Goal: Information Seeking & Learning: Learn about a topic

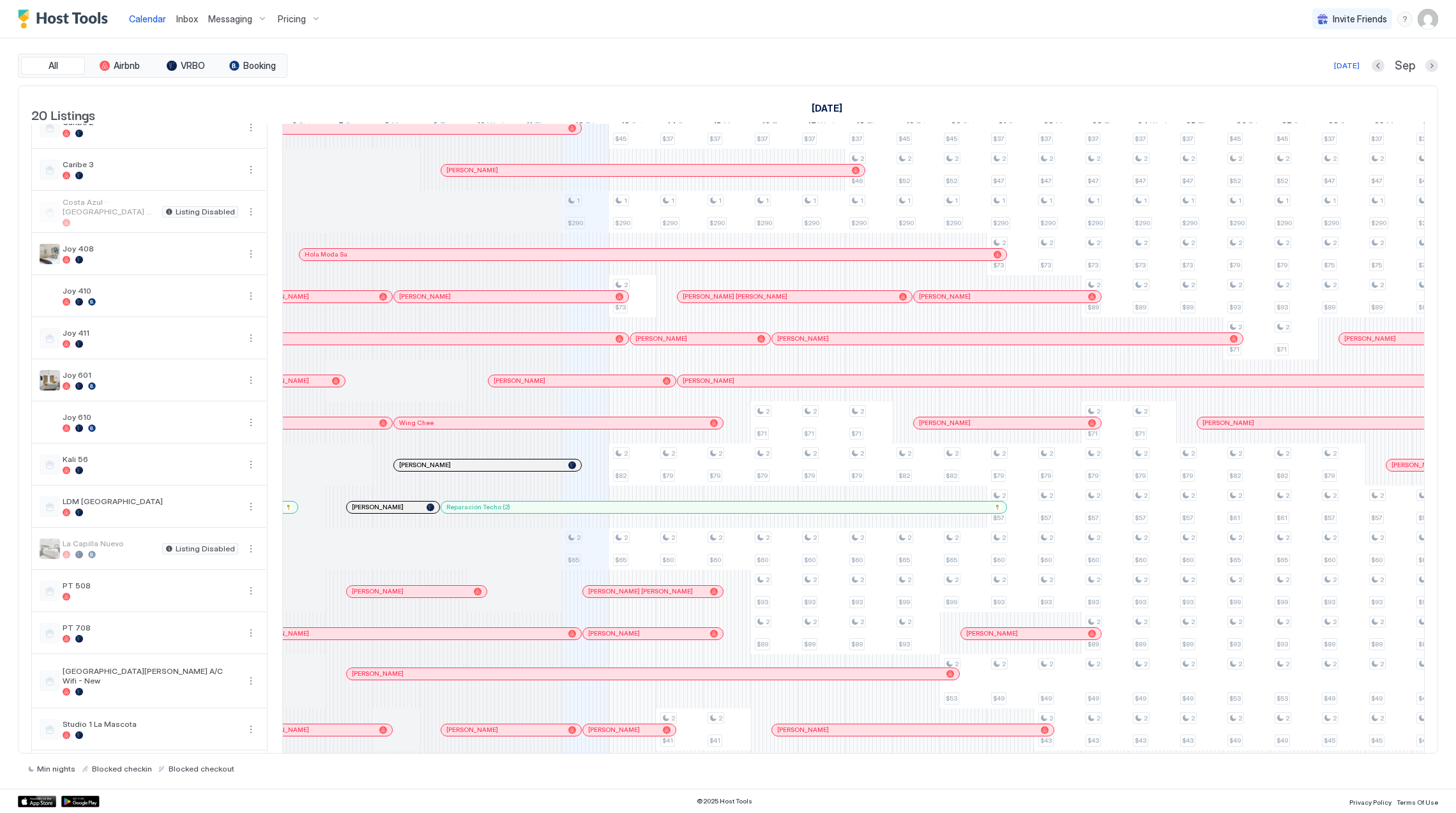
scroll to position [170, 0]
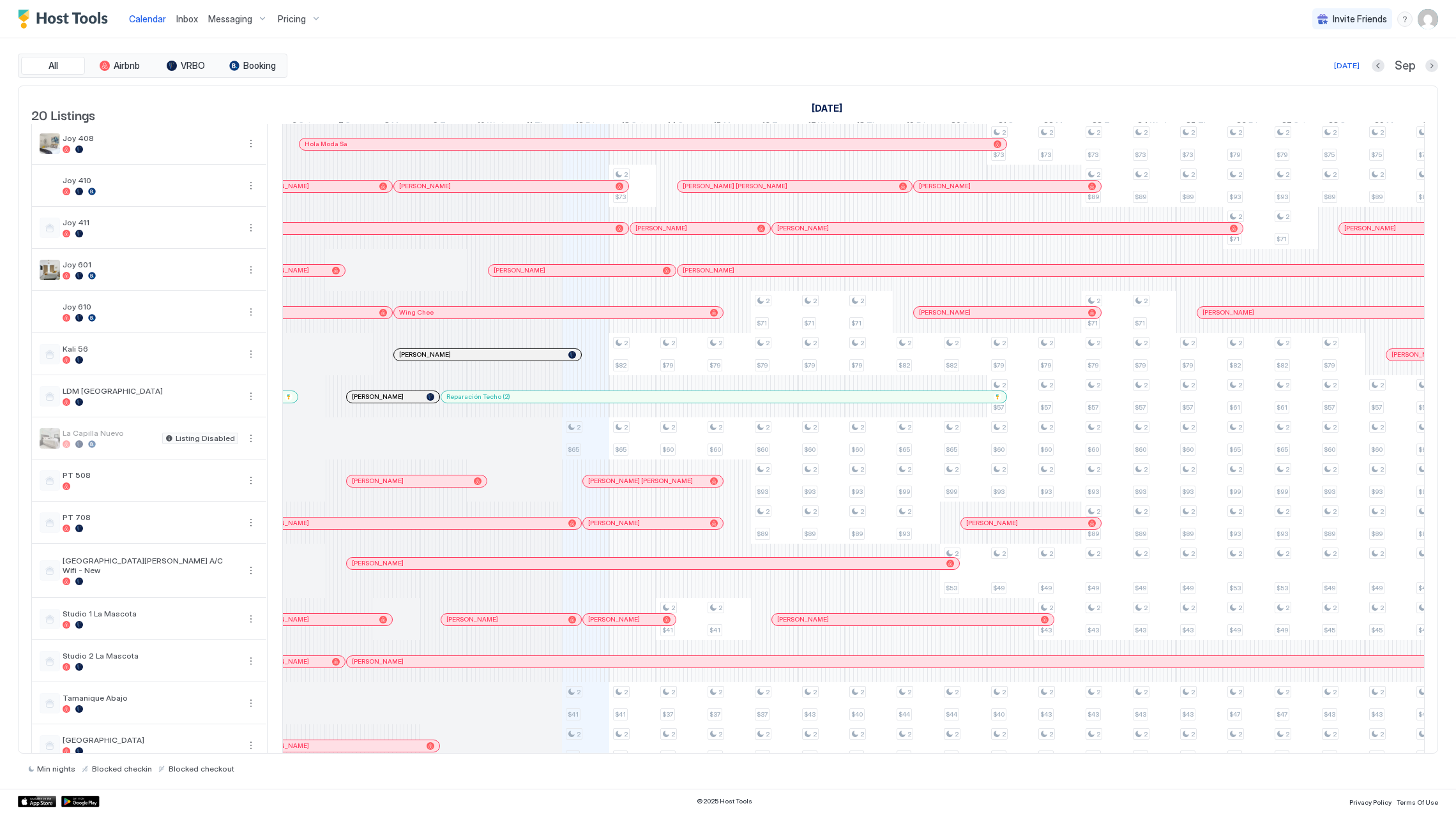
click at [285, 24] on span "Pricing" at bounding box center [291, 20] width 29 height 12
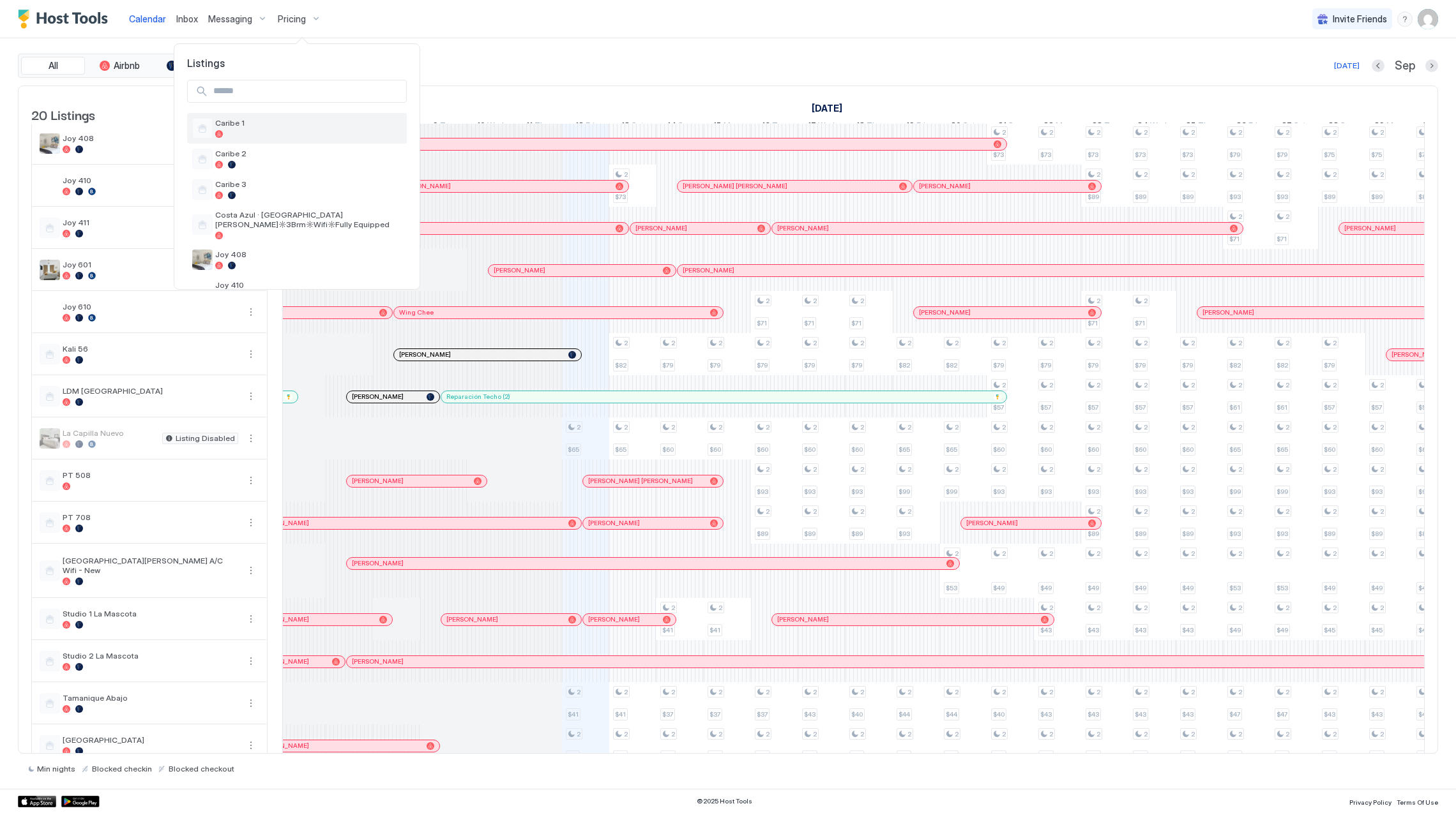
click at [307, 129] on div "Caribe 1" at bounding box center [309, 128] width 187 height 20
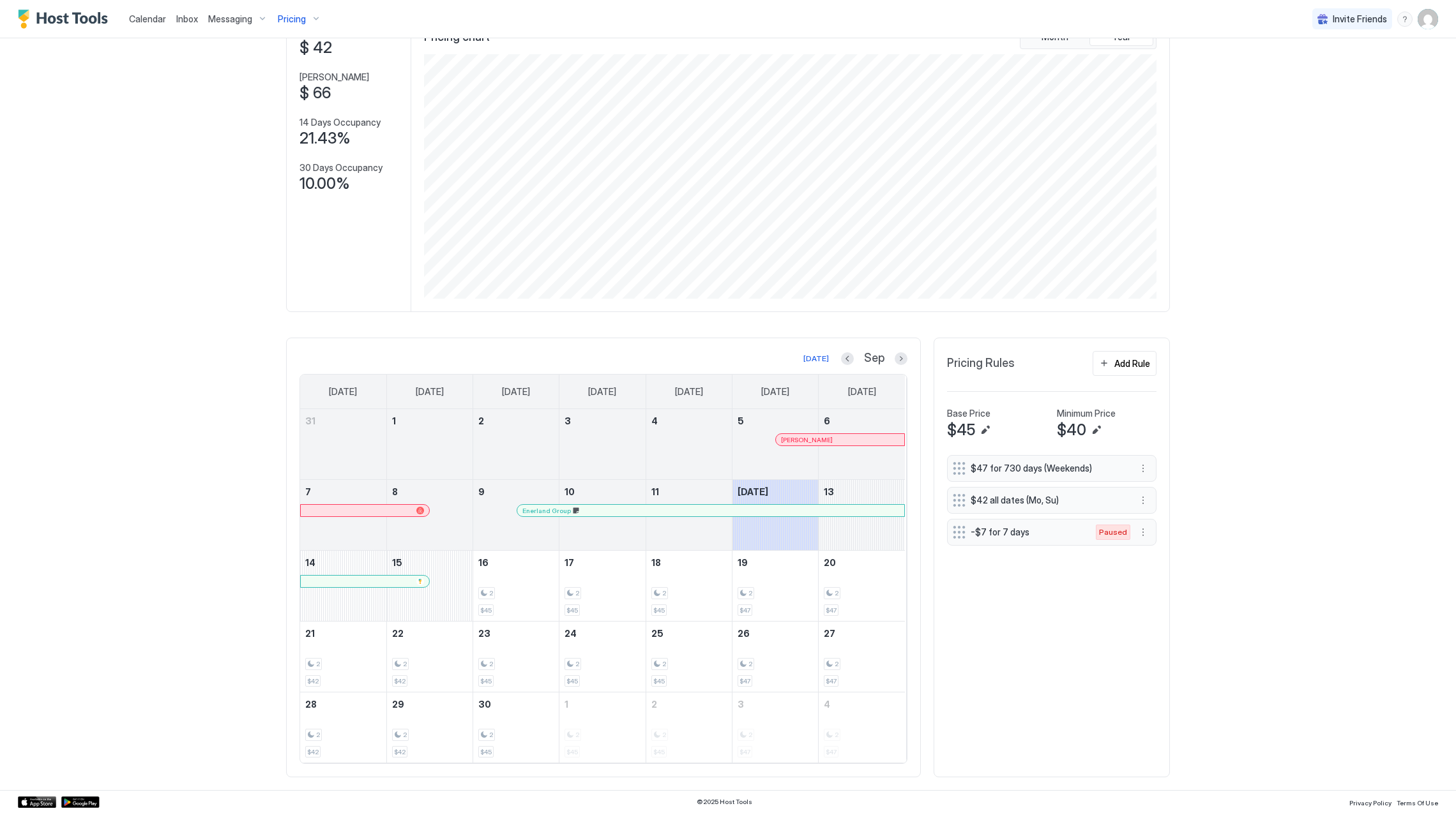
scroll to position [93, 0]
click at [300, 11] on div "Pricing" at bounding box center [299, 19] width 54 height 22
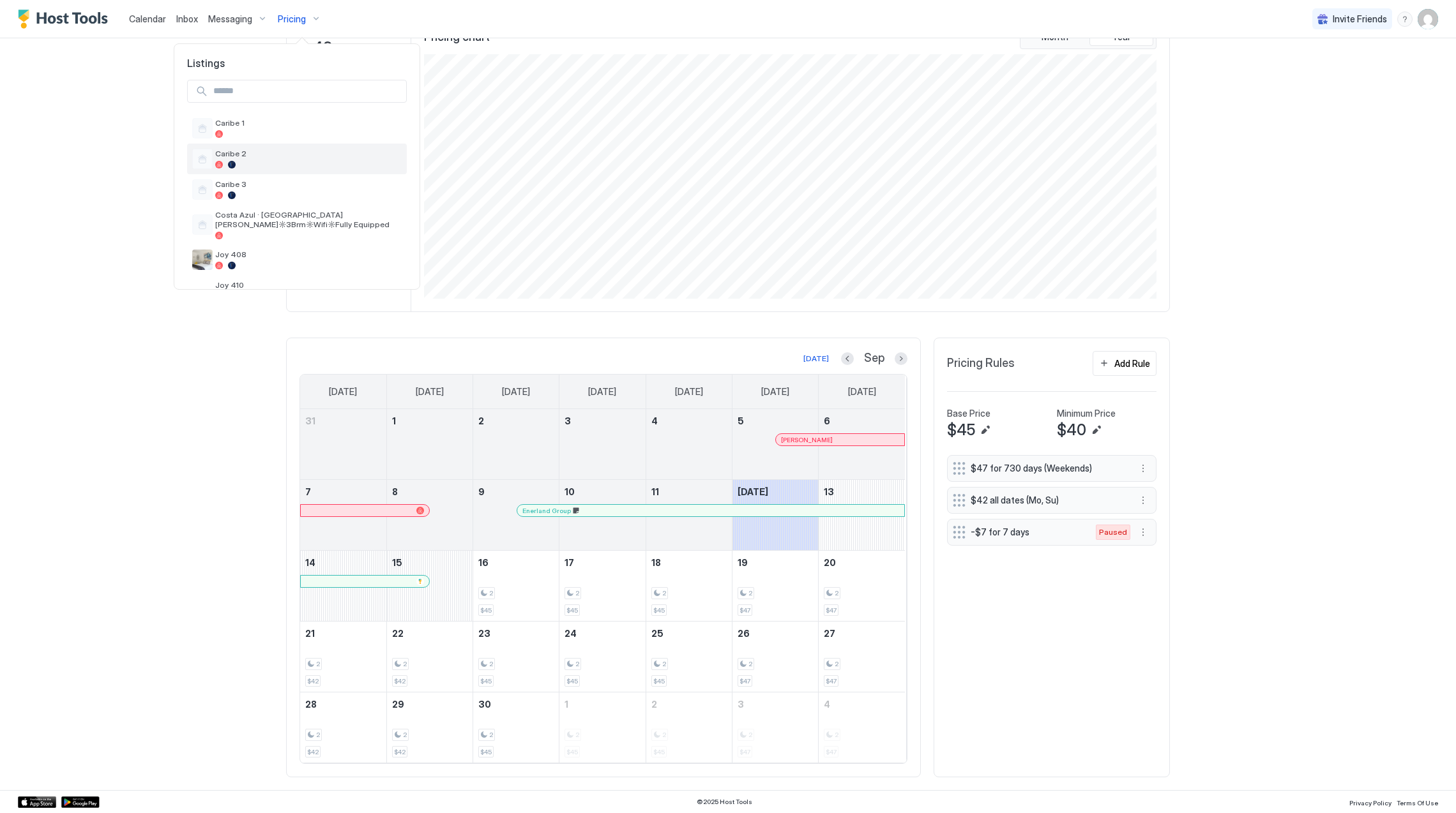
click at [296, 151] on span "Caribe 2" at bounding box center [309, 153] width 187 height 10
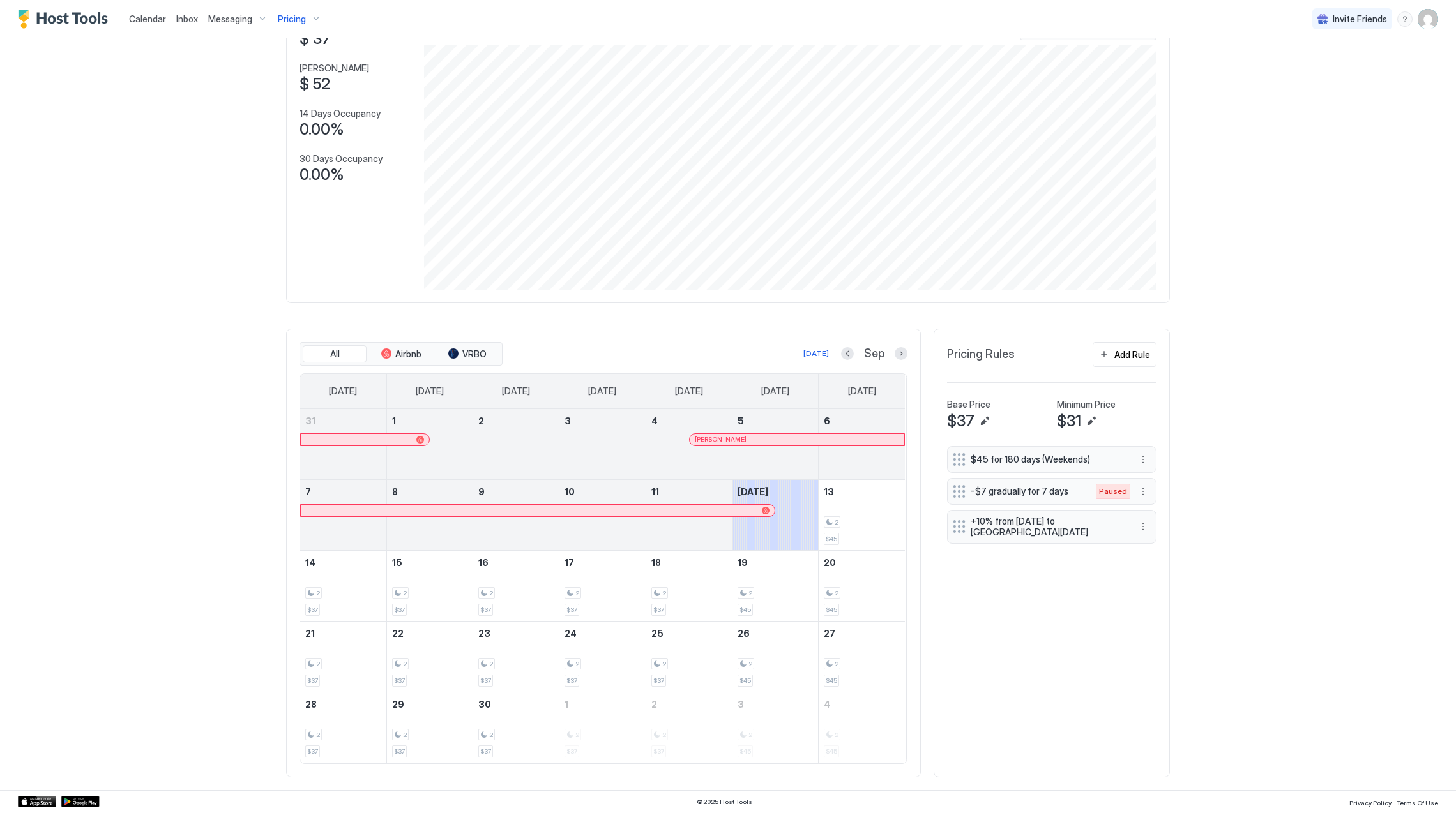
scroll to position [102, 0]
click at [300, 6] on button "Pricing" at bounding box center [299, 19] width 54 height 37
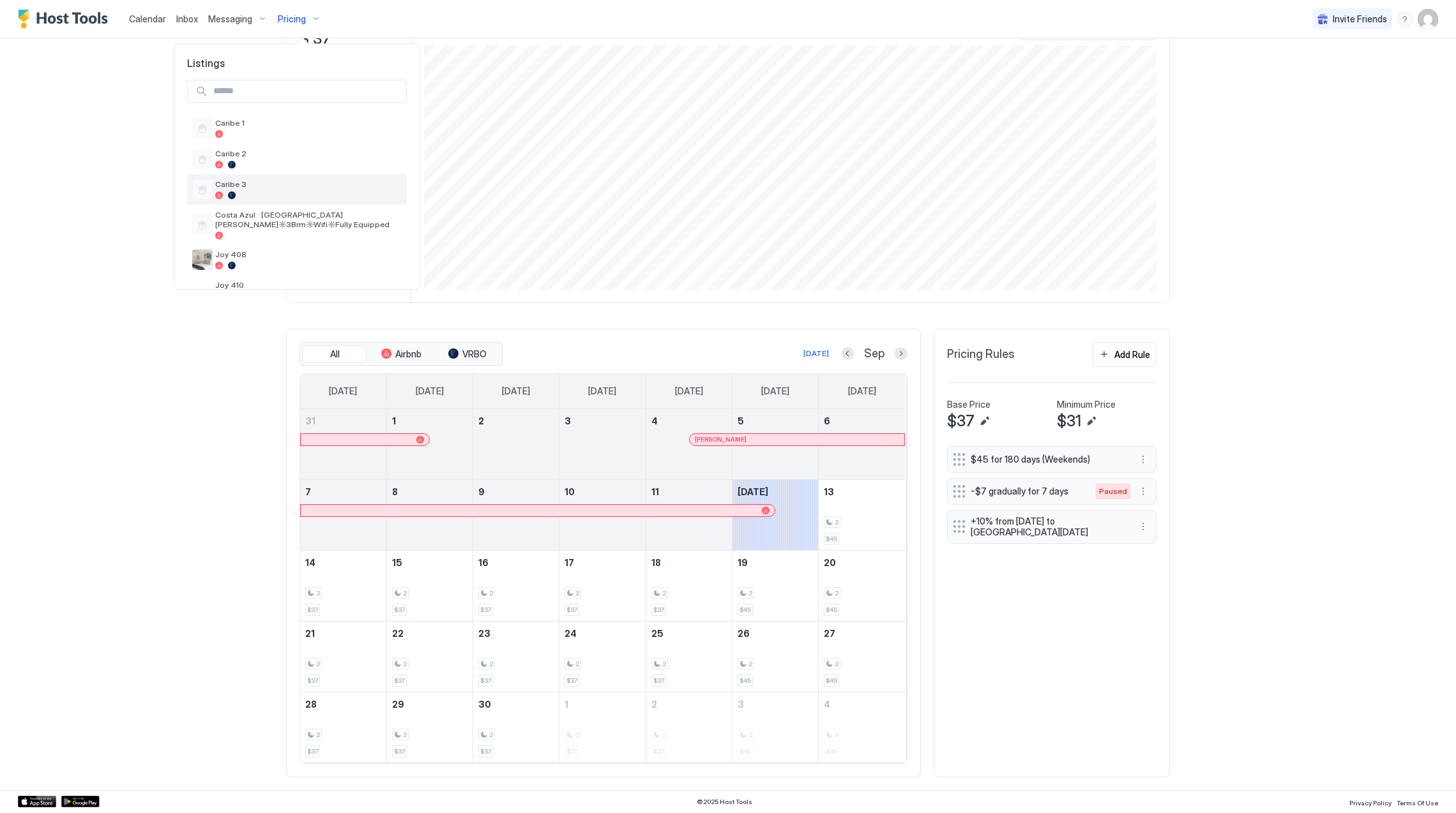
click at [249, 183] on span "Caribe 3" at bounding box center [309, 184] width 187 height 10
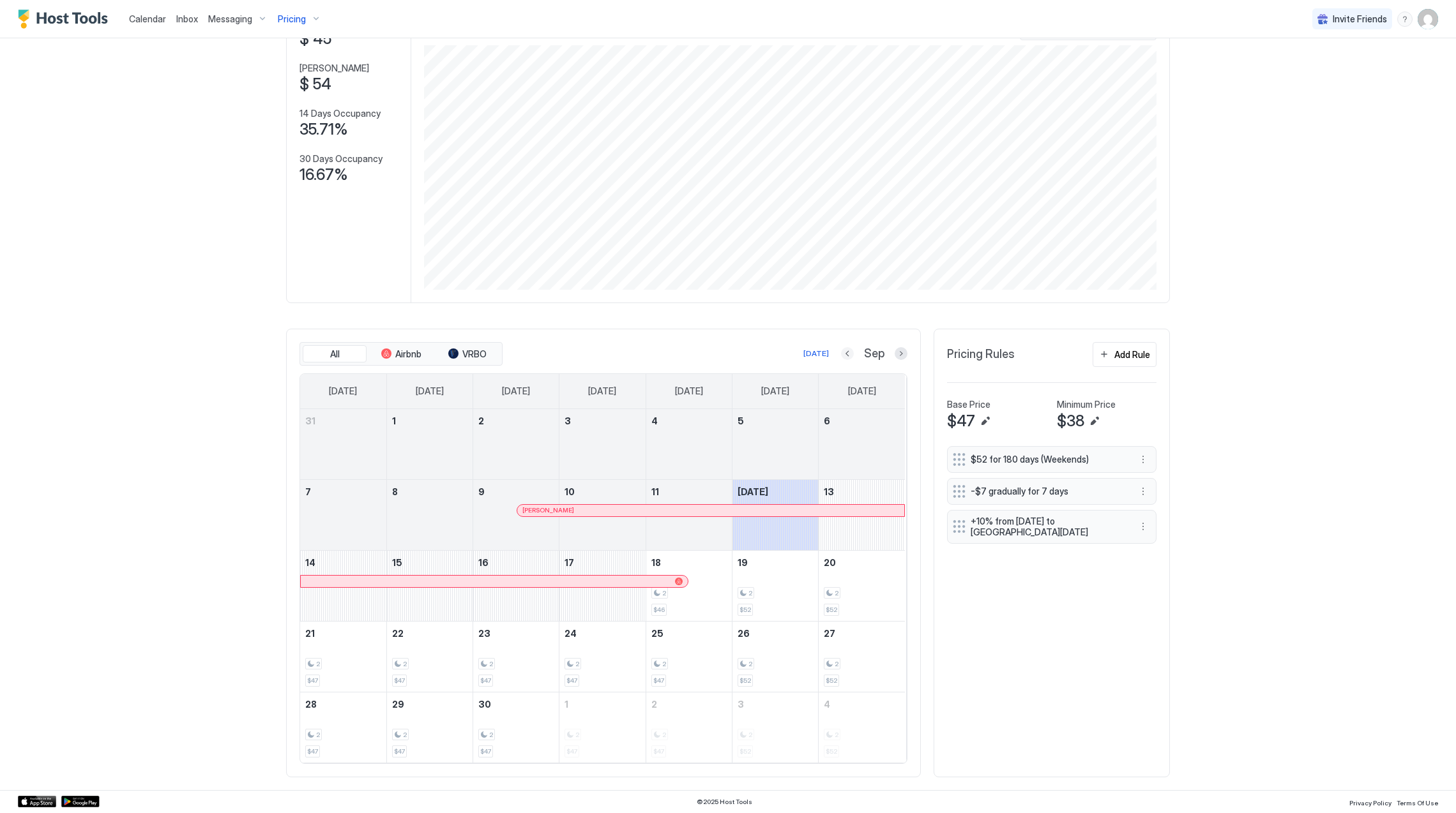
click at [841, 349] on button "Previous month" at bounding box center [846, 353] width 13 height 13
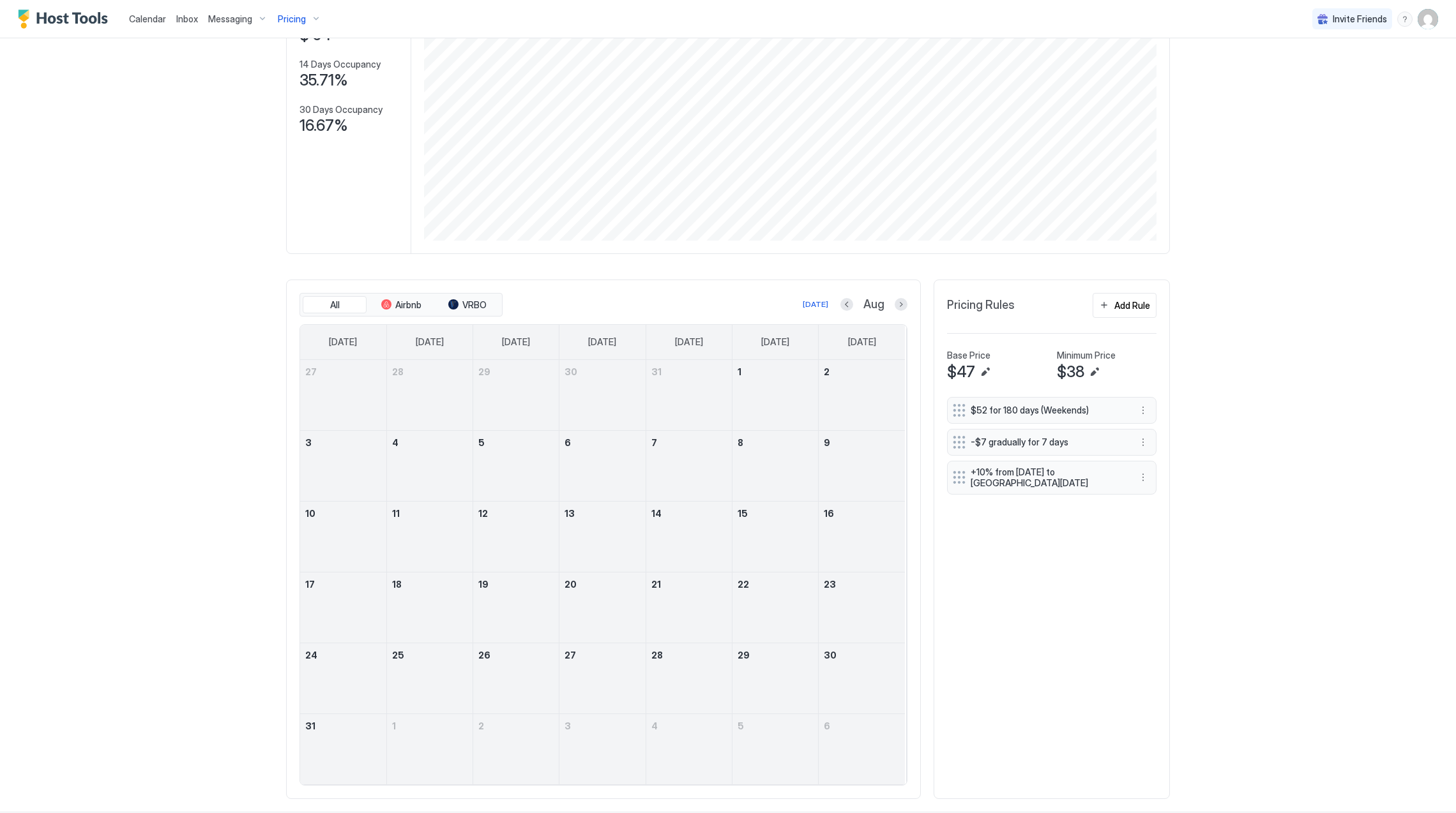
scroll to position [174, 0]
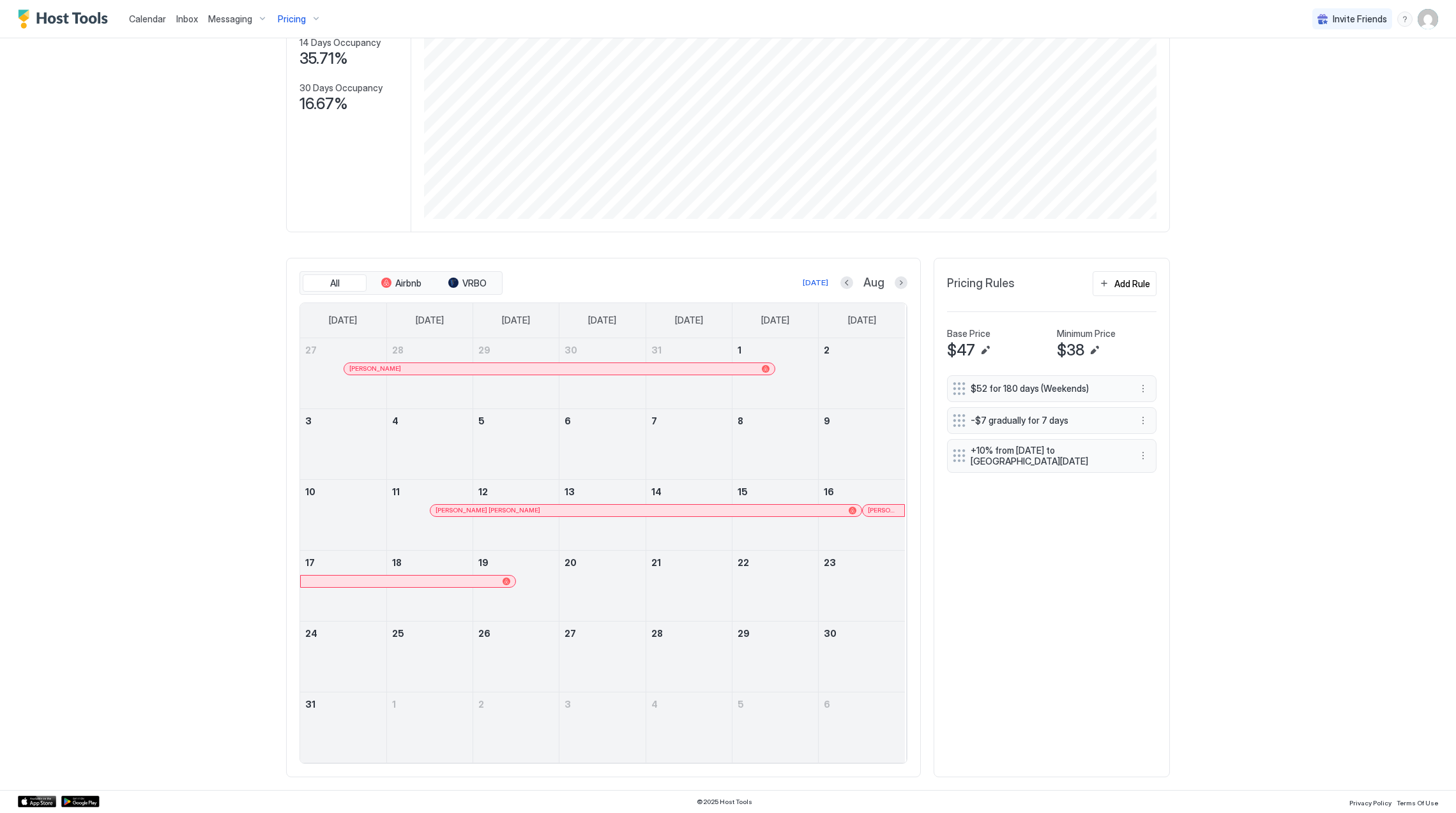
click at [783, 507] on div at bounding box center [787, 510] width 10 height 10
click at [867, 509] on span "[PERSON_NAME]" at bounding box center [883, 510] width 31 height 8
click at [887, 281] on div "Aug" at bounding box center [874, 283] width 67 height 15
click at [895, 276] on button "Next month" at bounding box center [901, 282] width 13 height 13
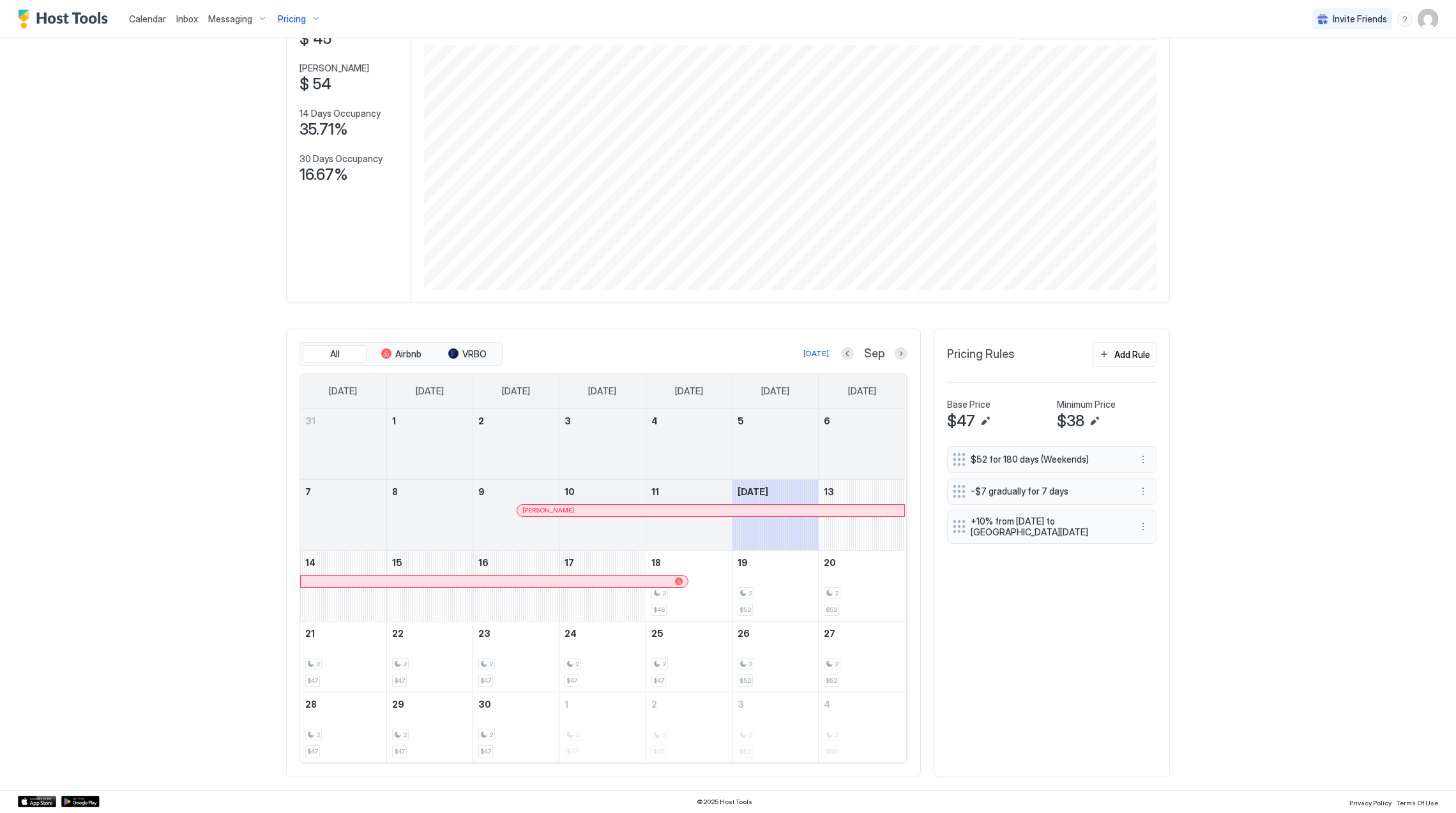
scroll to position [102, 0]
click at [616, 509] on div at bounding box center [621, 510] width 10 height 10
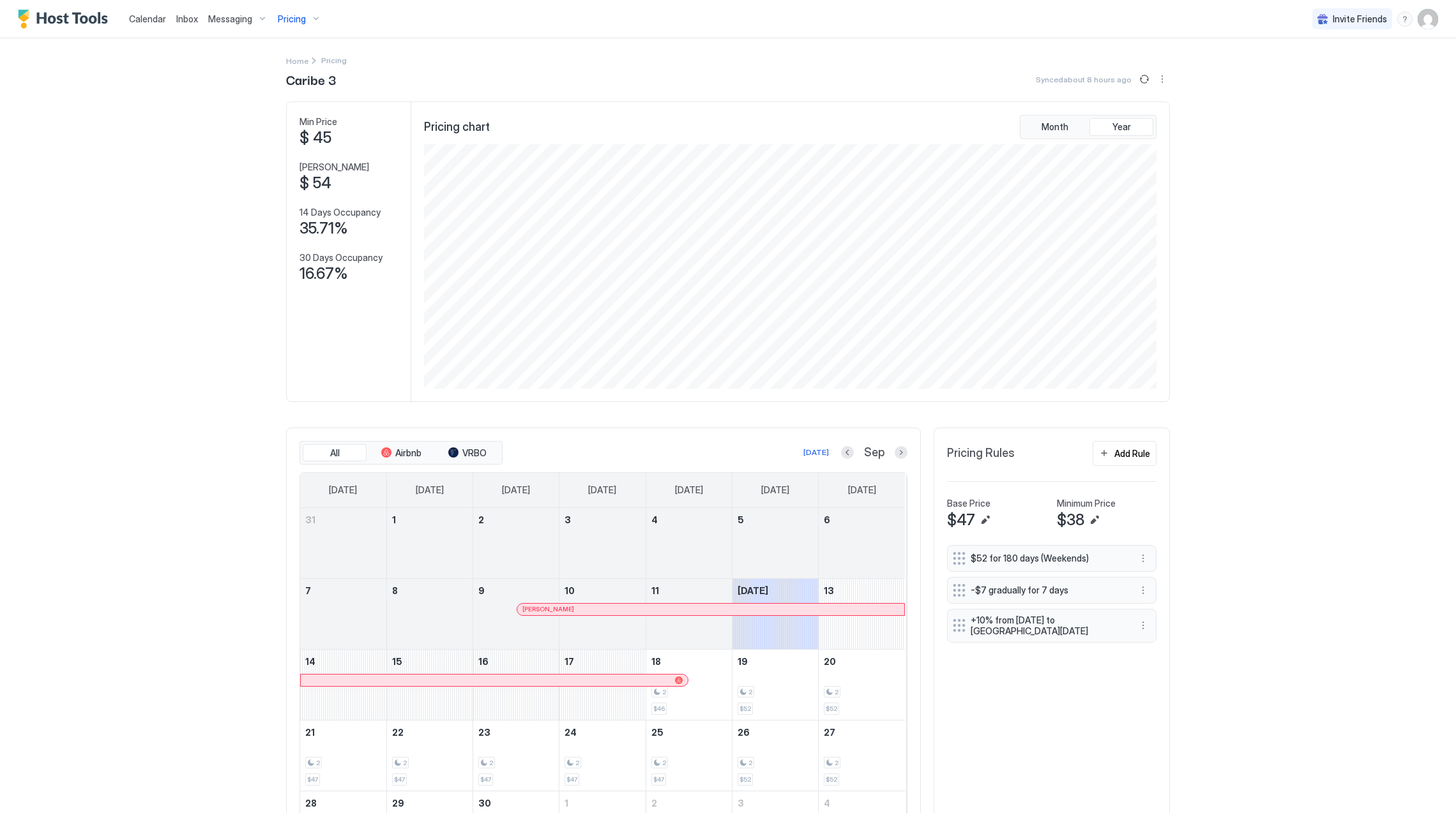
click at [297, 17] on span "Pricing" at bounding box center [291, 20] width 29 height 12
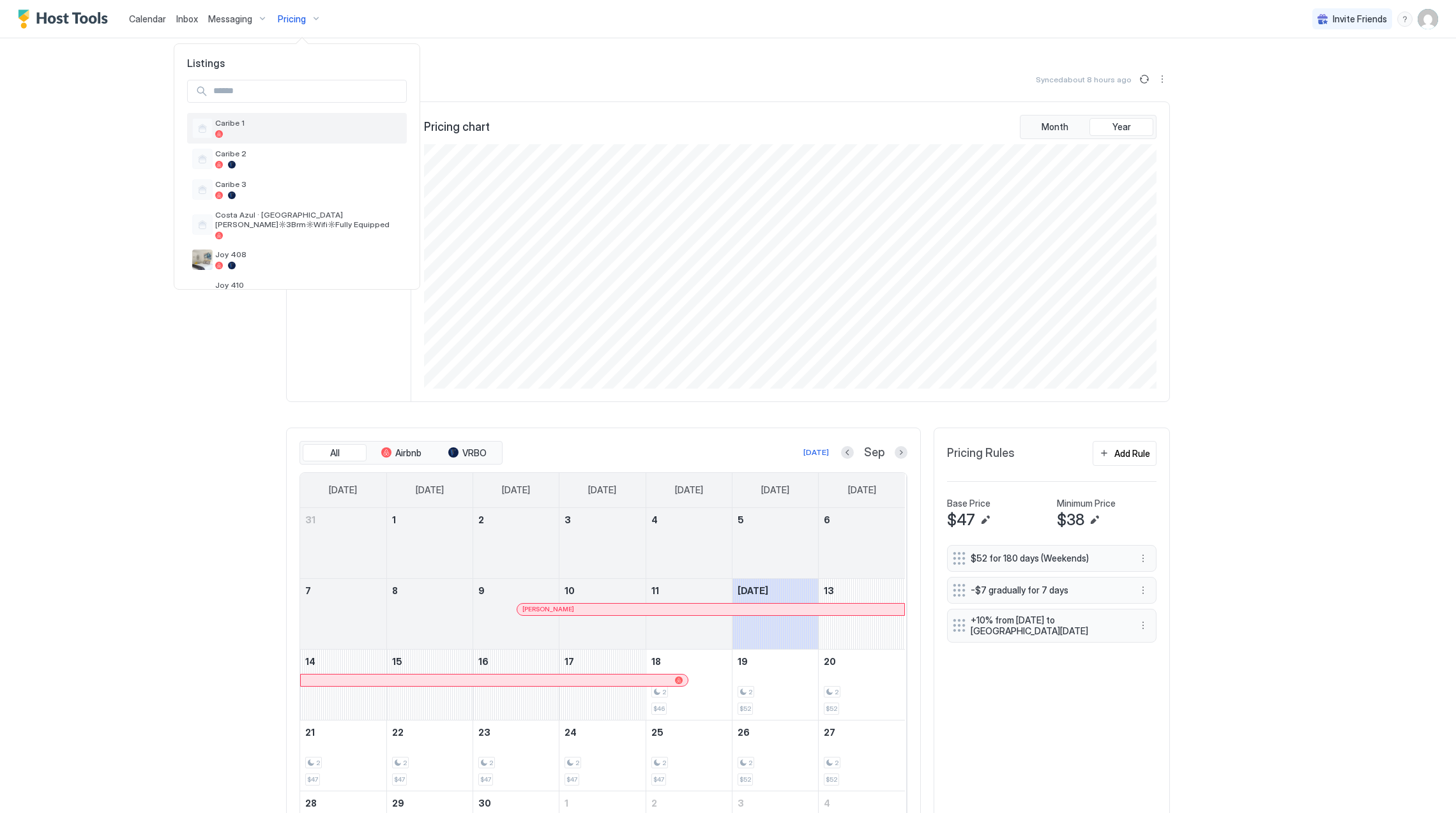
click at [304, 125] on span "Caribe 1" at bounding box center [309, 123] width 187 height 10
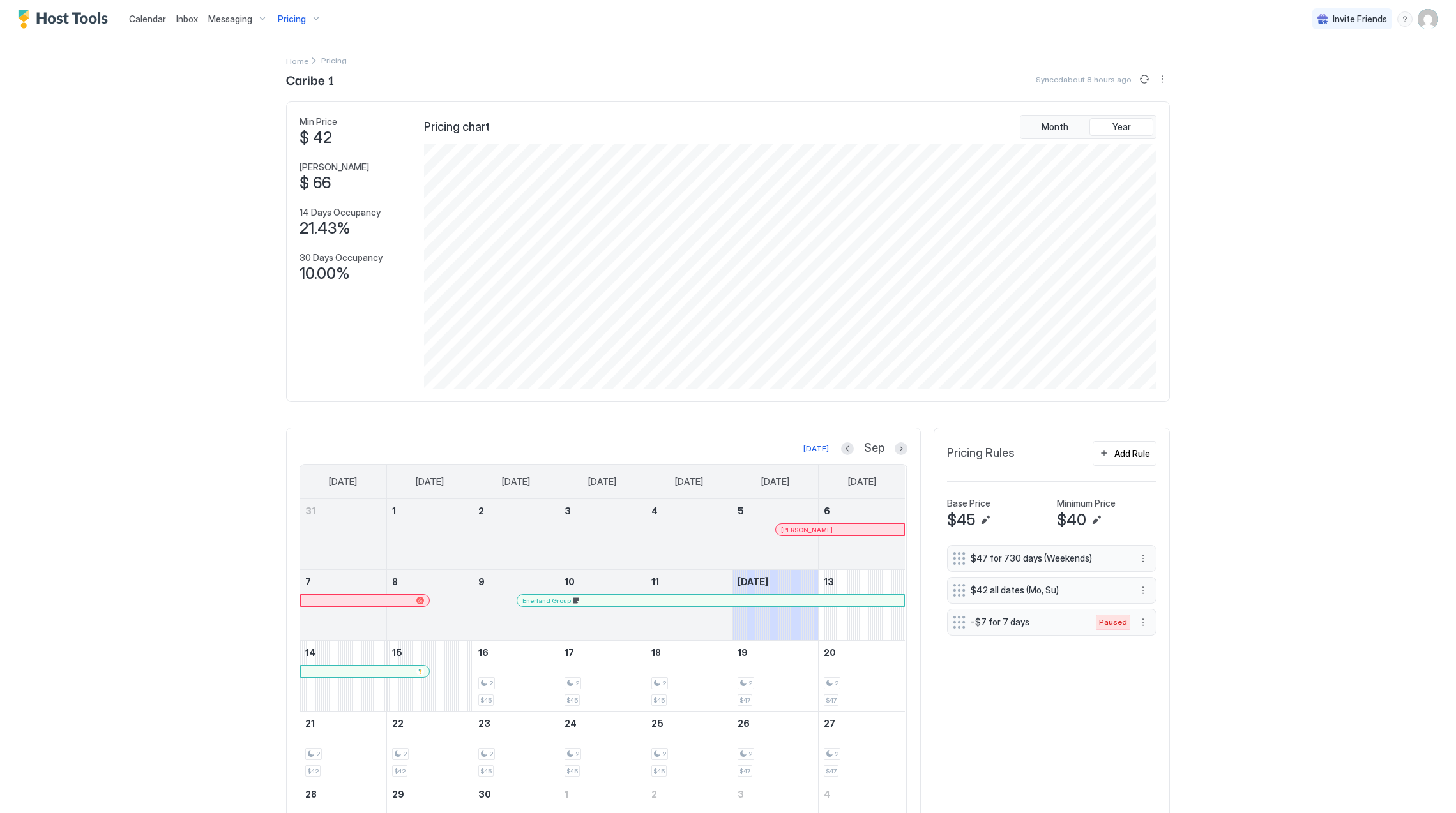
click at [504, 63] on div "Home Pricing" at bounding box center [728, 61] width 884 height 14
click at [841, 448] on button "Previous month" at bounding box center [846, 448] width 13 height 13
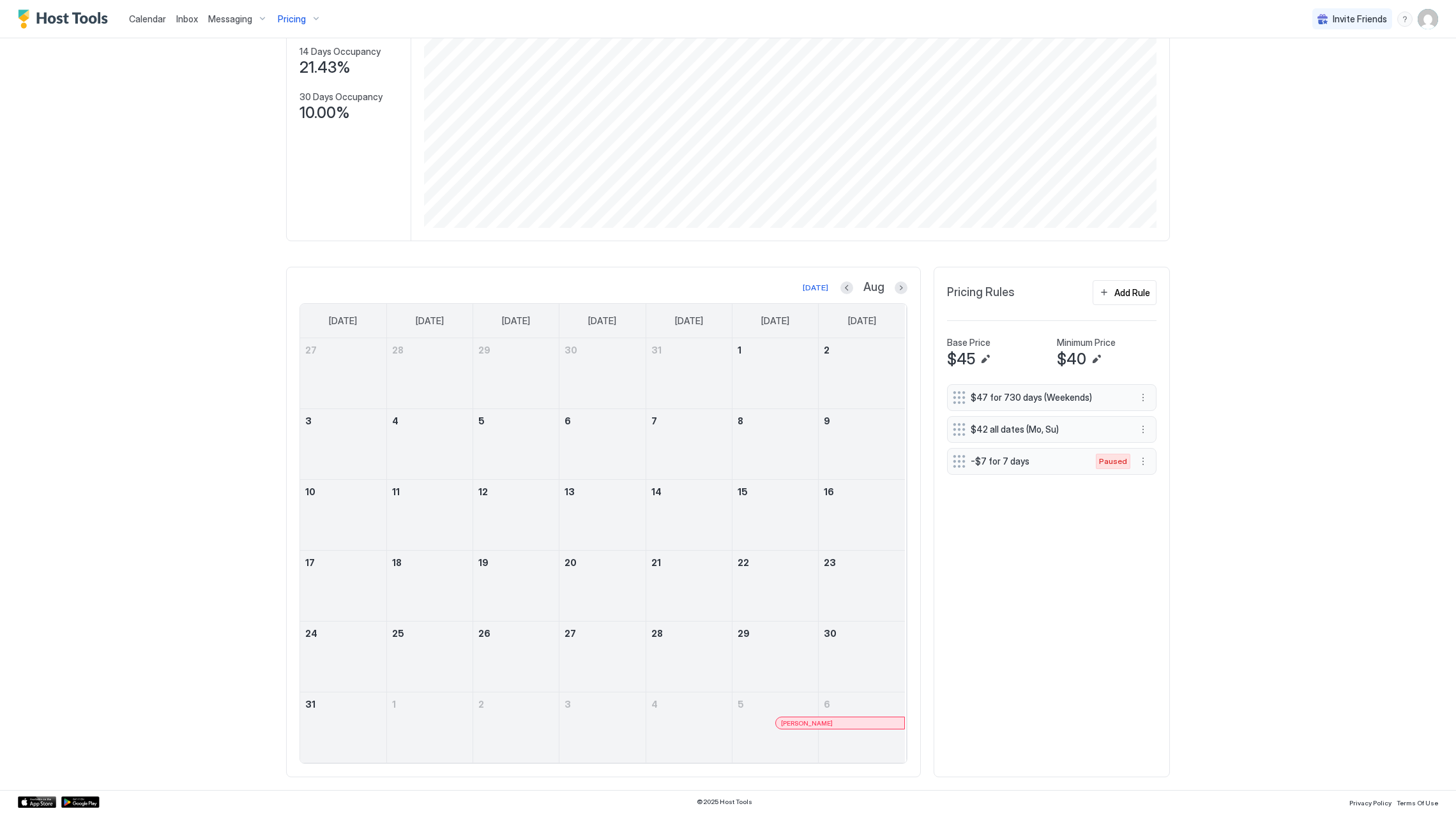
scroll to position [164, 0]
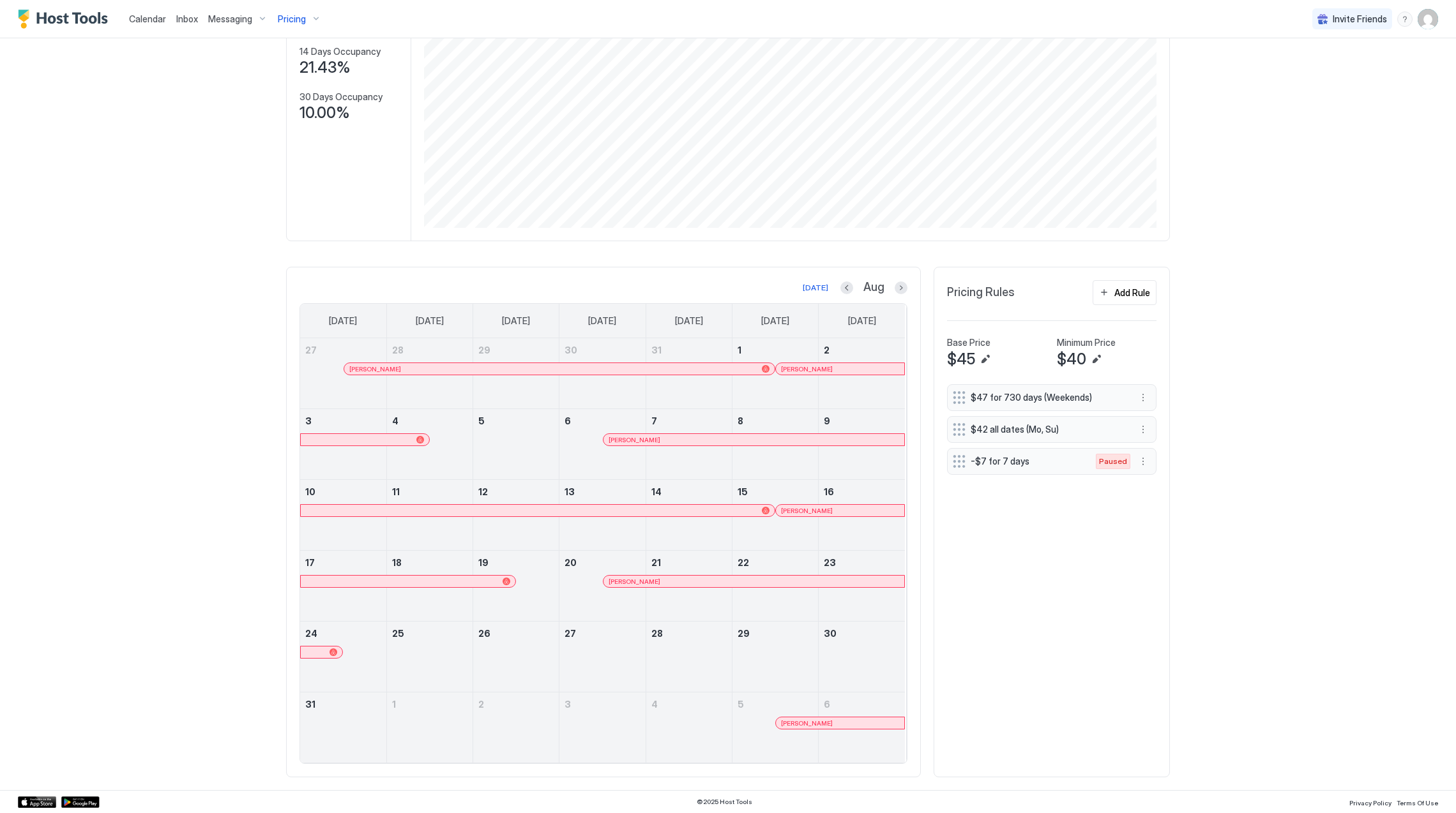
click at [833, 516] on link "Melanie Mero Henriquez" at bounding box center [840, 510] width 130 height 13
click at [721, 591] on div at bounding box center [688, 594] width 86 height 37
click at [720, 583] on div at bounding box center [725, 581] width 10 height 10
click at [895, 290] on button "Next month" at bounding box center [901, 287] width 13 height 13
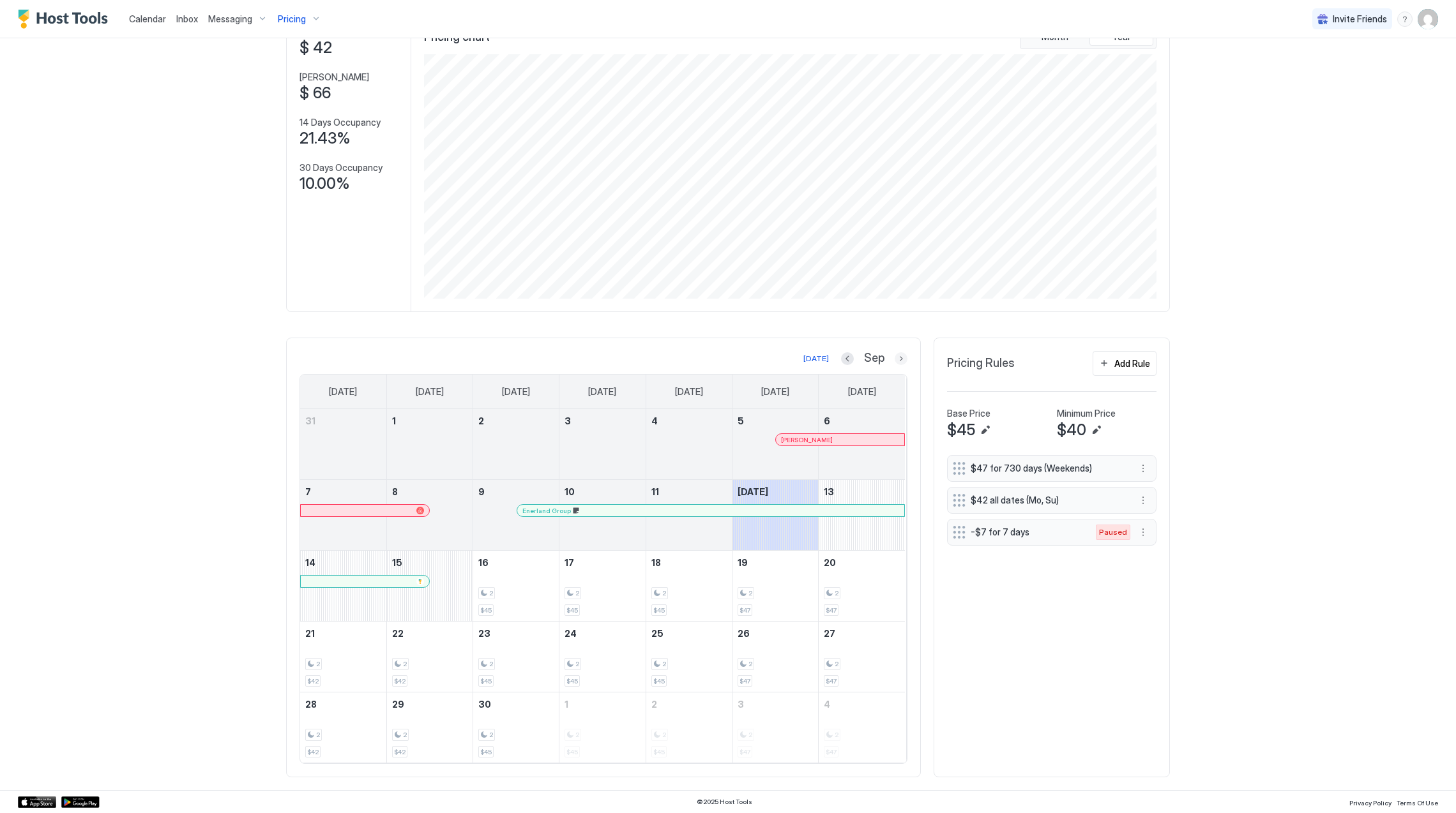
scroll to position [93, 0]
click at [854, 449] on div at bounding box center [861, 452] width 87 height 37
click at [854, 445] on div at bounding box center [861, 452] width 87 height 37
click at [856, 443] on div "[PERSON_NAME]" at bounding box center [840, 440] width 129 height 12
click at [1024, 710] on div "$47 for 730 days (Weekends) $42 all dates (Mo, Su) -$7 for 7 days Paused" at bounding box center [1051, 610] width 209 height 310
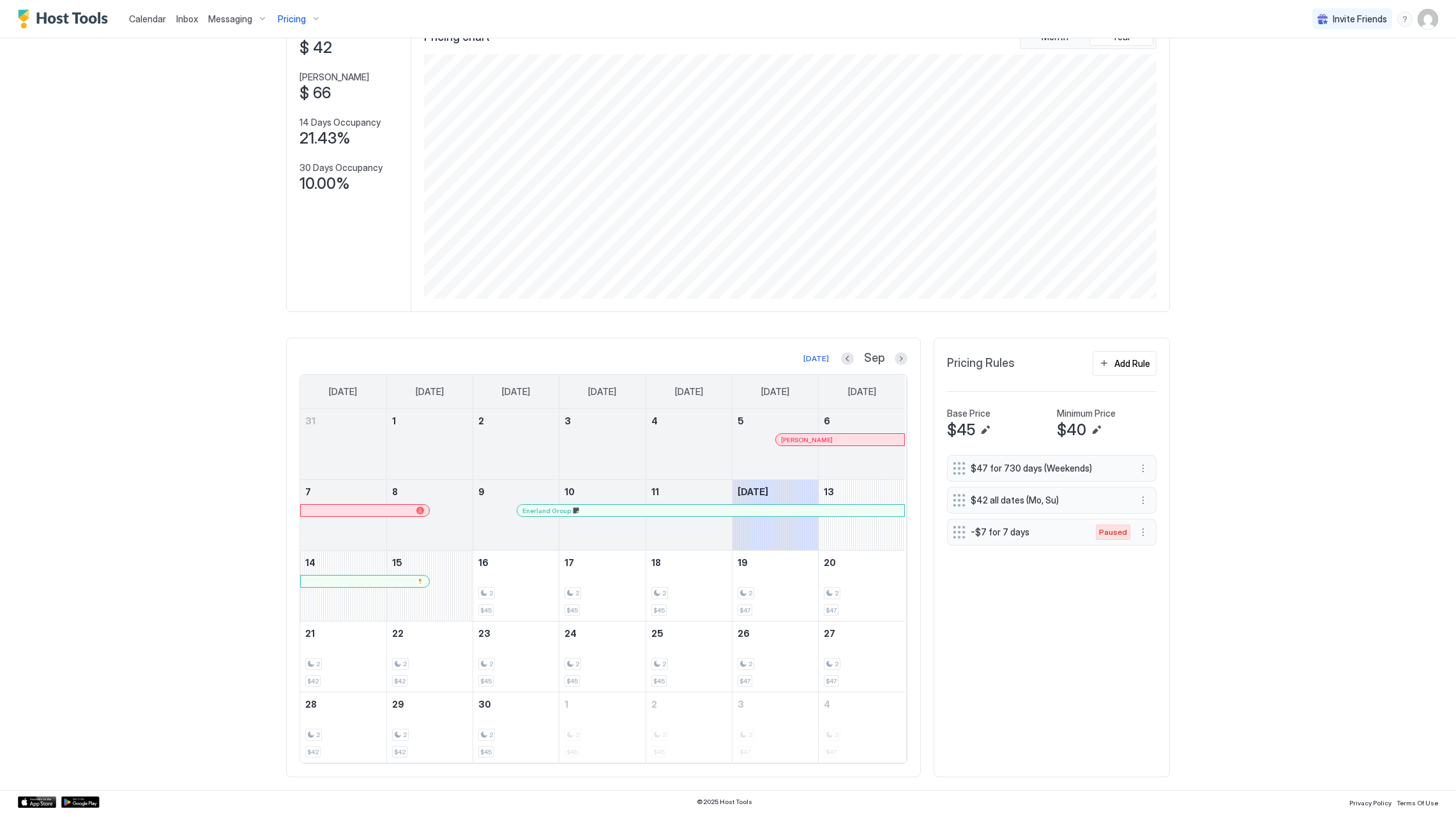
click at [598, 510] on div at bounding box center [603, 510] width 10 height 10
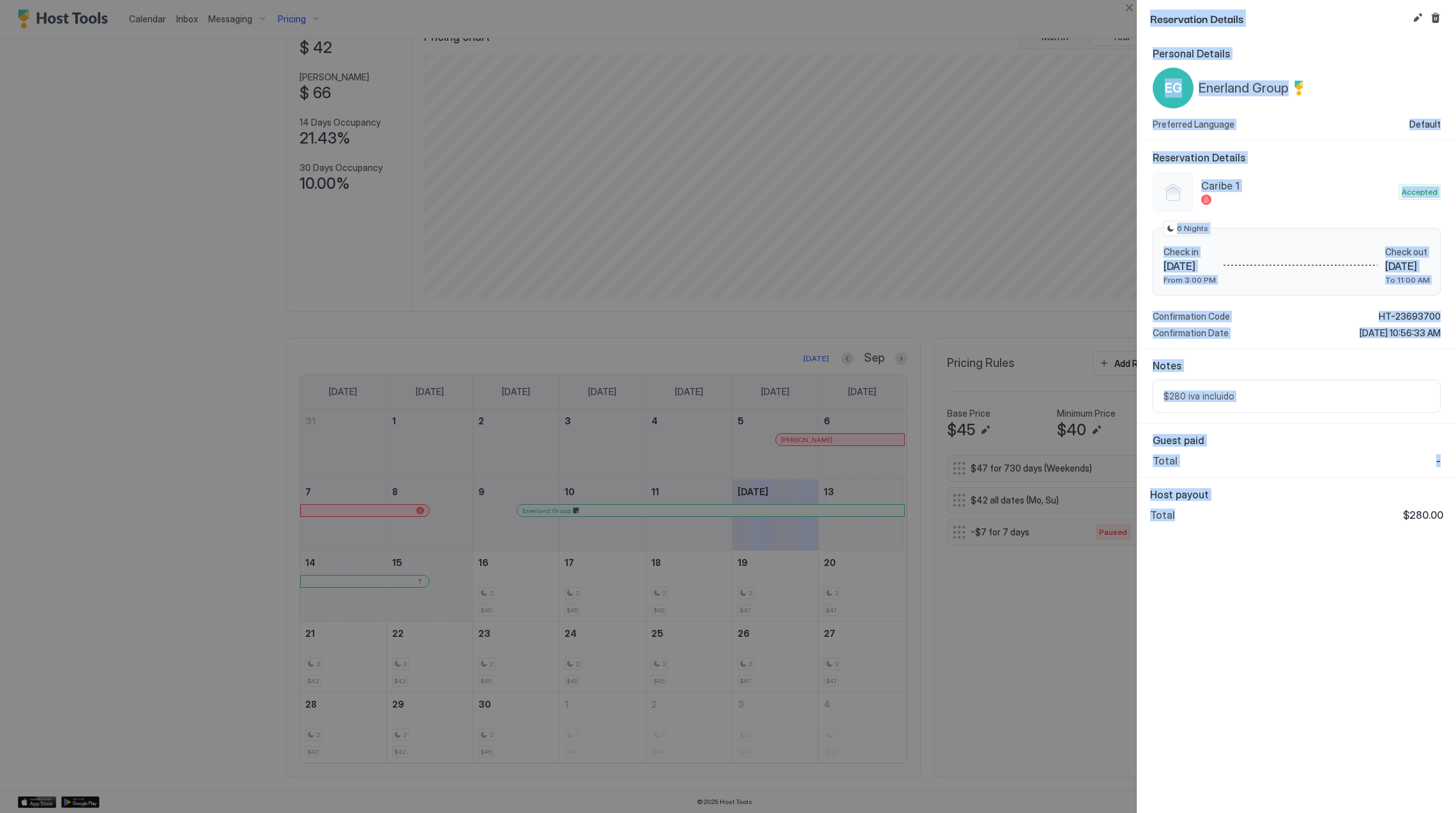
drag, startPoint x: 1175, startPoint y: 522, endPoint x: 1149, endPoint y: 14, distance: 508.7
click at [1150, 13] on div "Reservation Details Personal Details EG Enerland Group Preferred Language Defau…" at bounding box center [1296, 406] width 319 height 813
click at [1149, 14] on span "Reservation Details" at bounding box center [1278, 18] width 258 height 16
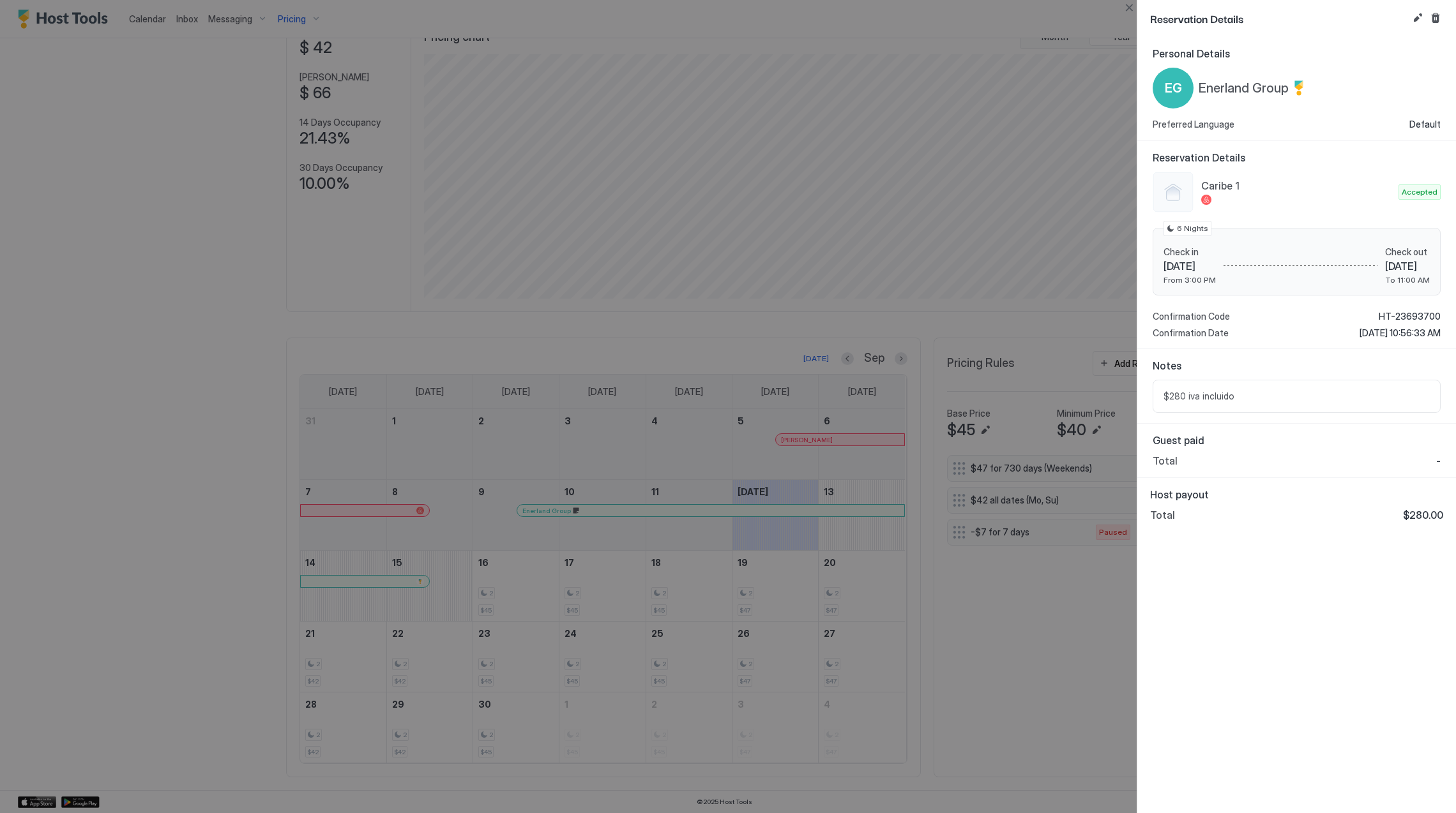
click at [1058, 727] on div at bounding box center [728, 406] width 1456 height 813
click at [1004, 706] on div at bounding box center [728, 406] width 1456 height 813
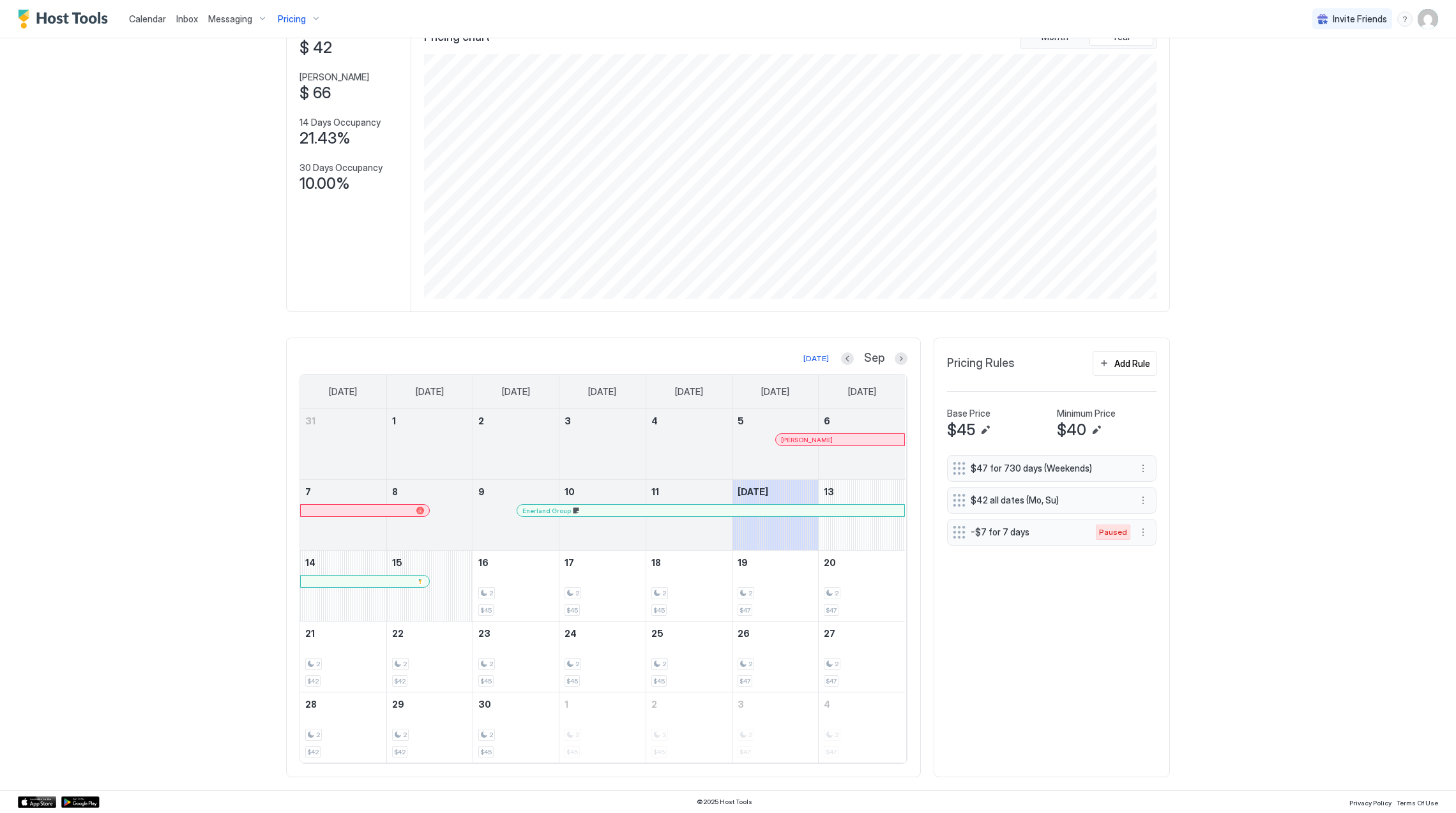
scroll to position [0, 0]
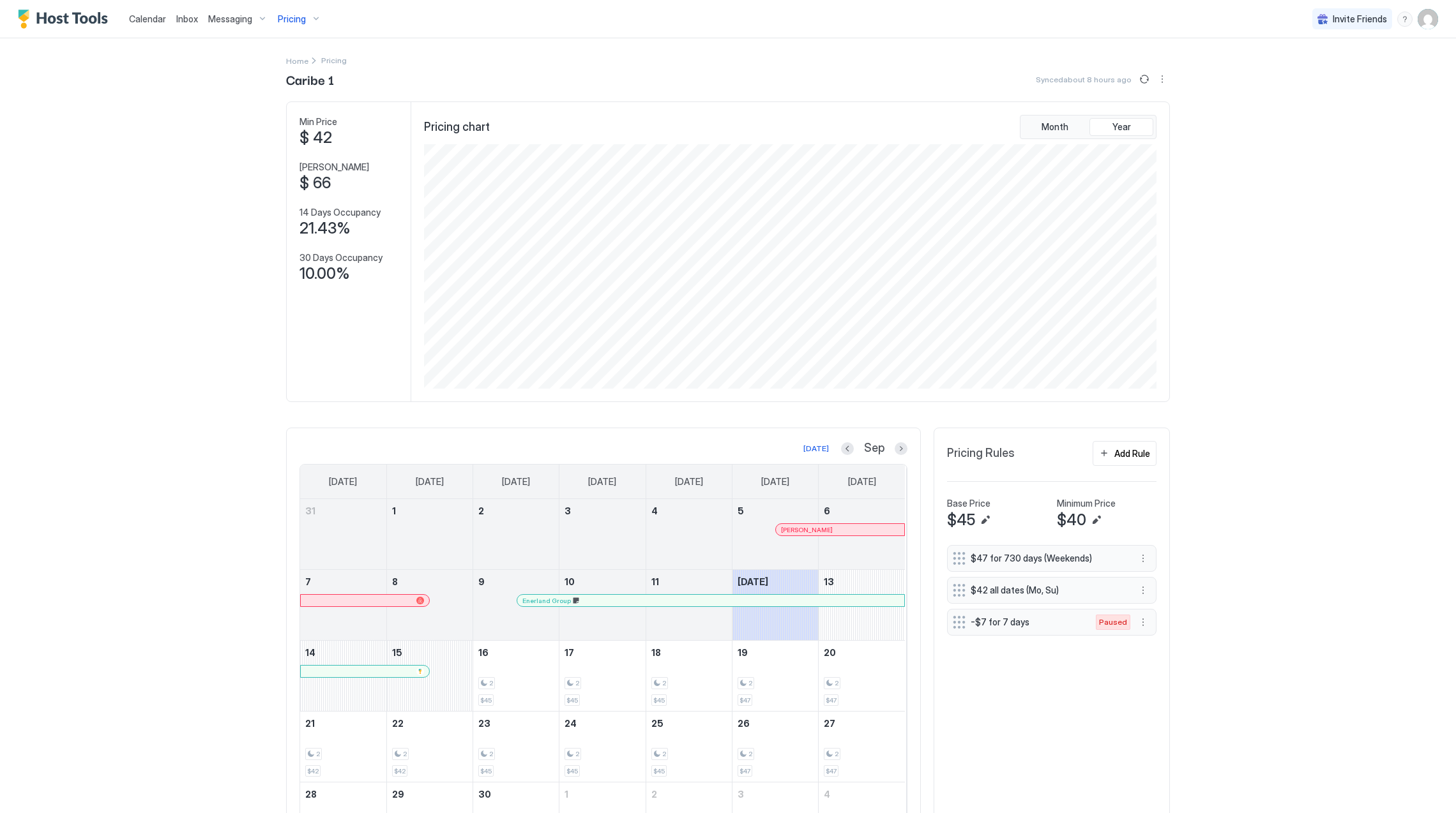
click at [313, 17] on div "Pricing" at bounding box center [299, 19] width 54 height 22
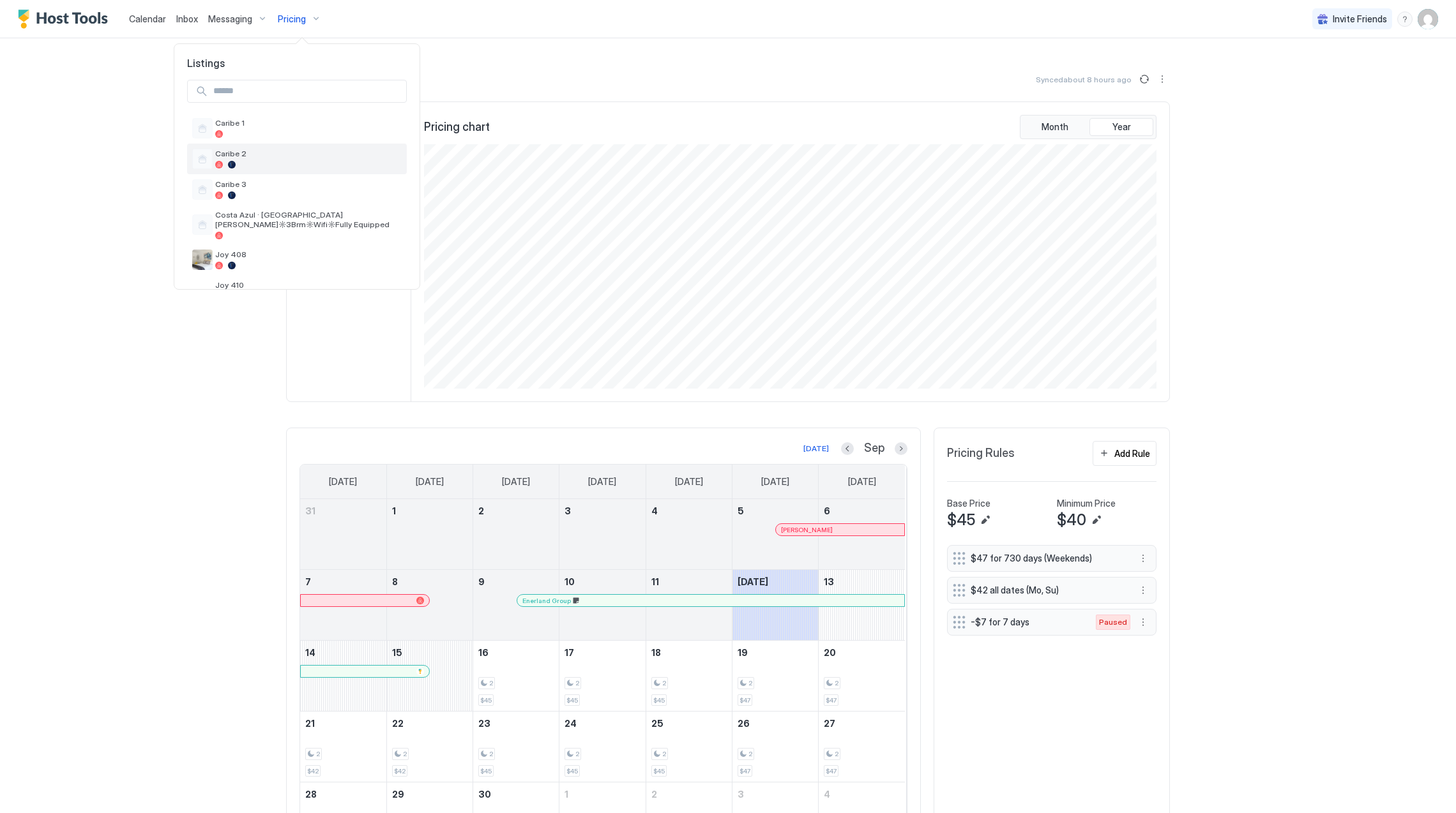
click at [266, 153] on span "Caribe 2" at bounding box center [309, 153] width 187 height 10
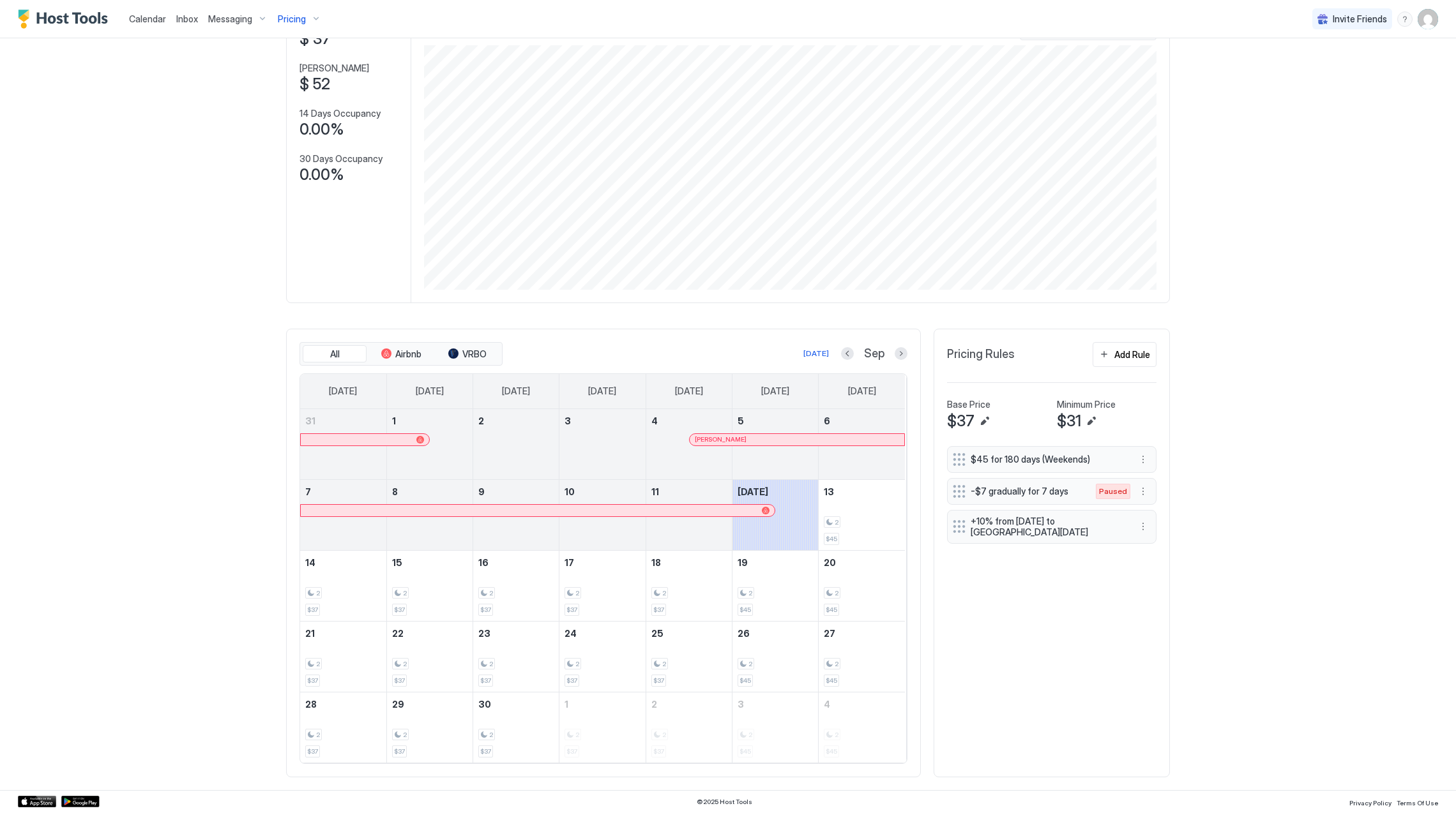
scroll to position [102, 0]
click at [845, 355] on div "Sep" at bounding box center [874, 354] width 67 height 15
click at [844, 355] on button "Previous month" at bounding box center [846, 353] width 13 height 13
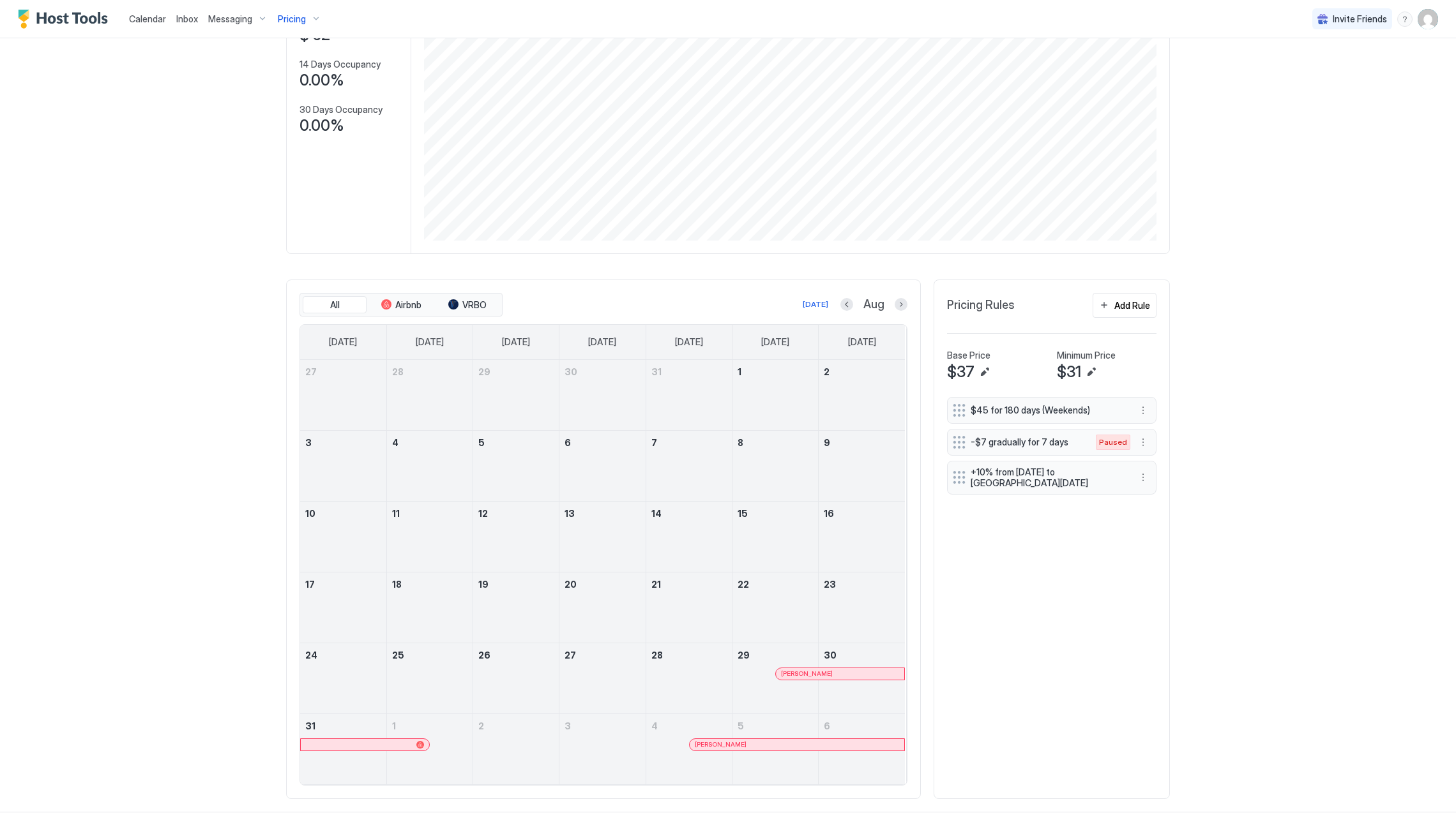
scroll to position [174, 0]
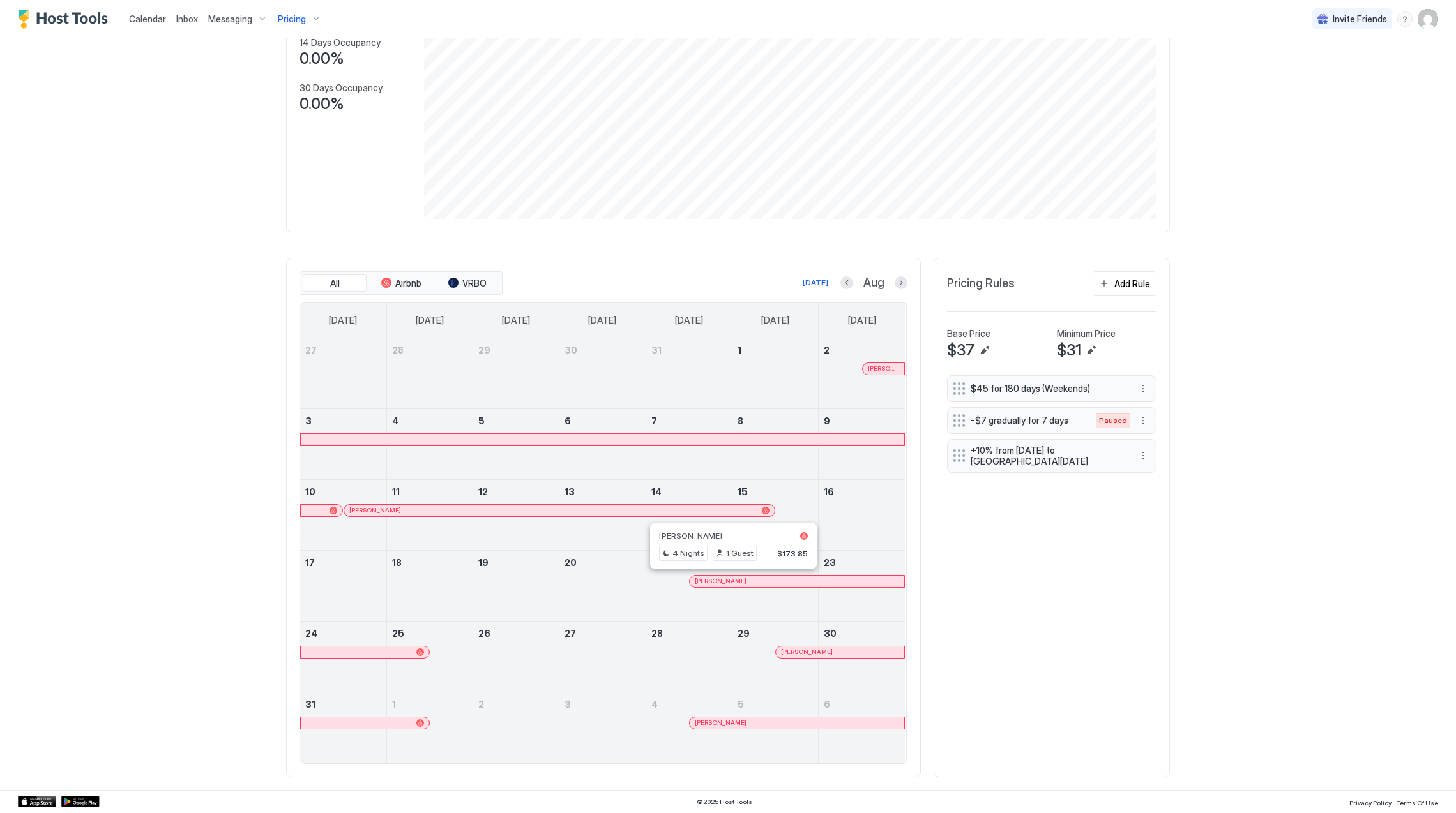
click at [726, 580] on div at bounding box center [730, 581] width 10 height 10
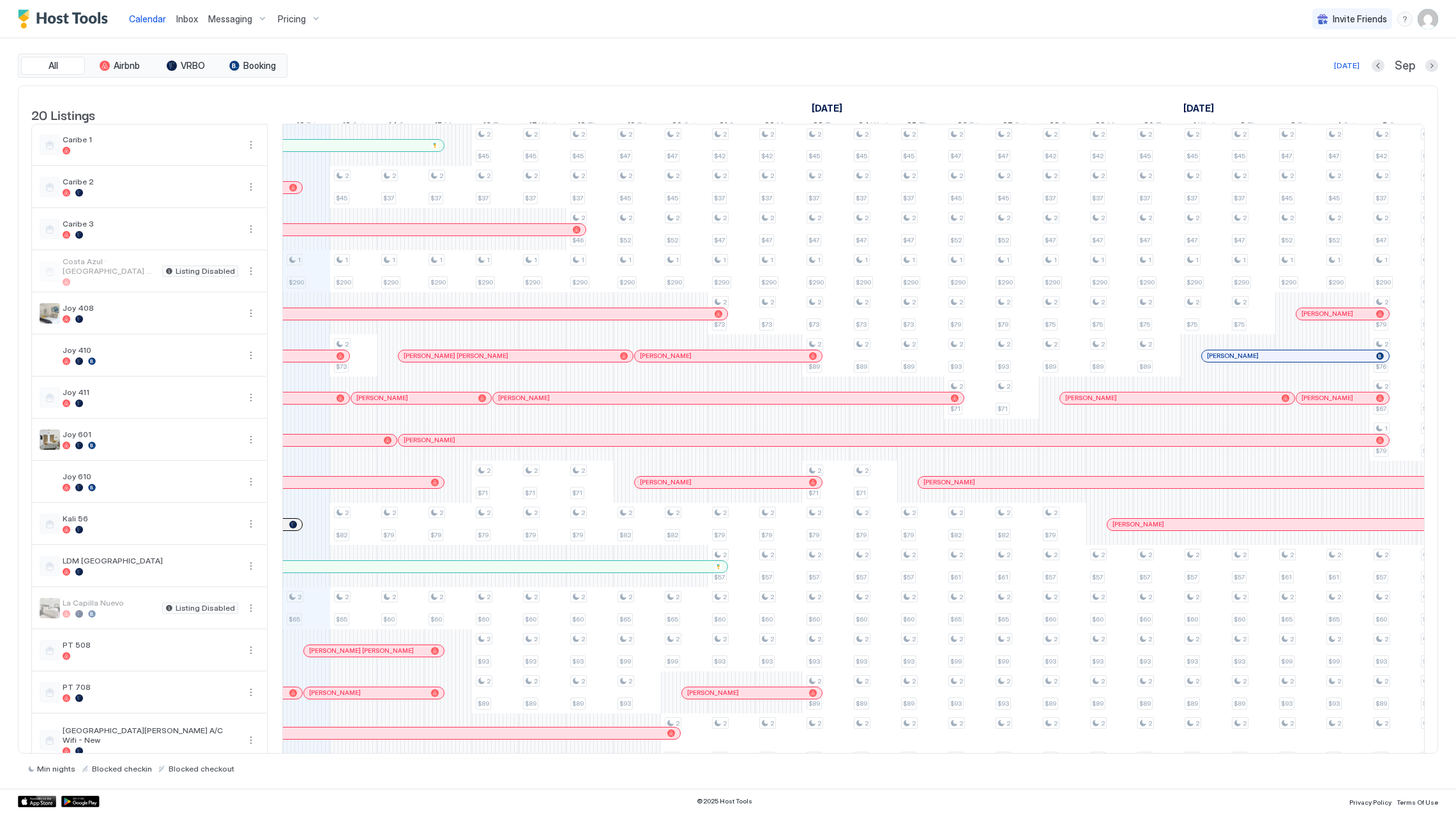
click at [313, 1] on button "Pricing" at bounding box center [299, 19] width 54 height 37
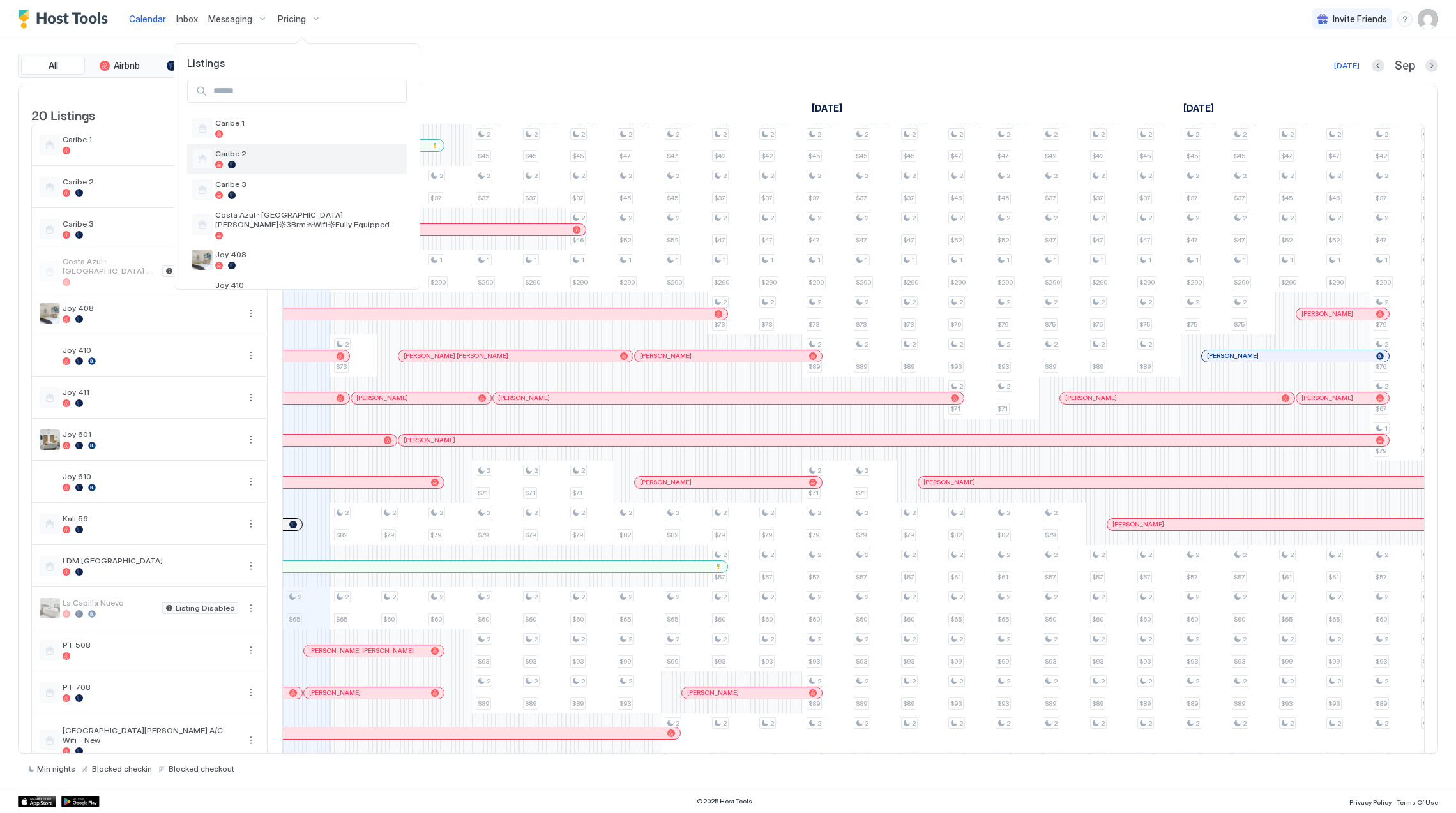
click at [321, 159] on div "Caribe 2" at bounding box center [309, 158] width 187 height 20
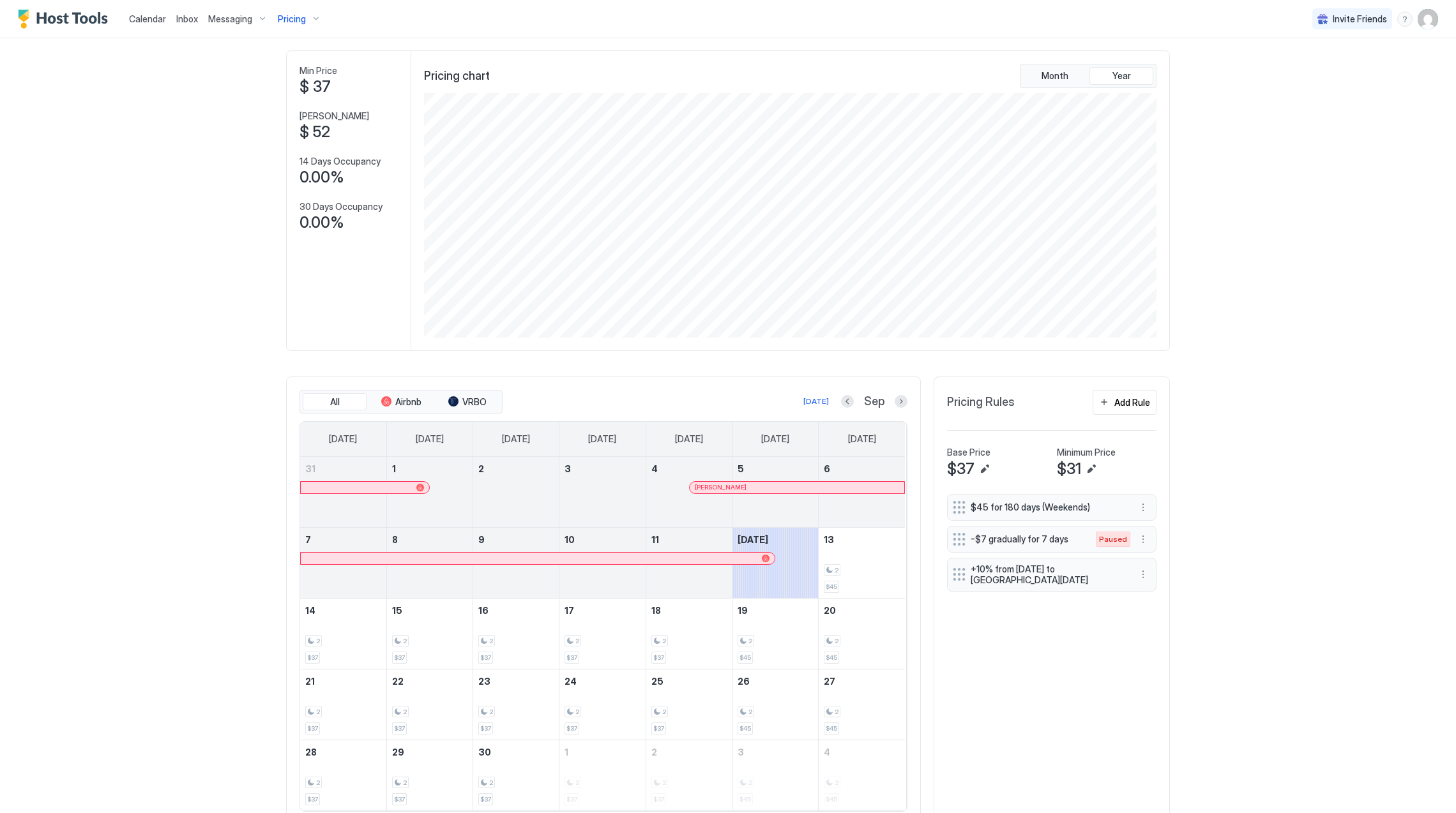
scroll to position [102, 0]
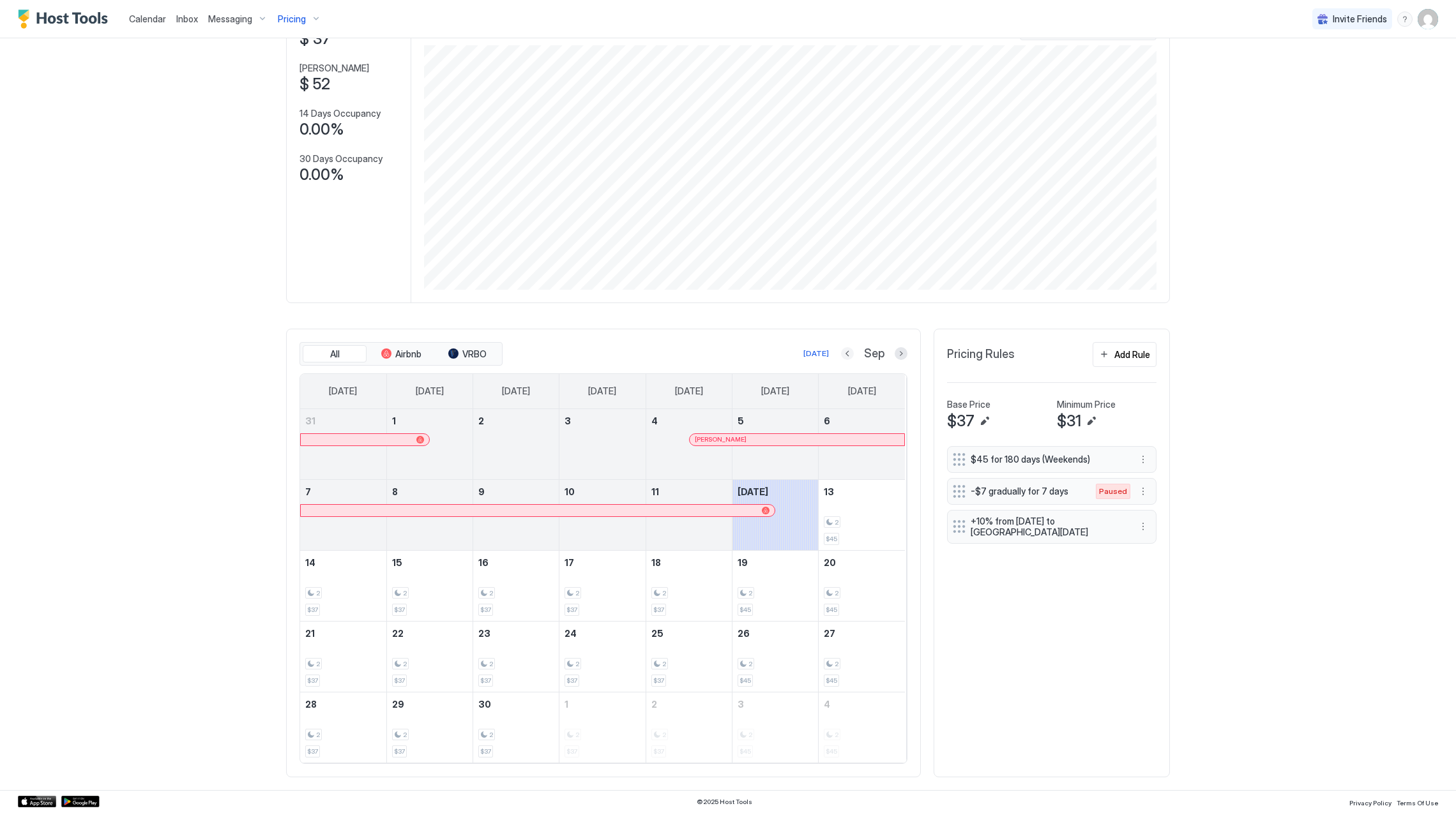
click at [841, 354] on button "Previous month" at bounding box center [846, 353] width 13 height 13
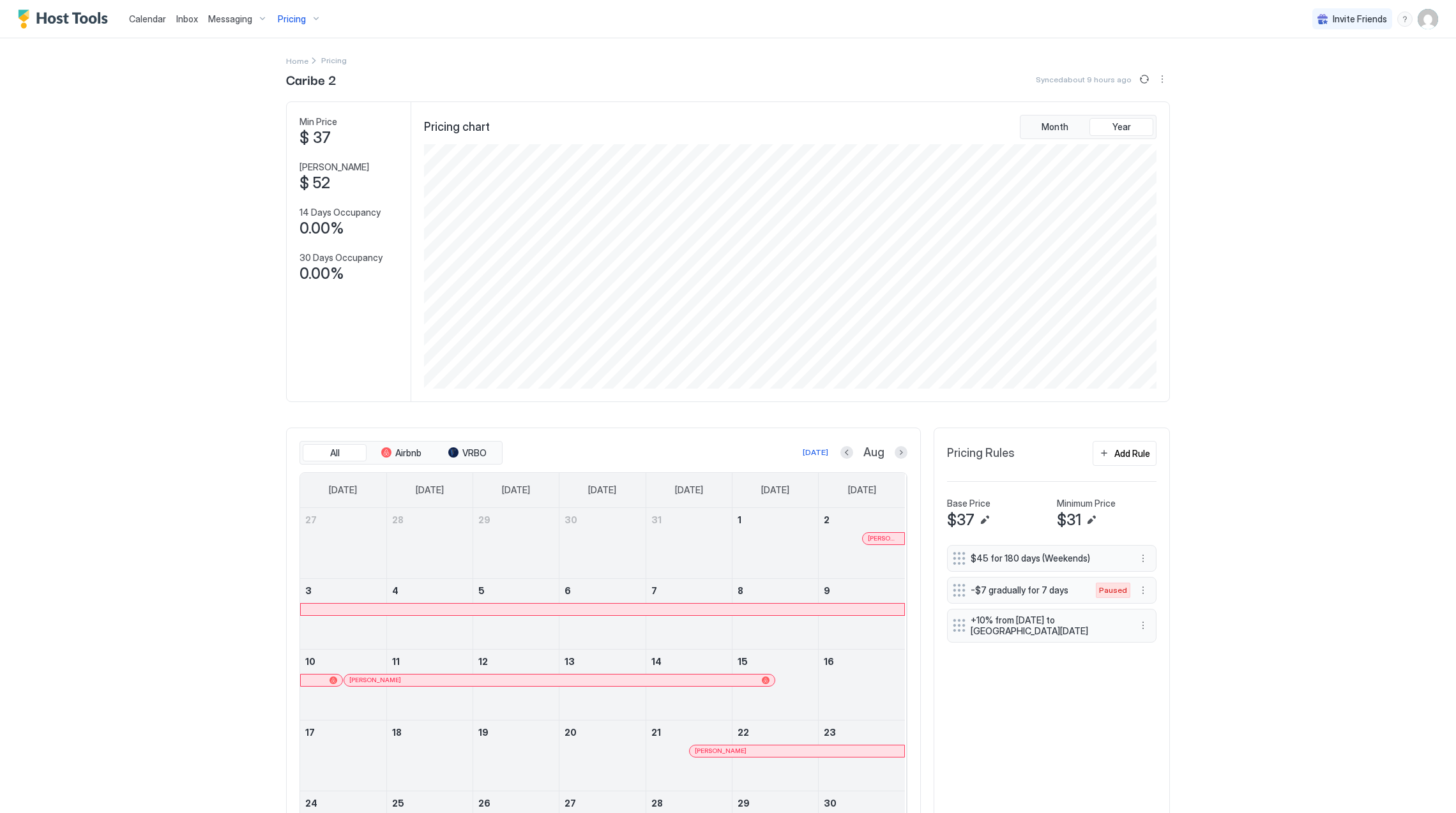
scroll to position [174, 0]
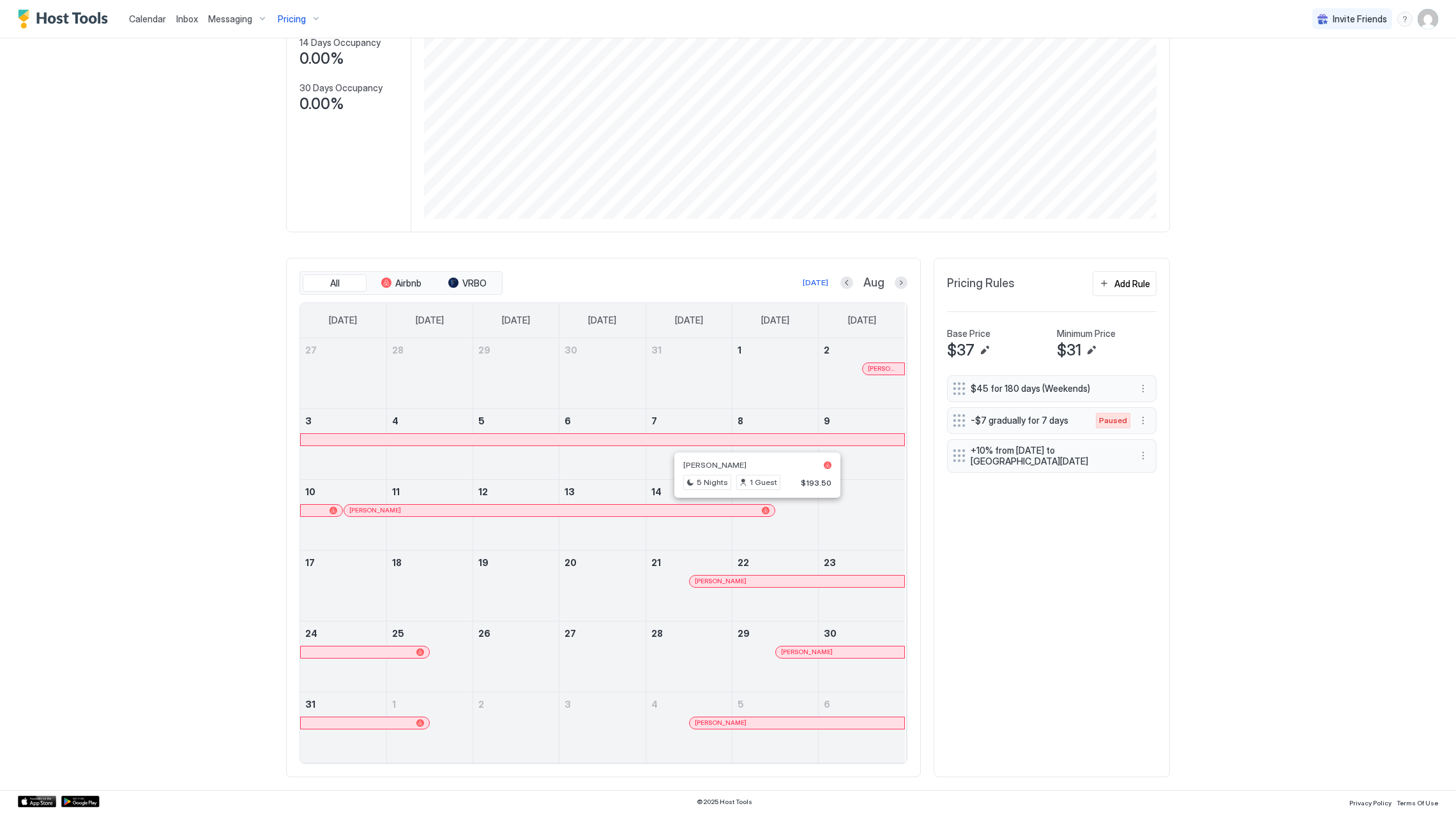
click at [768, 583] on div at bounding box center [773, 581] width 10 height 10
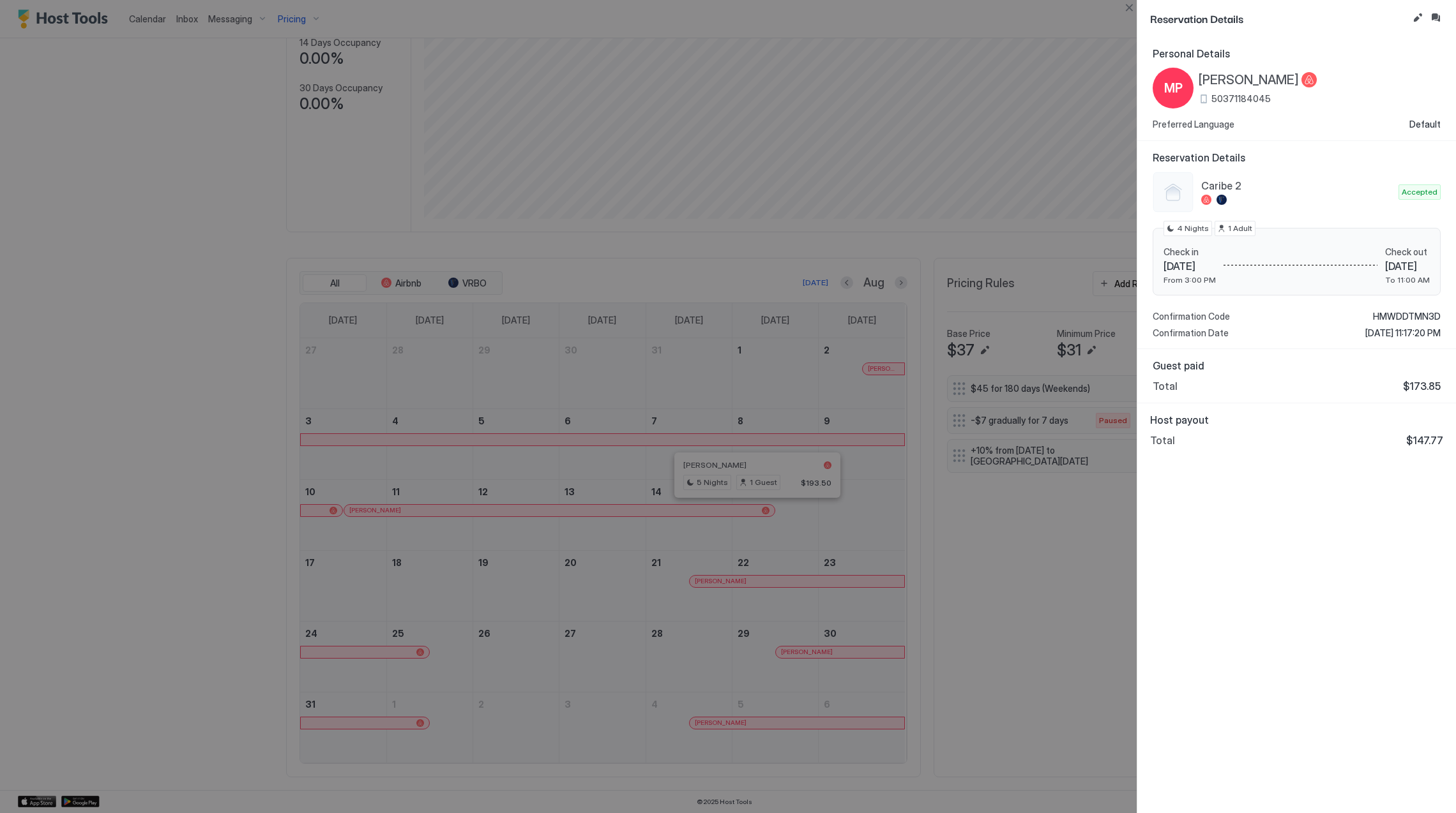
click at [470, 606] on div at bounding box center [728, 406] width 1456 height 813
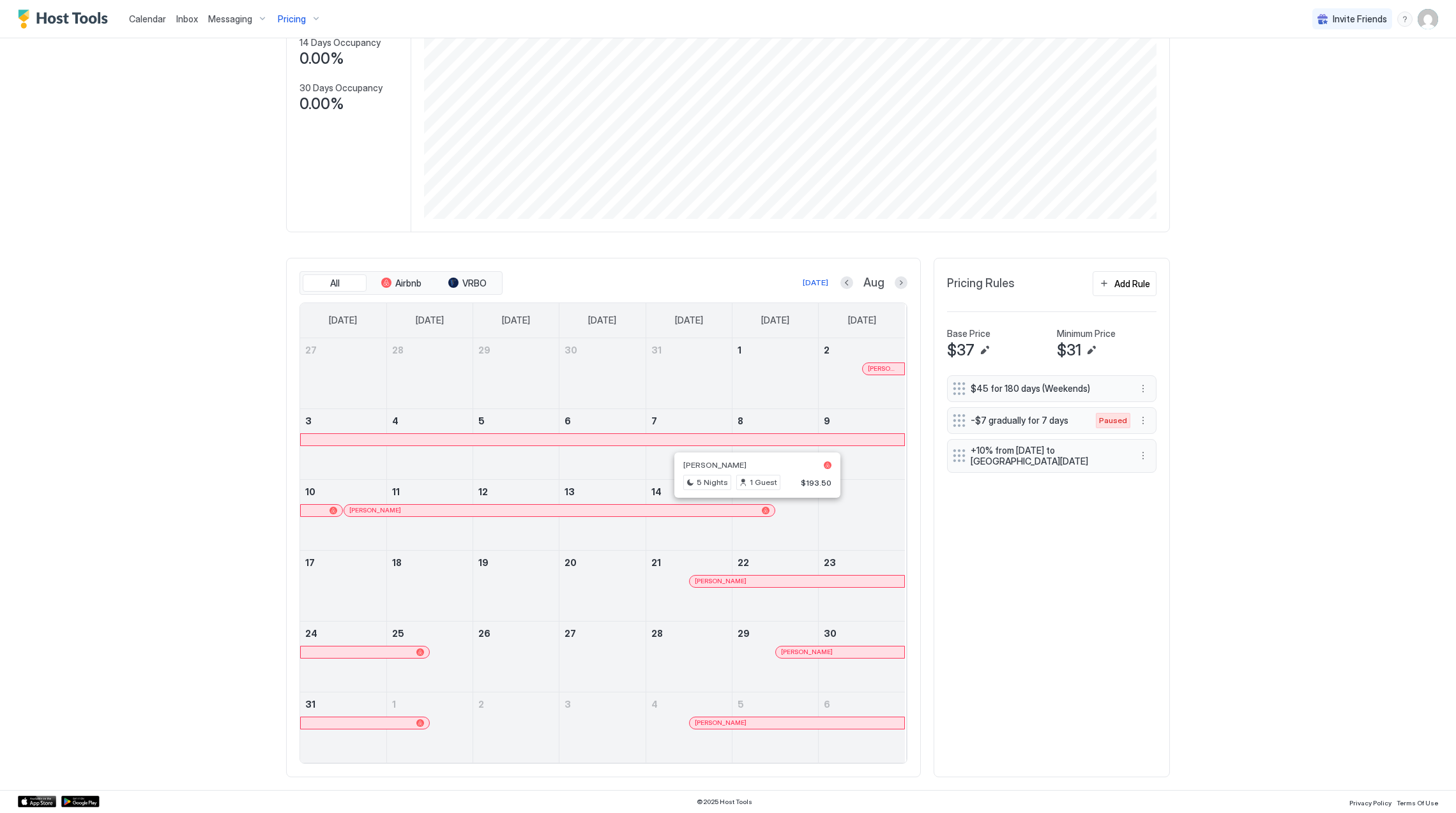
click at [806, 654] on div at bounding box center [811, 652] width 10 height 10
click at [897, 284] on button "Next month" at bounding box center [901, 282] width 13 height 13
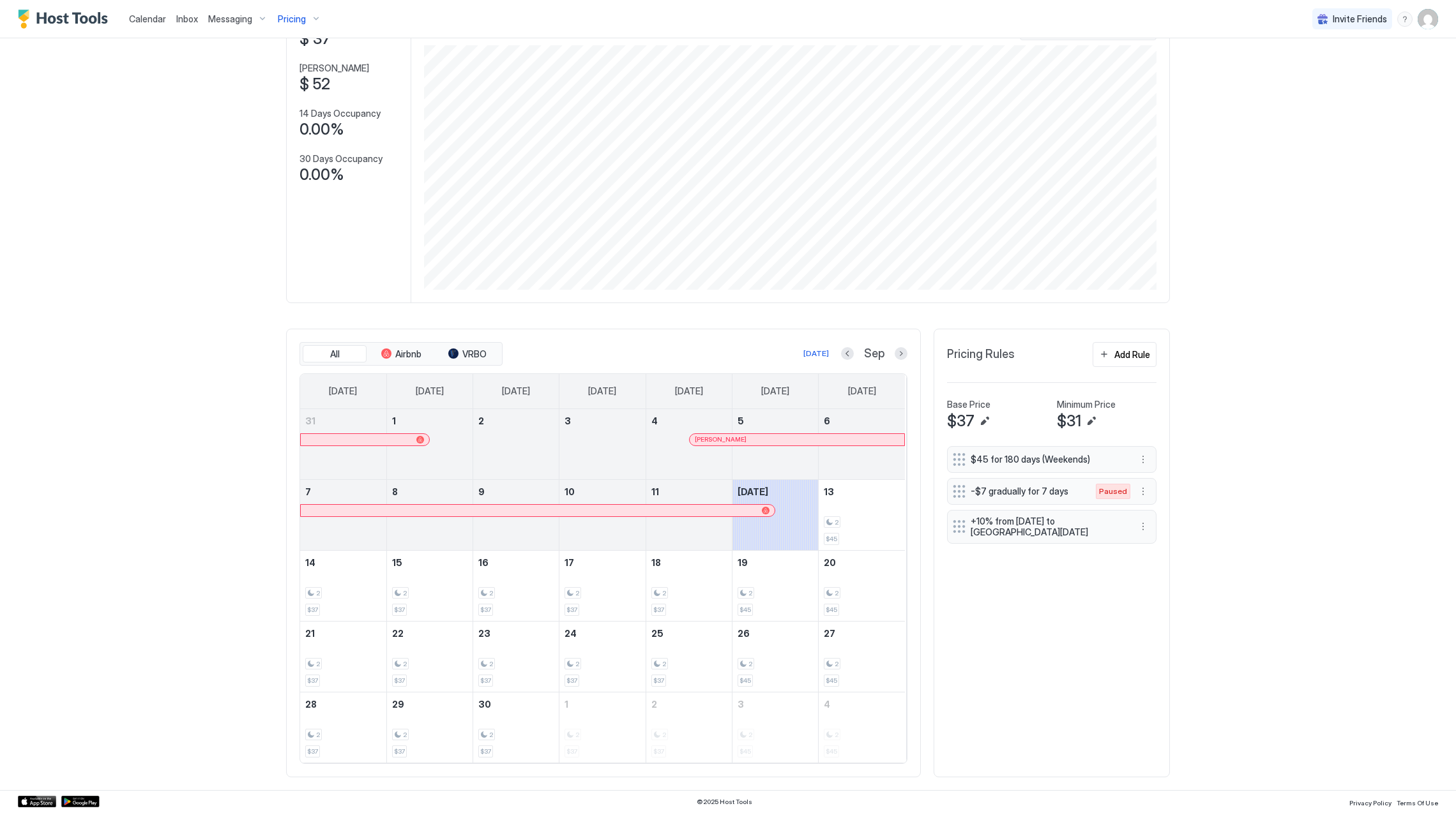
scroll to position [102, 0]
click at [797, 441] on div at bounding box center [802, 439] width 10 height 10
click at [281, 17] on span "Pricing" at bounding box center [291, 20] width 29 height 12
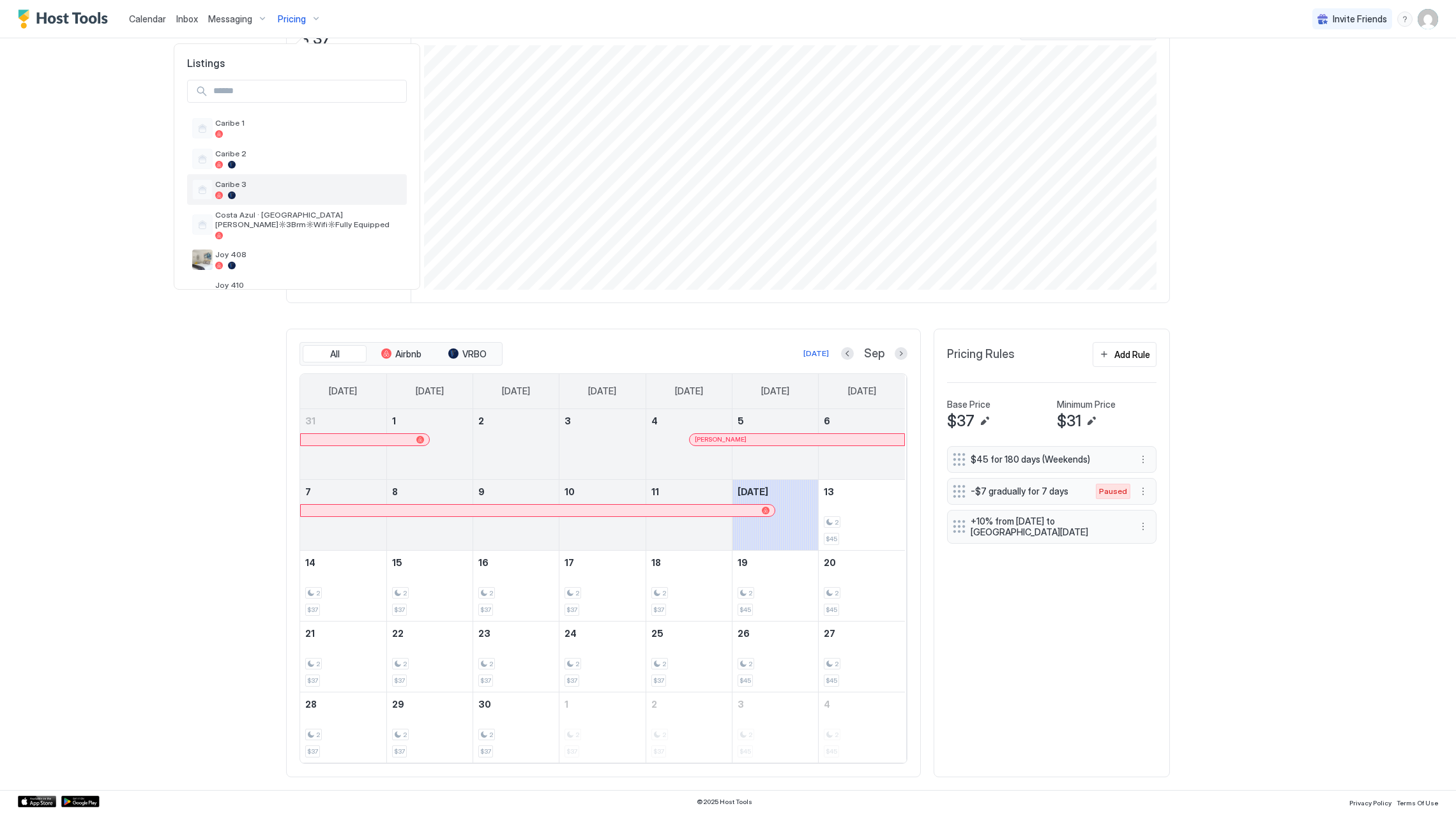
click at [256, 187] on span "Caribe 3" at bounding box center [309, 184] width 187 height 10
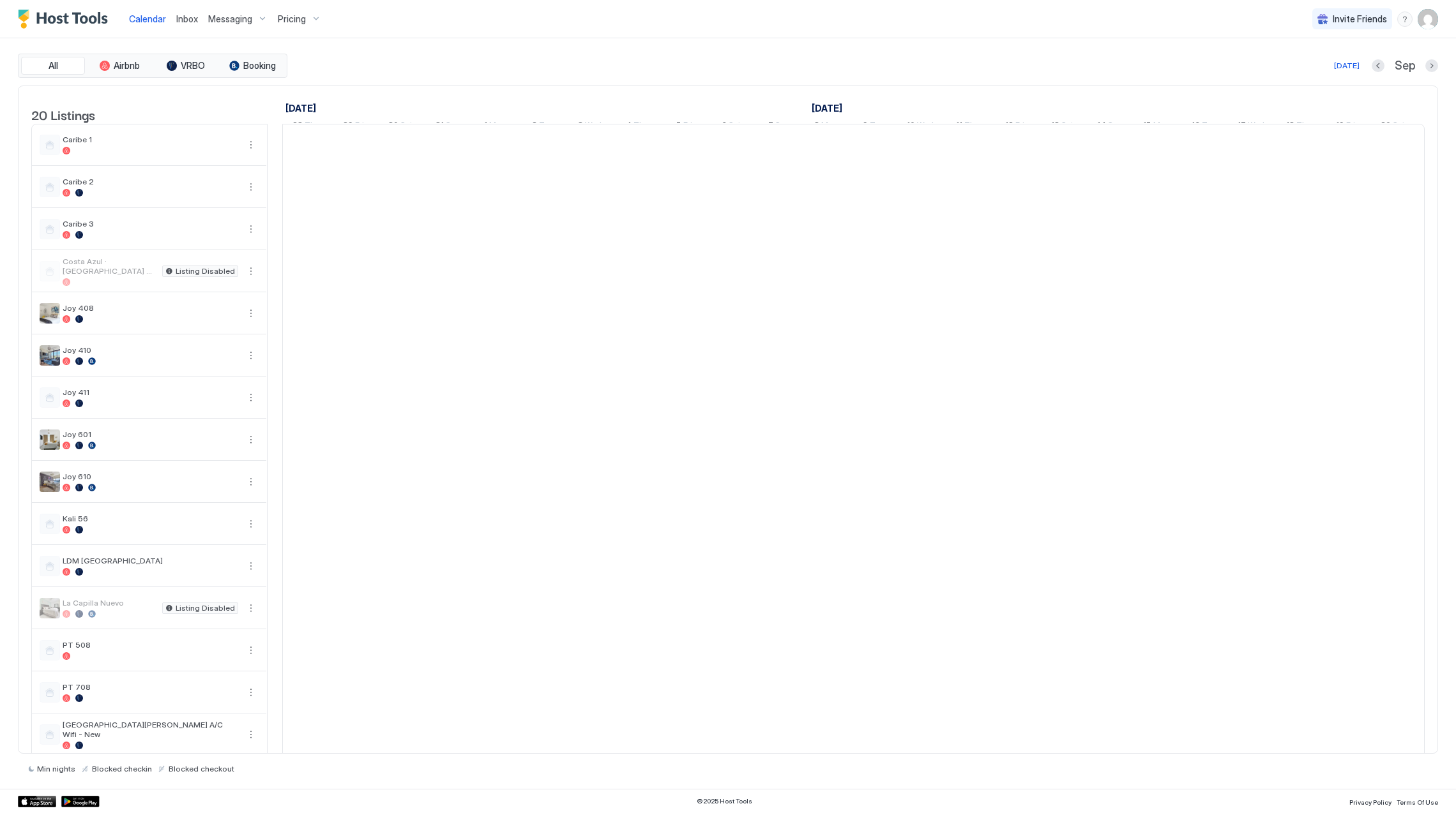
scroll to position [0, 709]
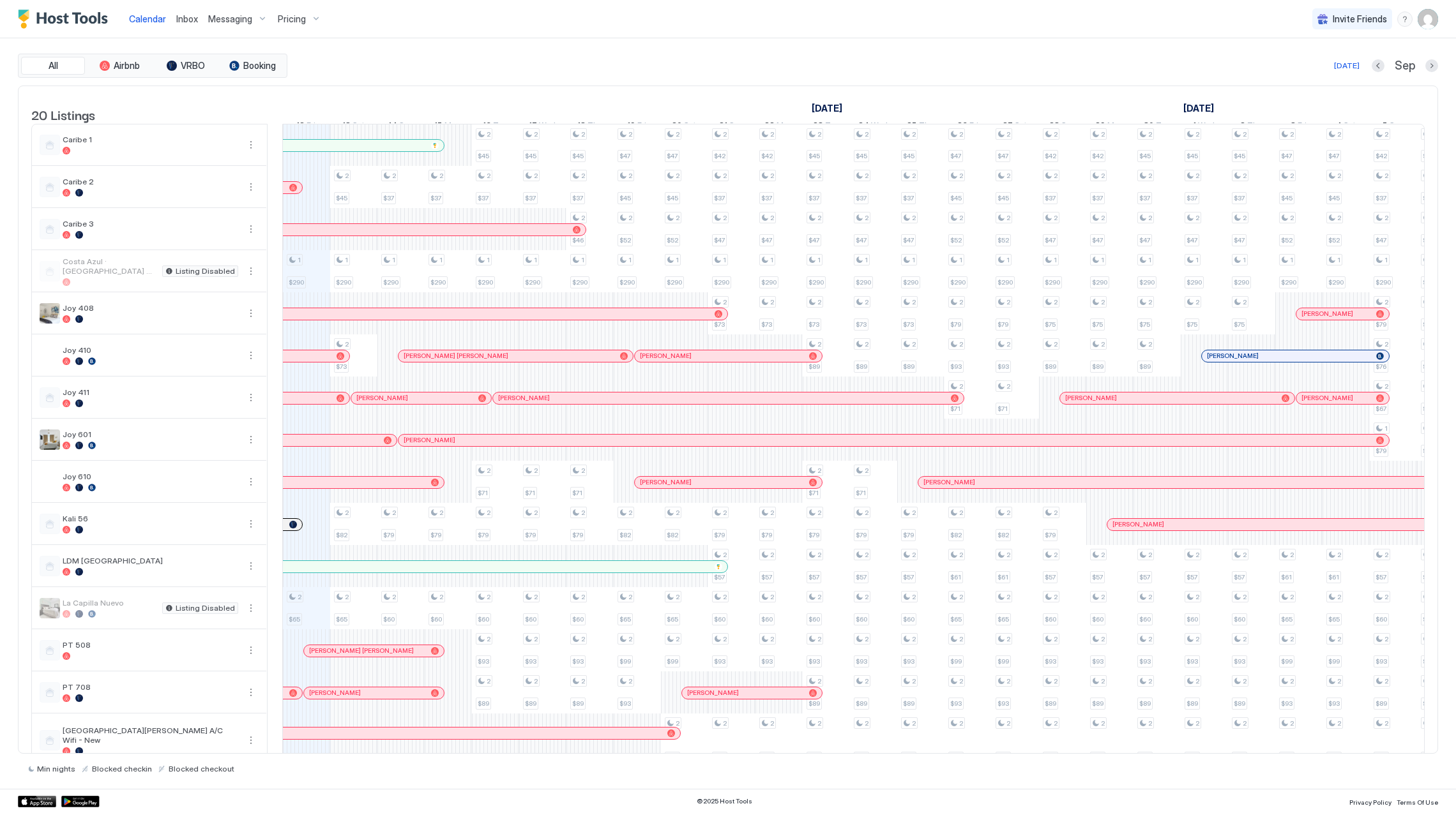
click at [297, 22] on span "Pricing" at bounding box center [291, 20] width 29 height 12
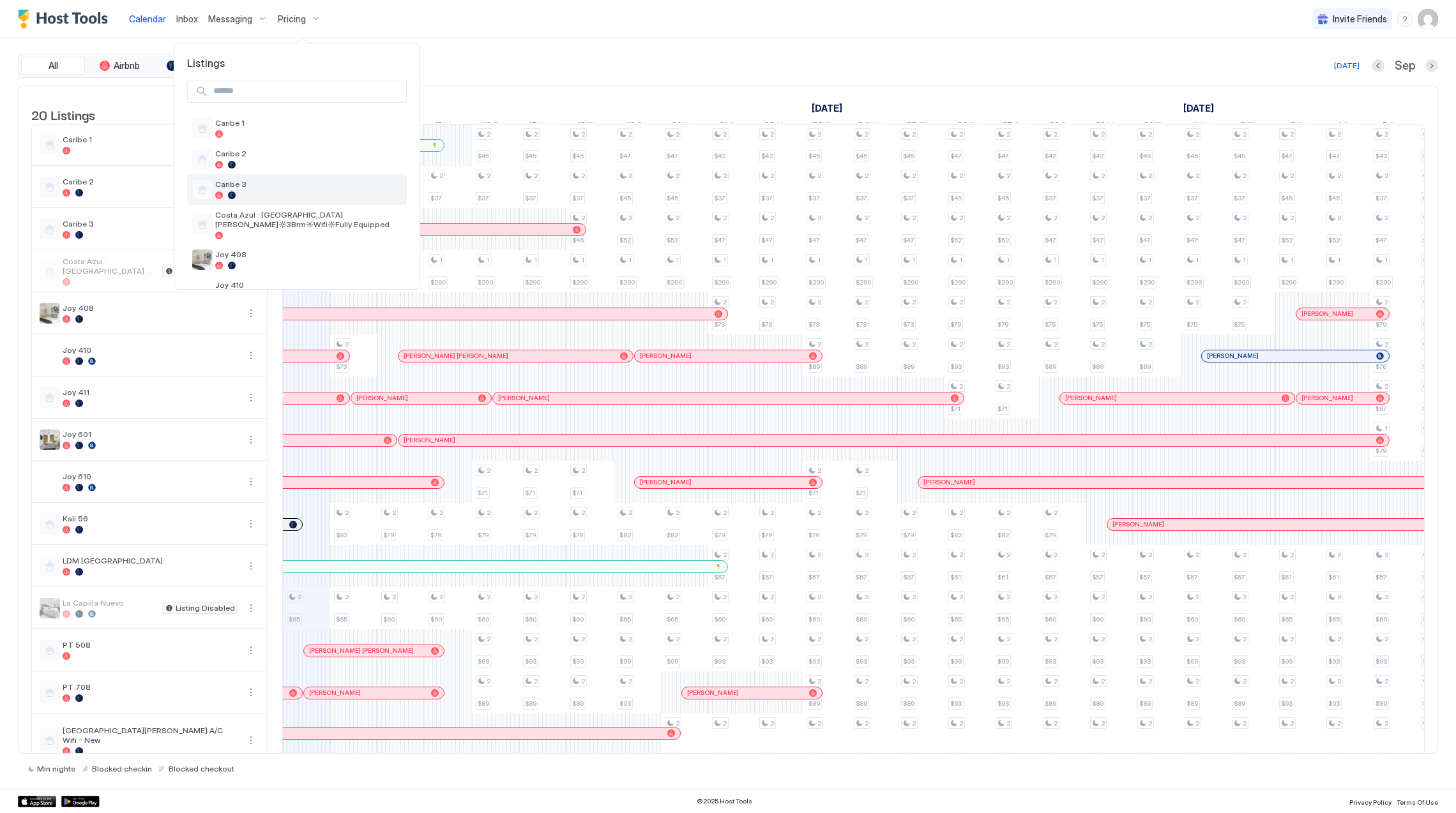
click at [282, 178] on div "Caribe 3" at bounding box center [296, 189] width 219 height 30
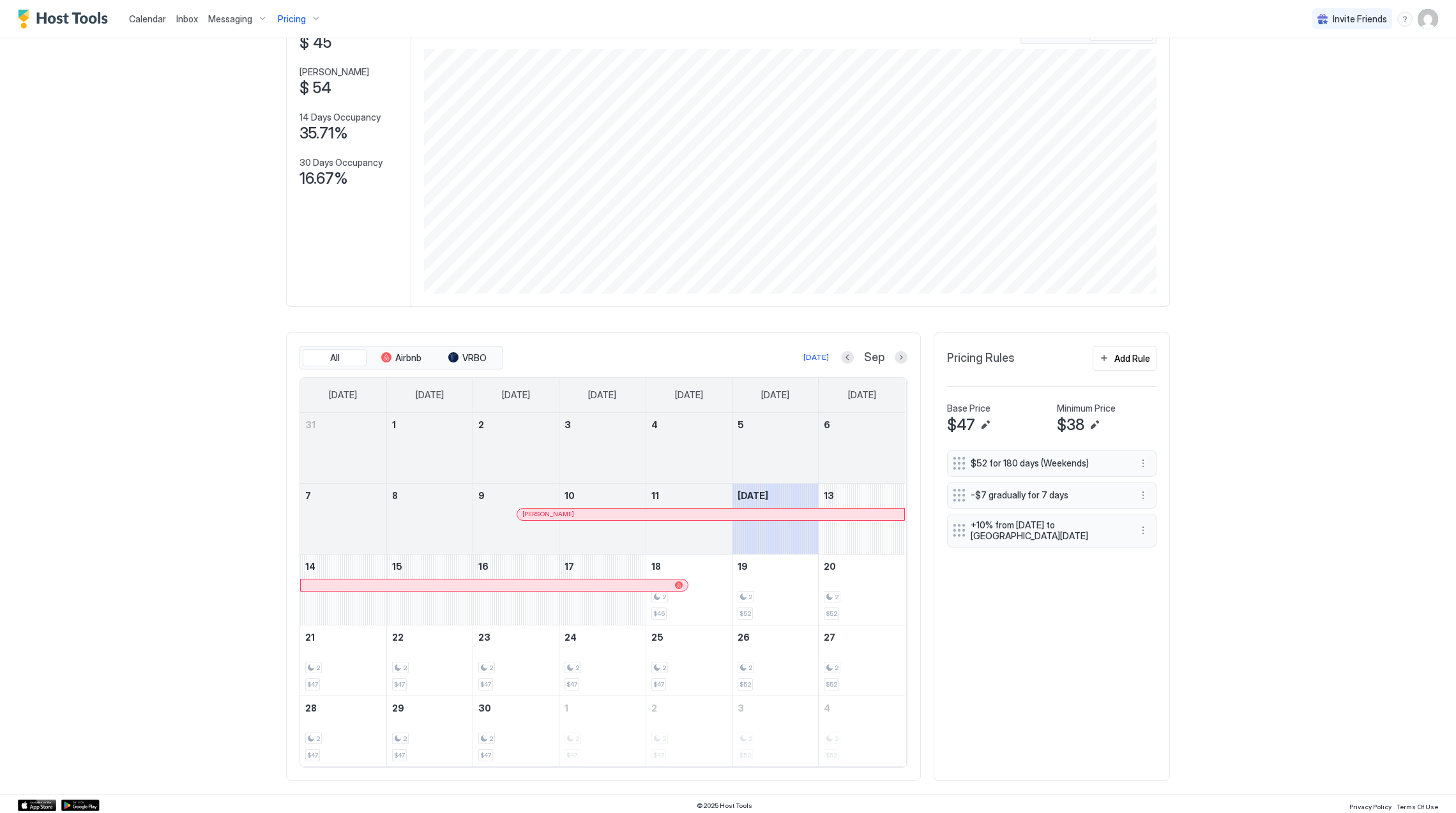
scroll to position [102, 0]
click at [672, 510] on div at bounding box center [677, 510] width 10 height 10
click at [841, 350] on button "Previous month" at bounding box center [846, 353] width 13 height 13
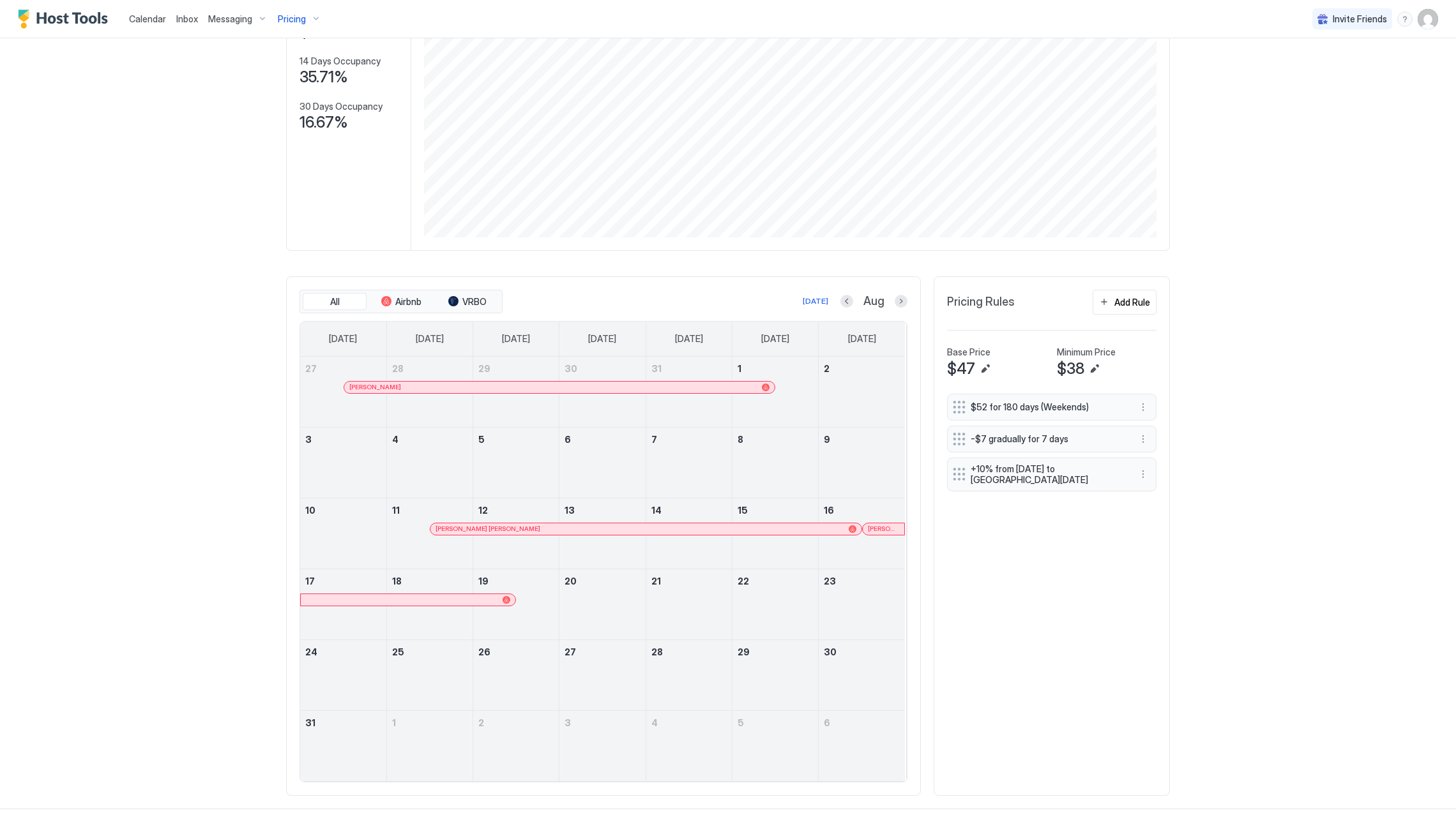
scroll to position [174, 0]
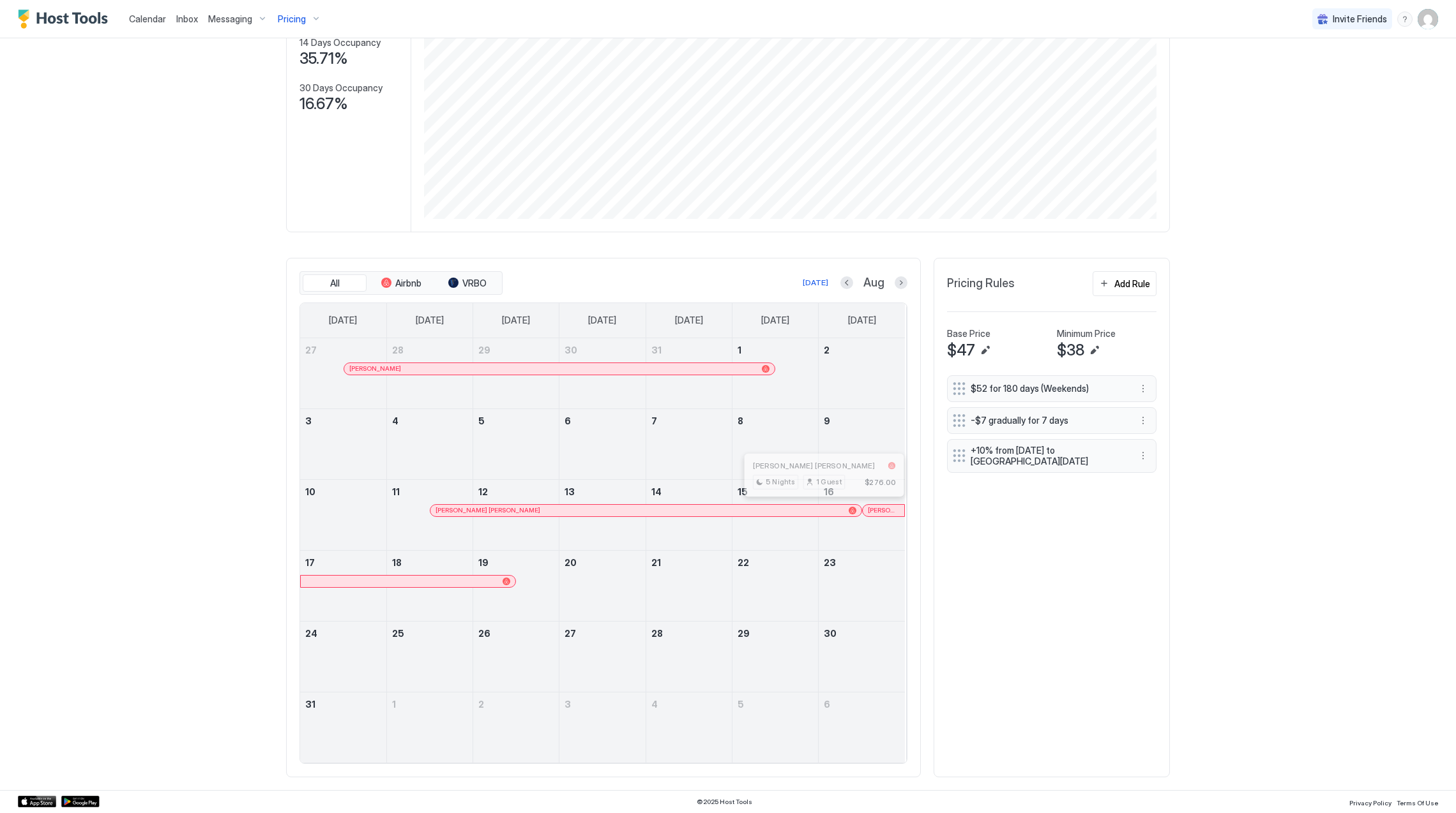
click at [820, 509] on div at bounding box center [825, 510] width 10 height 10
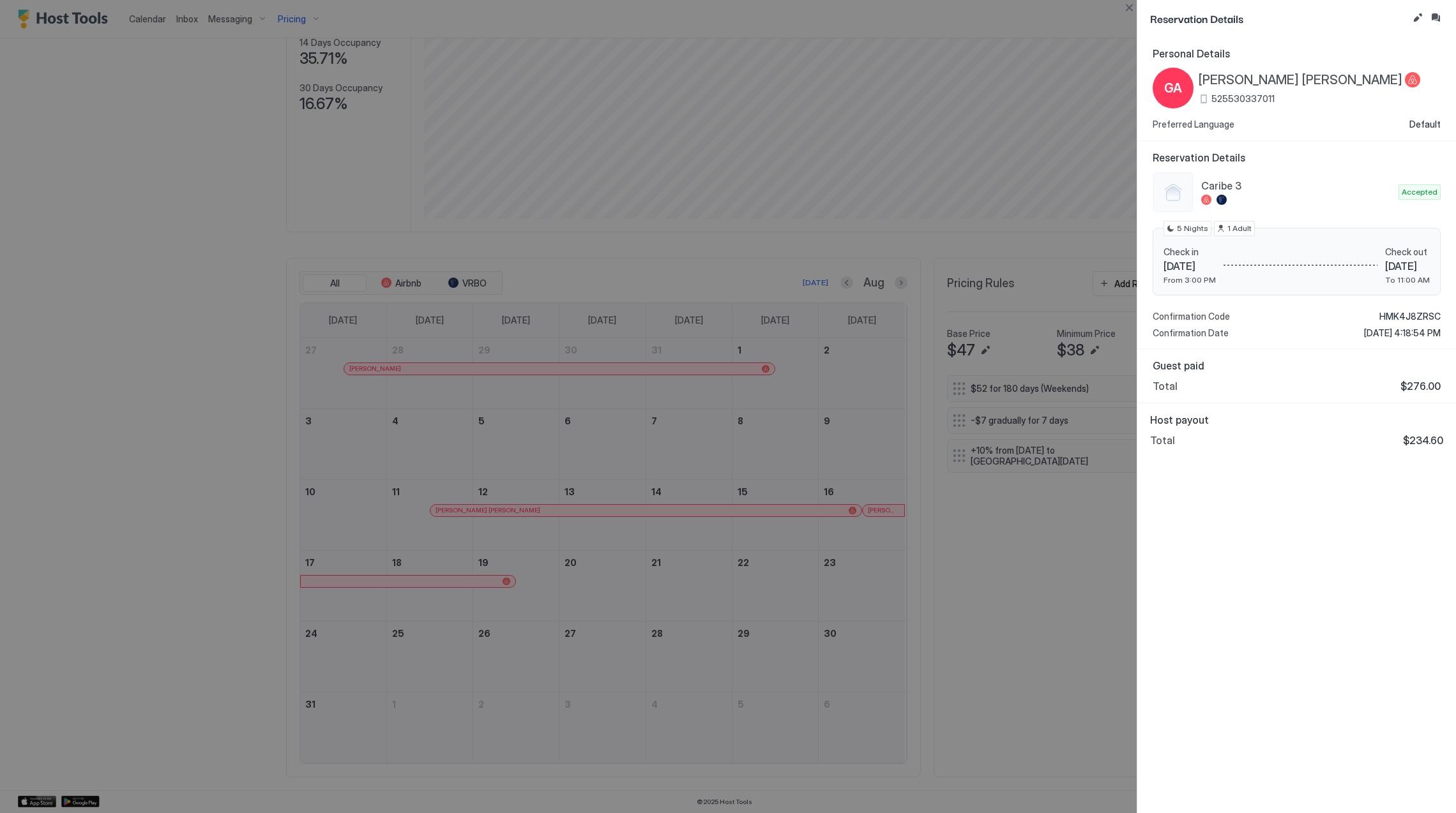
click at [758, 407] on div at bounding box center [728, 406] width 1456 height 813
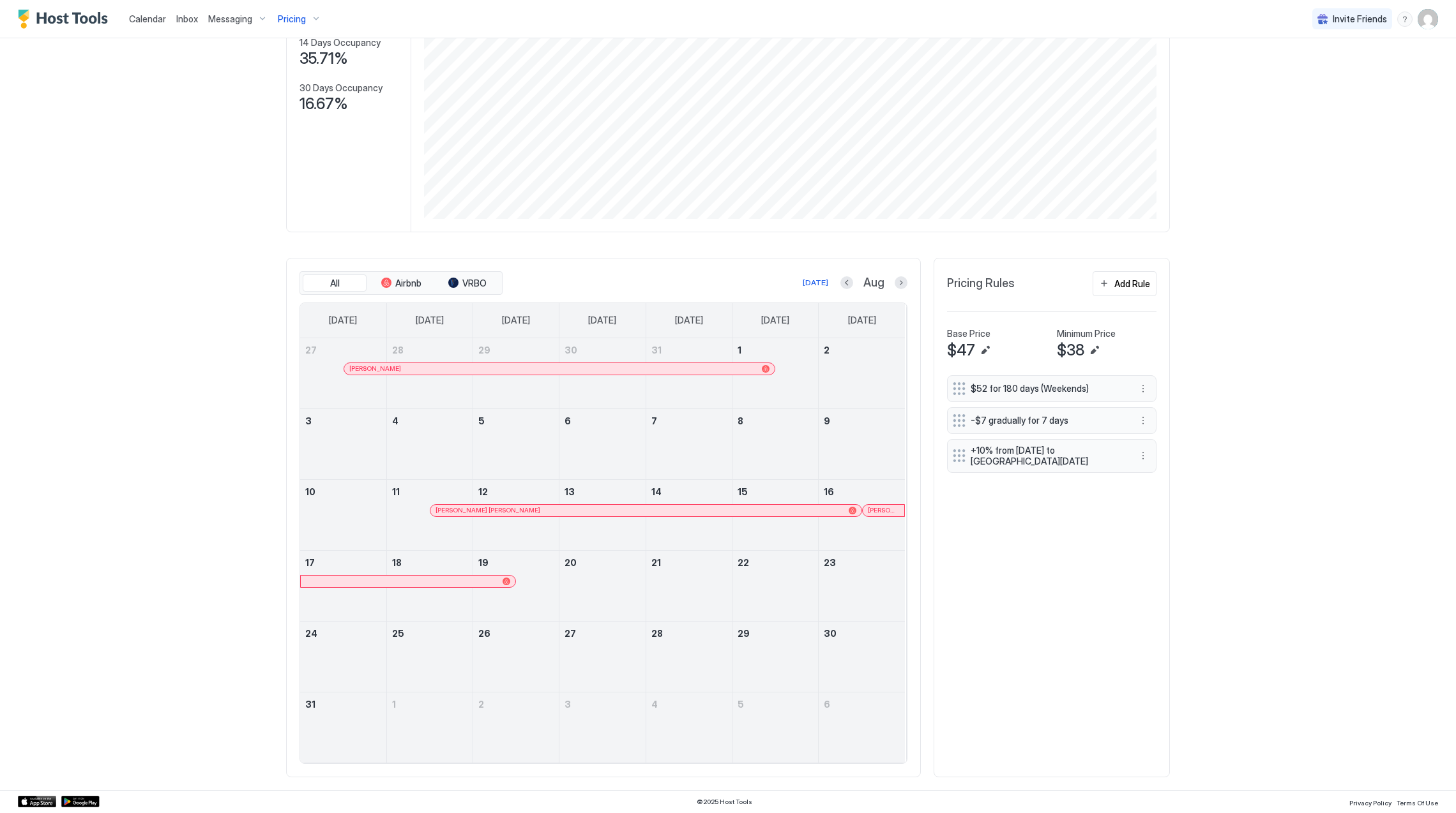
click at [887, 510] on div at bounding box center [892, 510] width 10 height 10
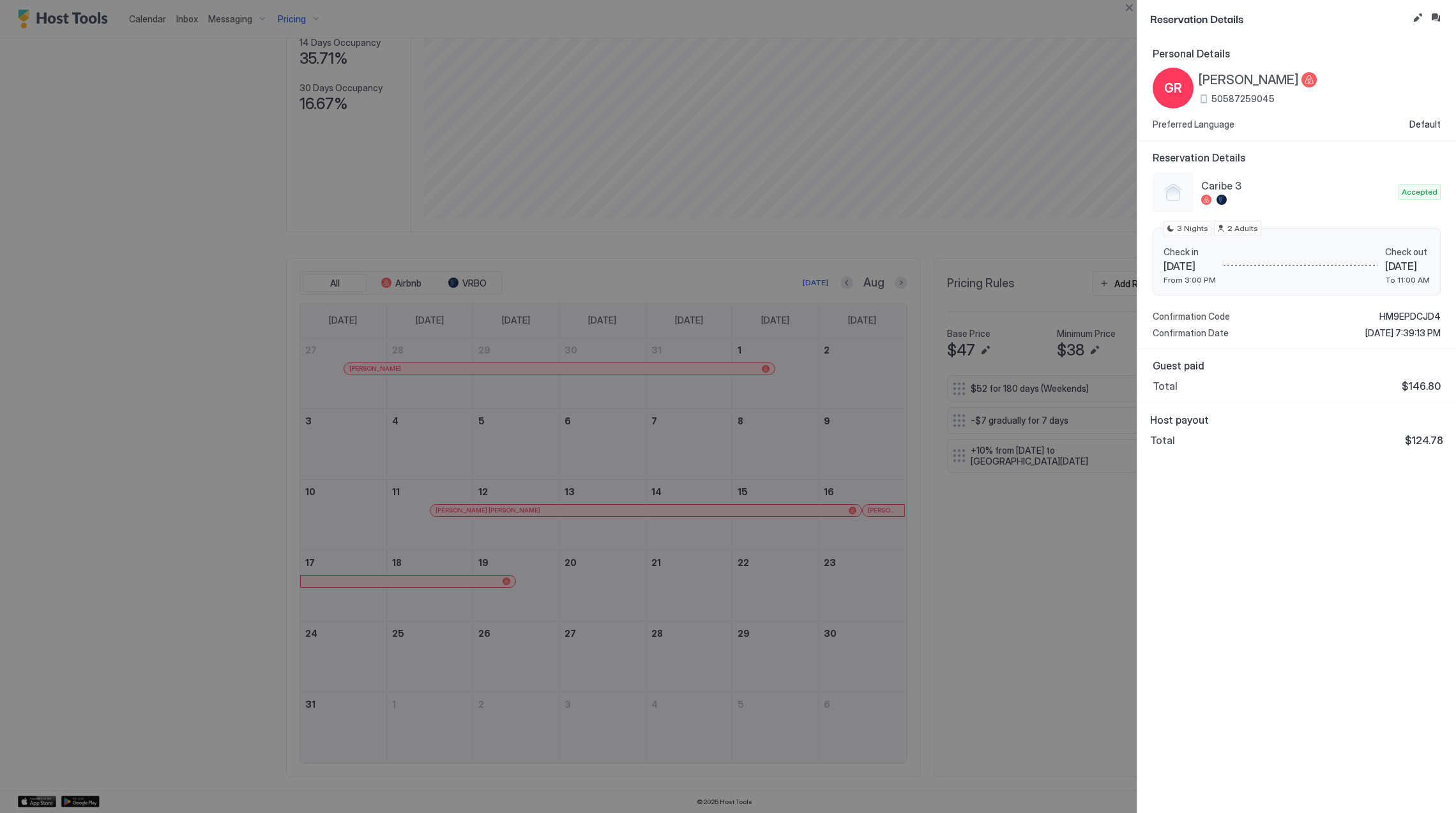
click at [730, 580] on div at bounding box center [728, 406] width 1456 height 813
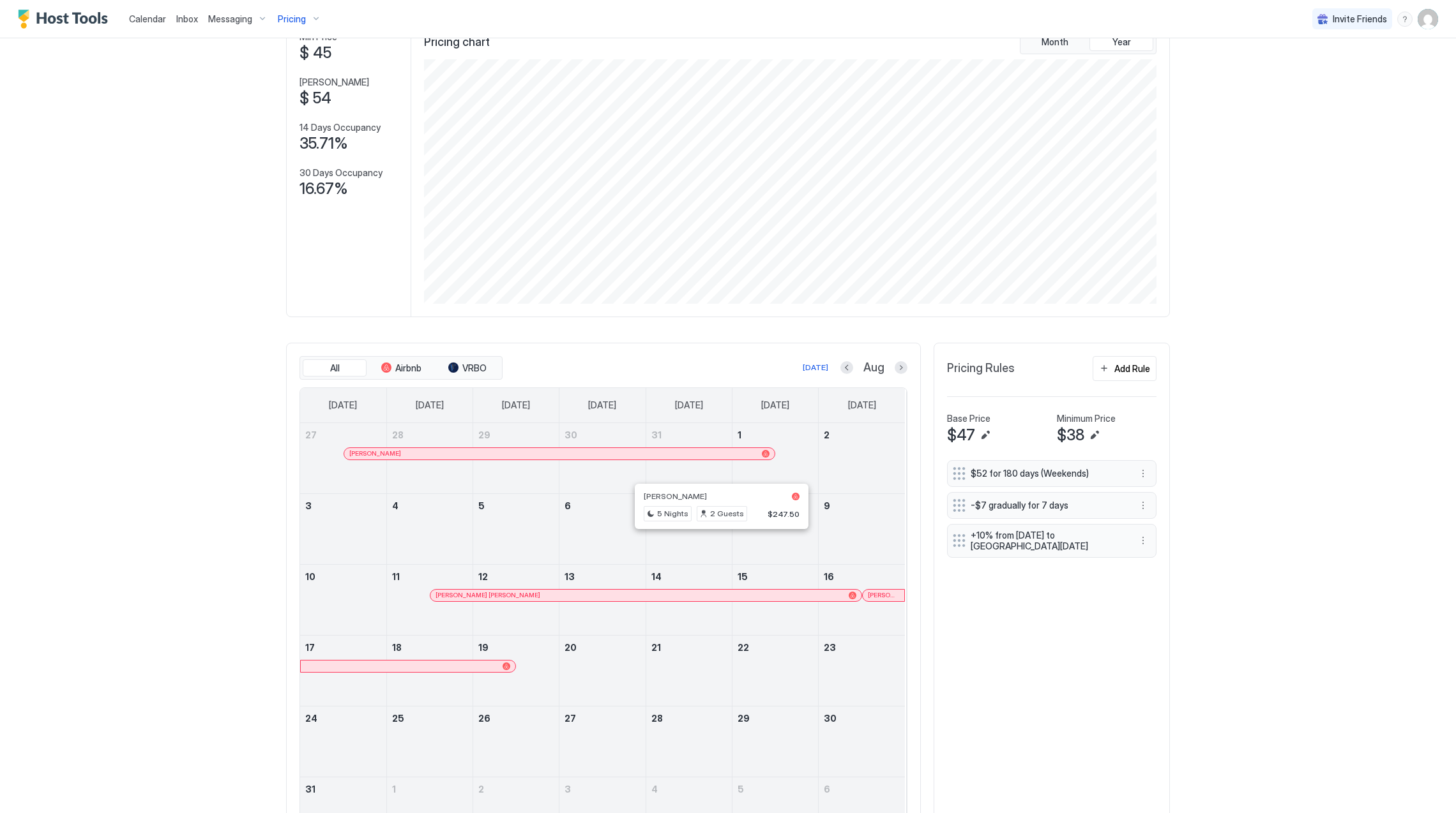
scroll to position [170, 0]
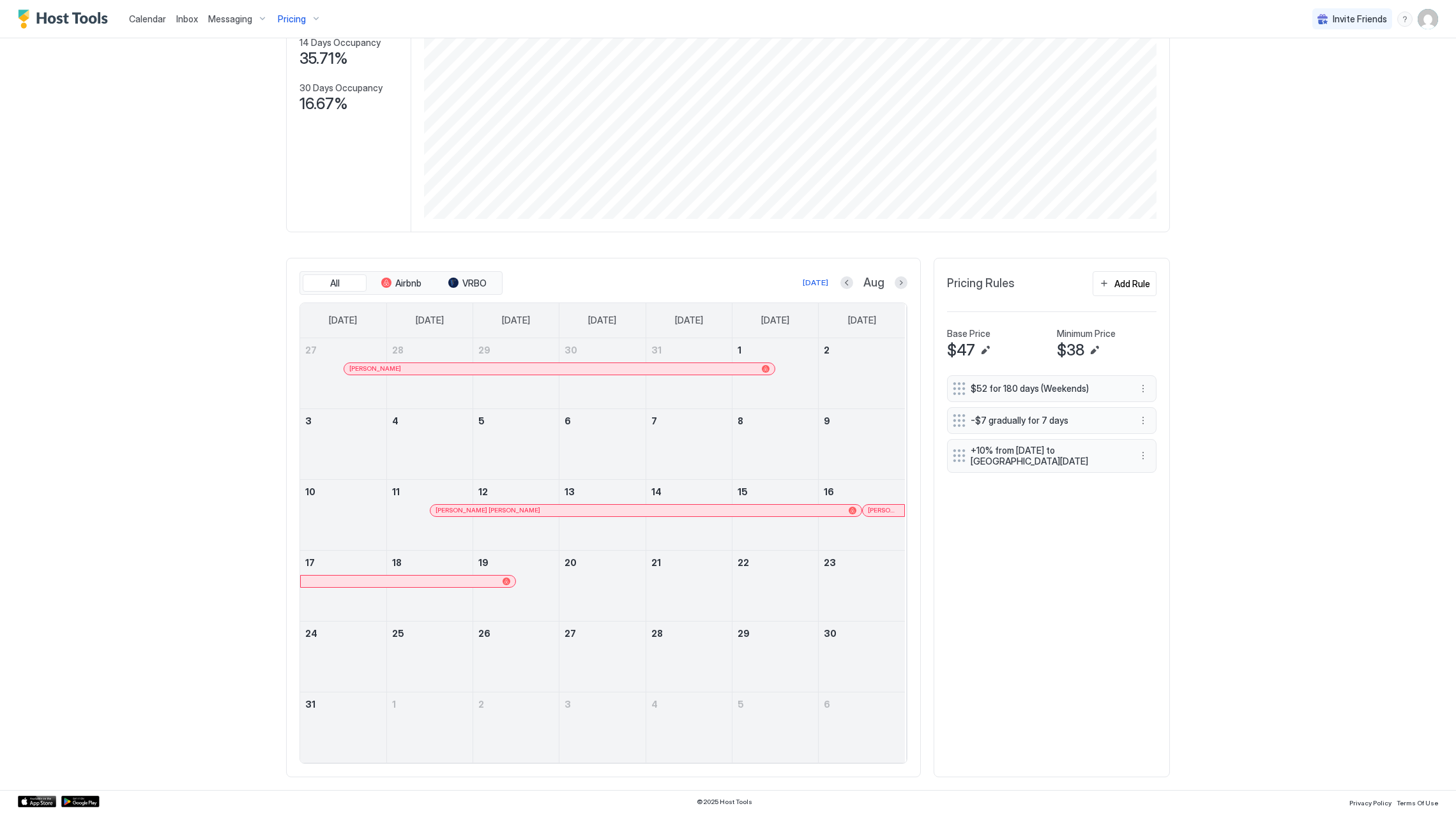
click at [879, 509] on span "[PERSON_NAME]" at bounding box center [883, 510] width 31 height 8
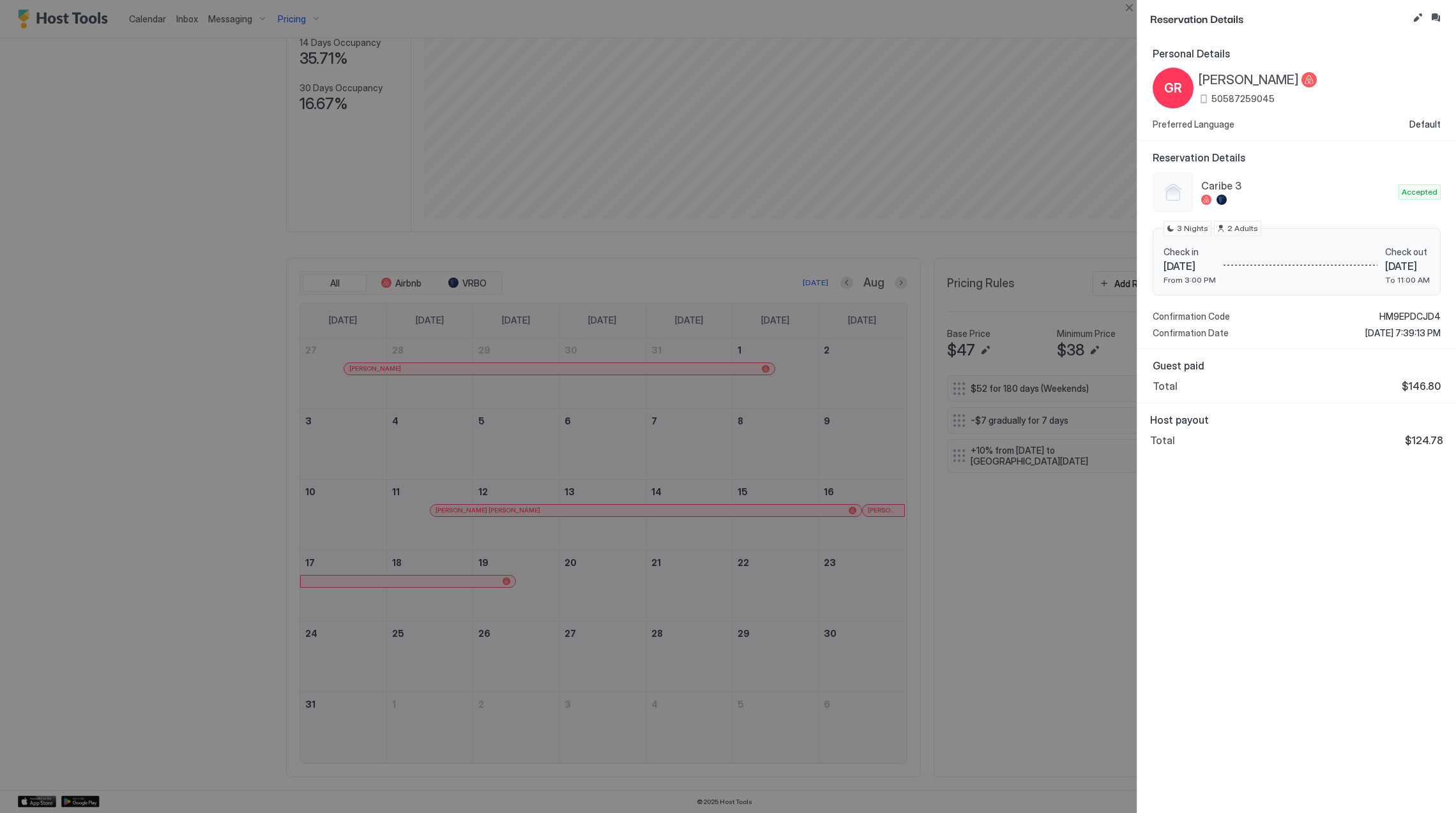
click at [397, 705] on div at bounding box center [728, 406] width 1456 height 813
click at [821, 585] on div at bounding box center [728, 406] width 1456 height 813
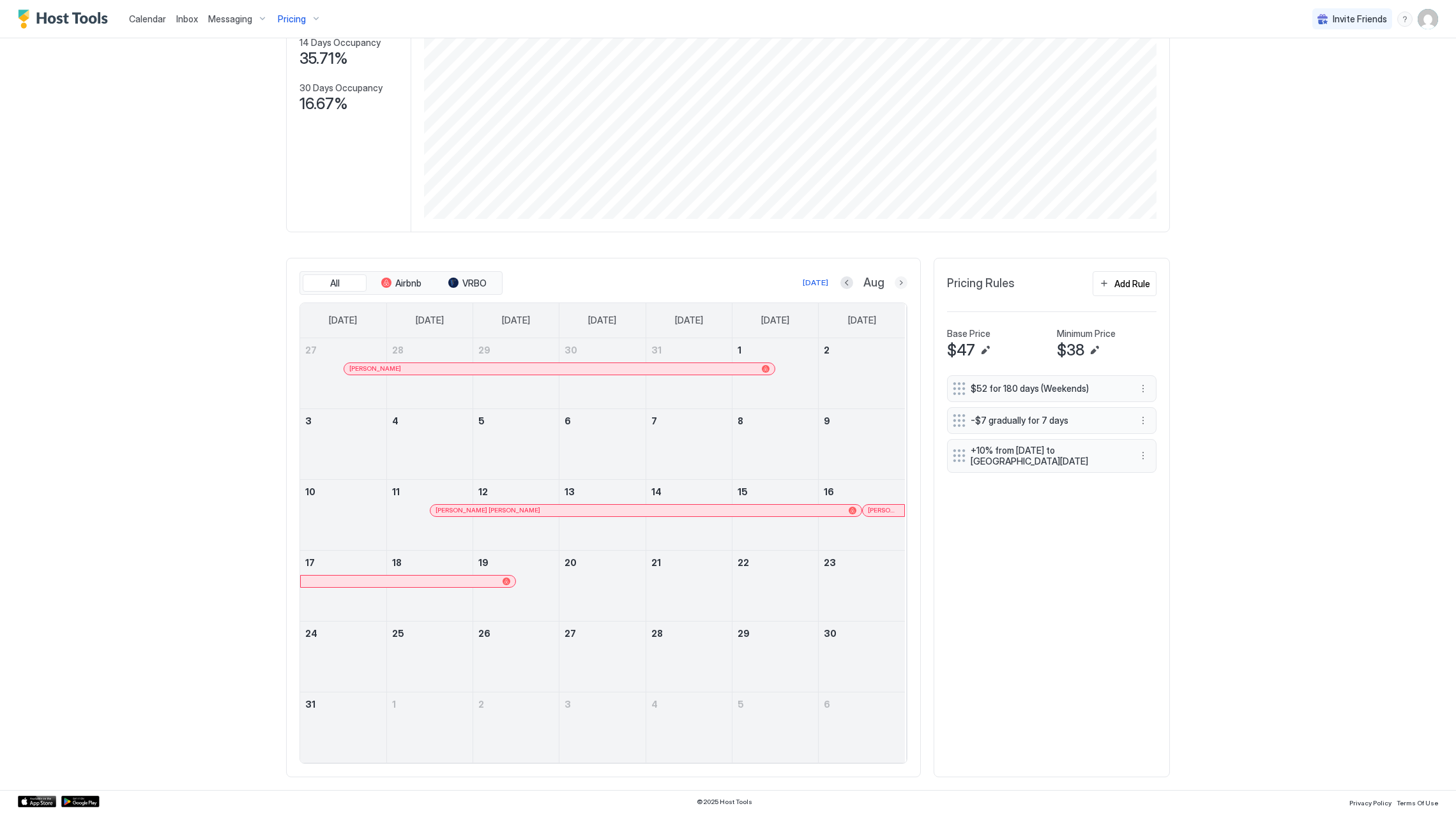
click at [895, 283] on button "Next month" at bounding box center [901, 282] width 13 height 13
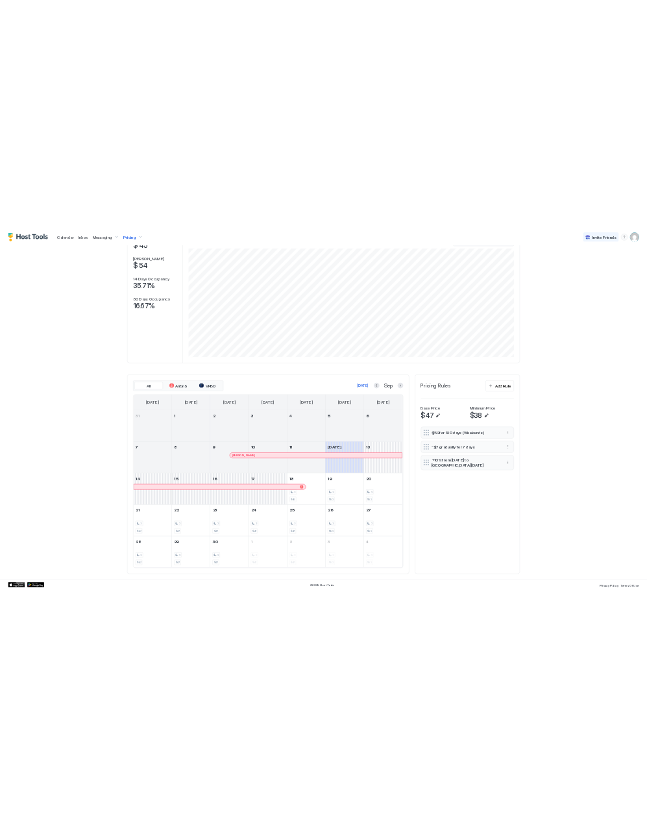
scroll to position [104, 0]
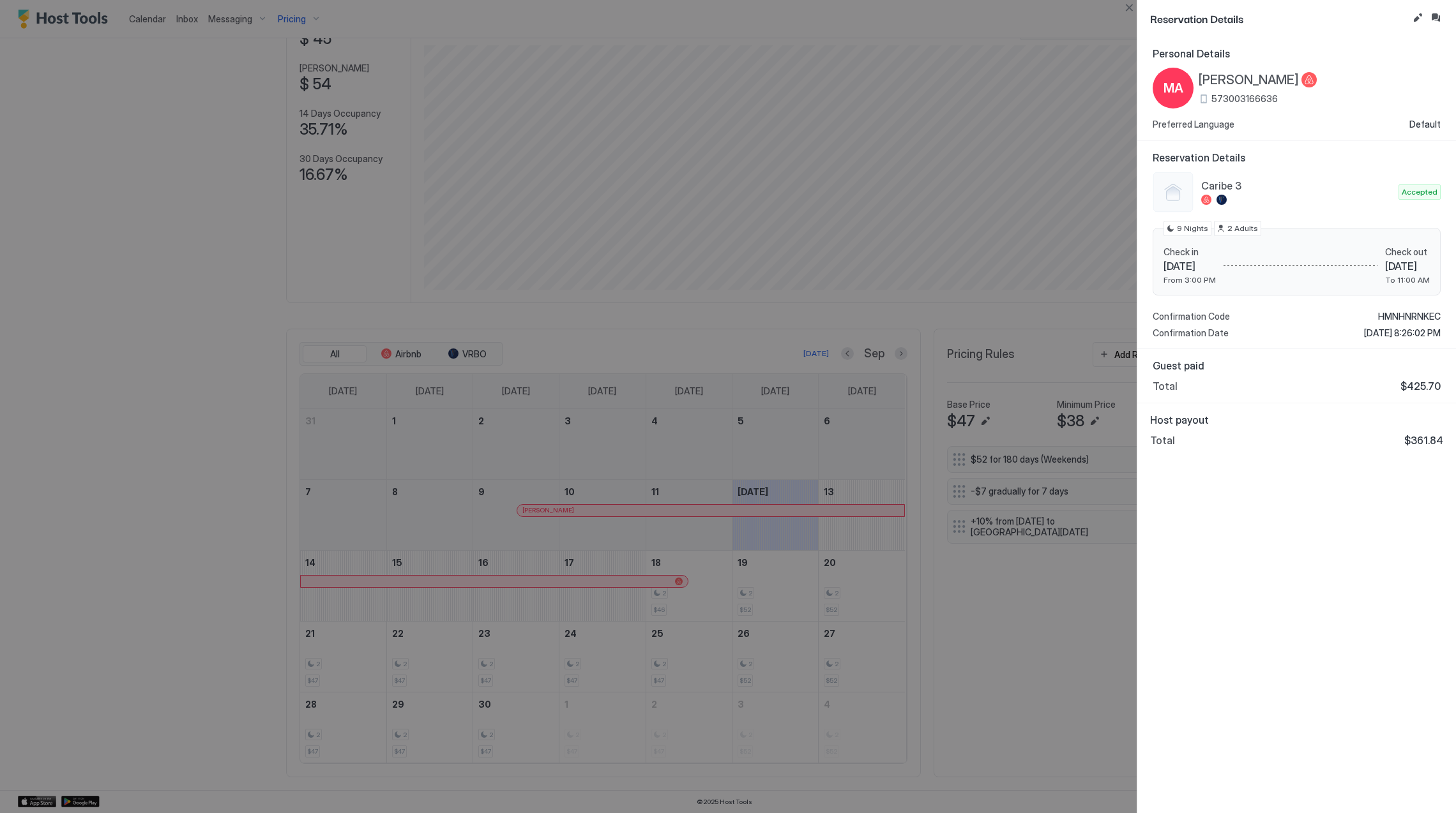
click at [553, 259] on div at bounding box center [728, 406] width 1456 height 813
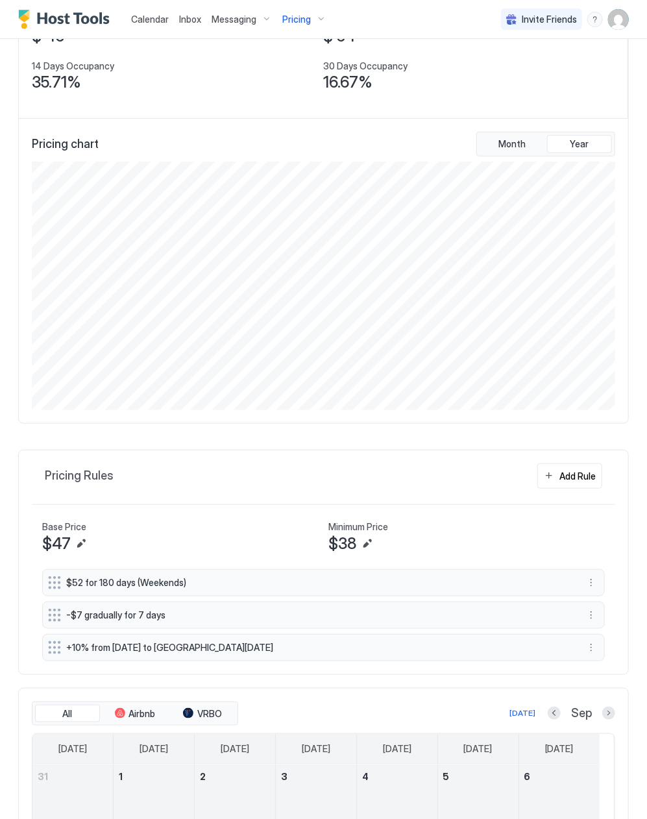
scroll to position [649151, 648771]
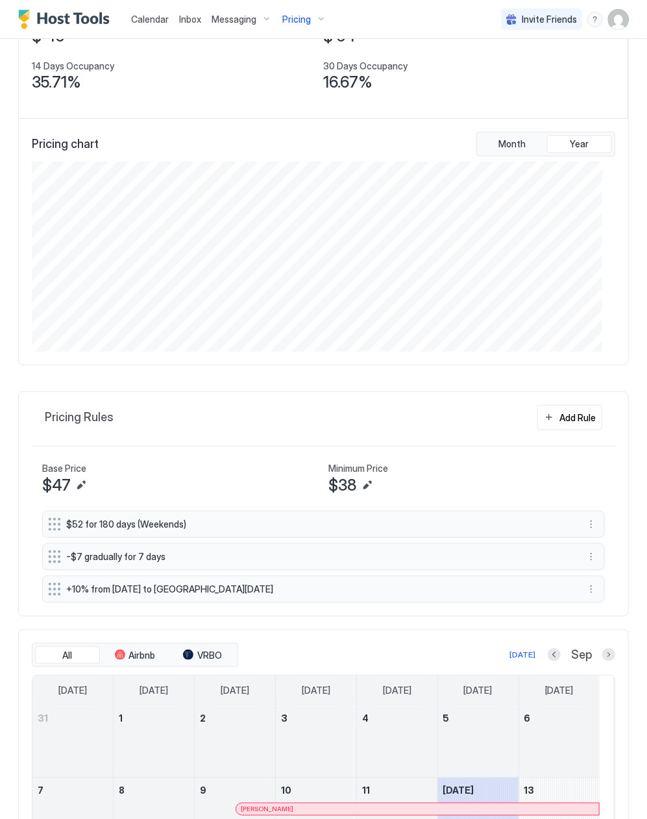
click at [316, 16] on div "Pricing" at bounding box center [304, 19] width 55 height 22
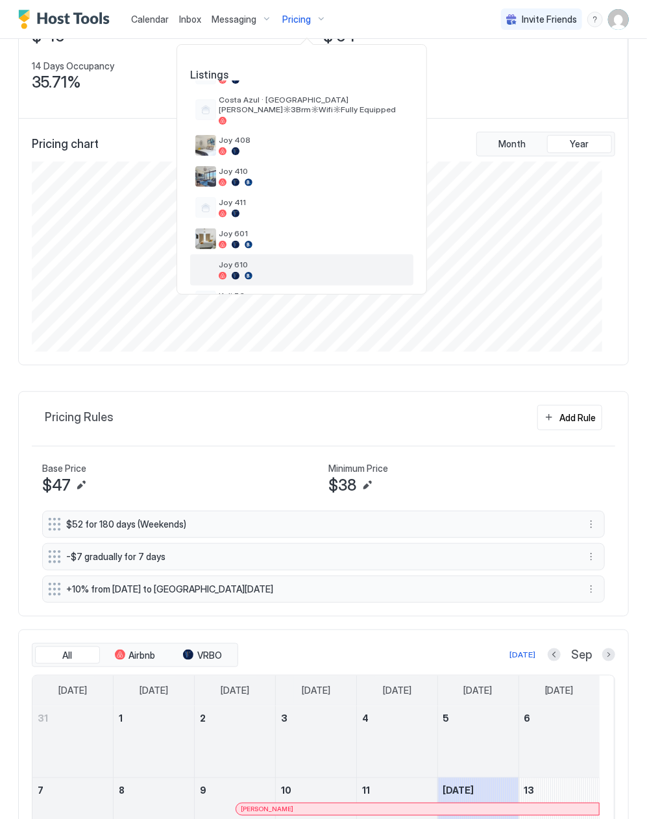
scroll to position [173, 0]
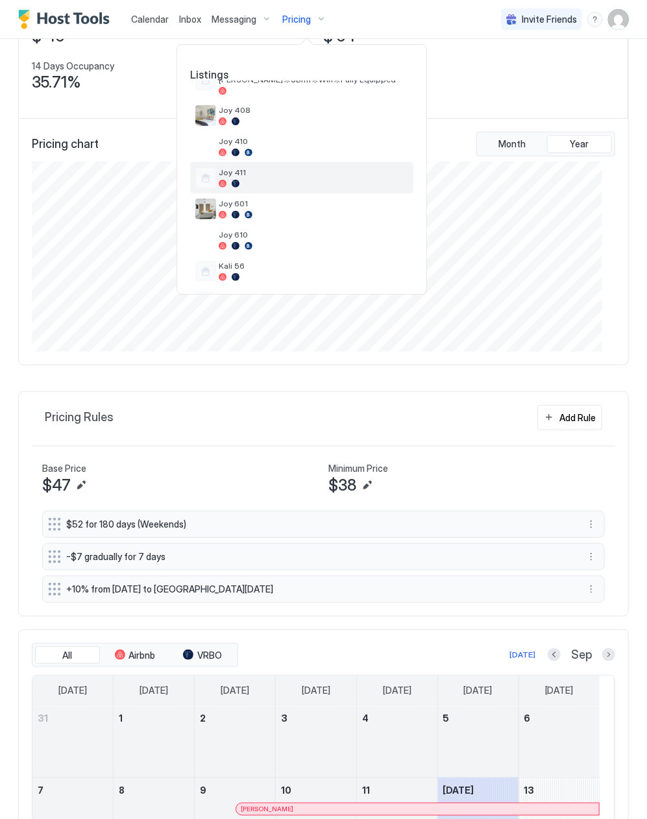
click at [255, 175] on span "Joy 411" at bounding box center [314, 173] width 190 height 10
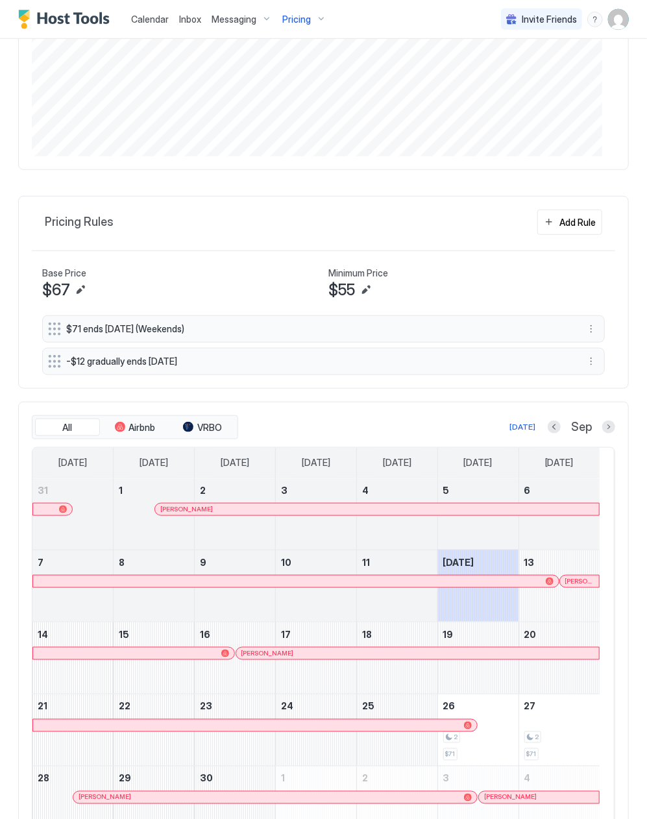
scroll to position [375, 0]
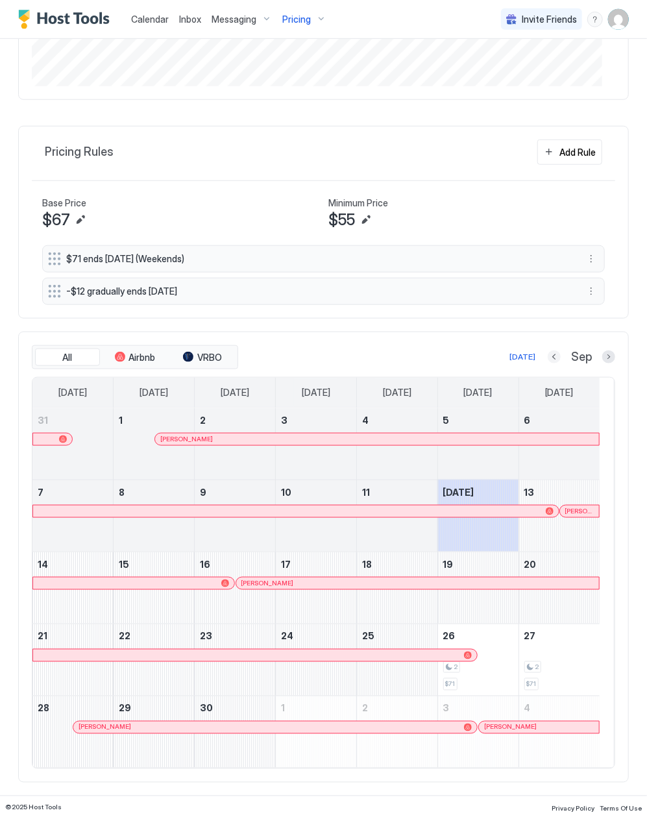
click at [548, 352] on button "Previous month" at bounding box center [554, 357] width 13 height 13
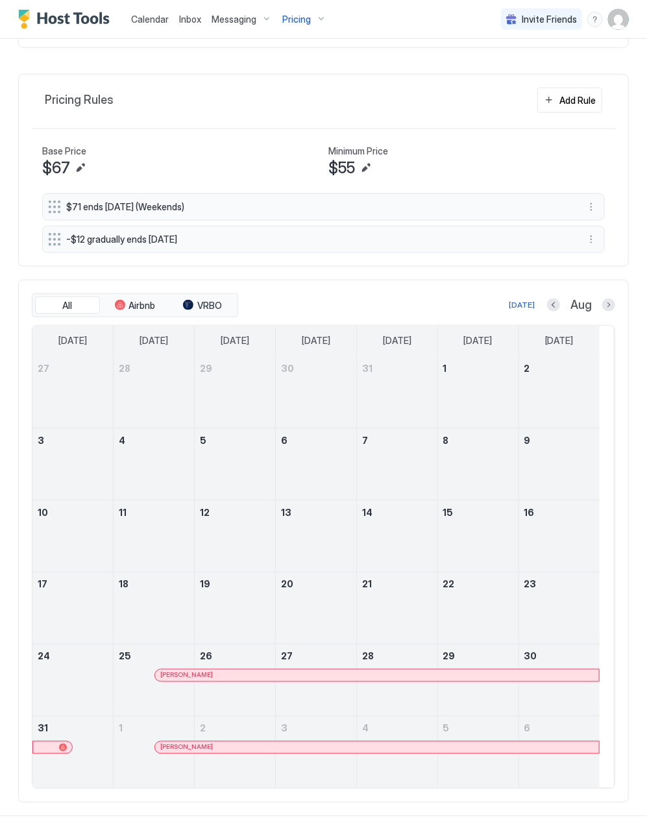
scroll to position [447, 0]
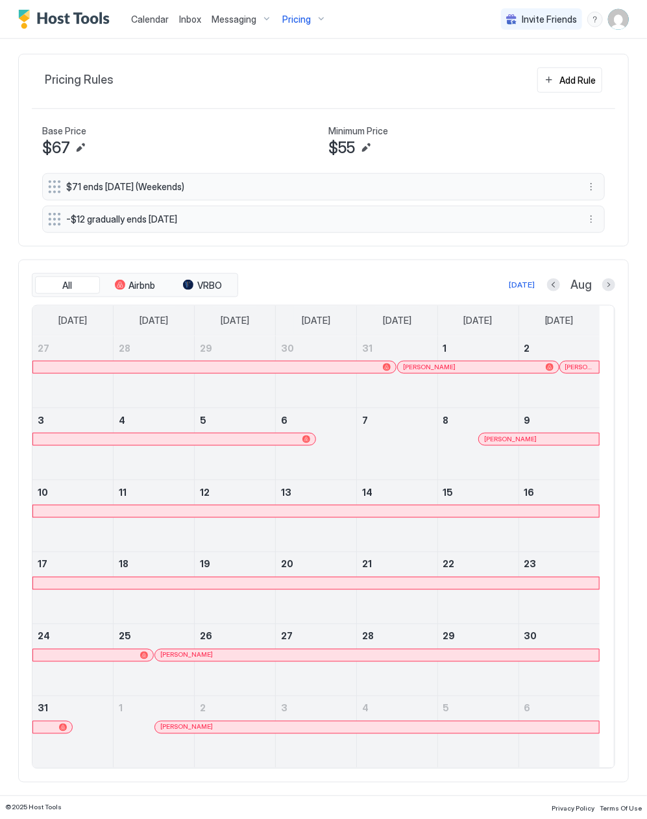
click at [473, 510] on div at bounding box center [316, 512] width 566 height 12
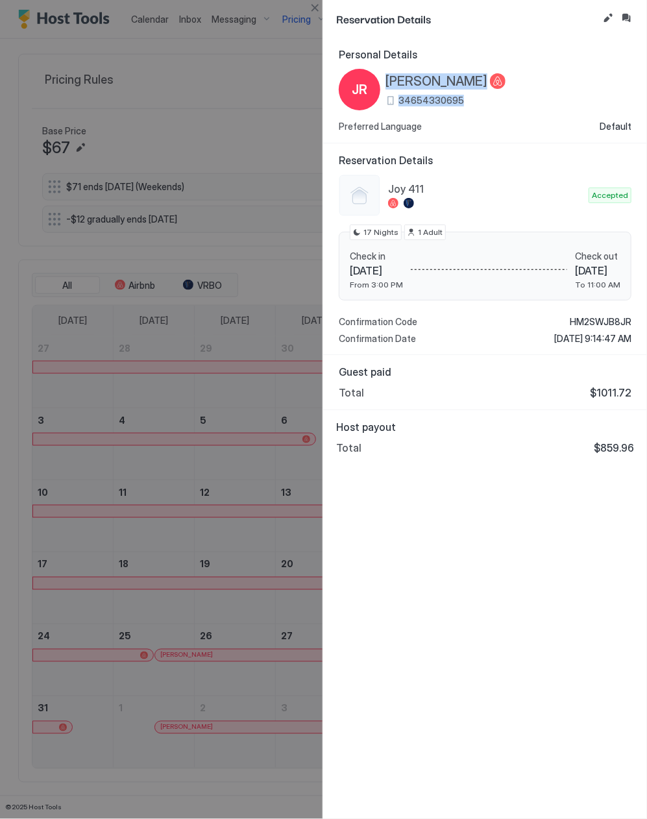
drag, startPoint x: 387, startPoint y: 84, endPoint x: 608, endPoint y: 95, distance: 221.0
click at [608, 95] on div "JR [PERSON_NAME] 34654330695" at bounding box center [485, 90] width 293 height 42
drag, startPoint x: 271, startPoint y: 226, endPoint x: 256, endPoint y: 221, distance: 16.2
click at [269, 226] on div at bounding box center [323, 409] width 647 height 819
click at [44, 438] on div at bounding box center [323, 409] width 647 height 819
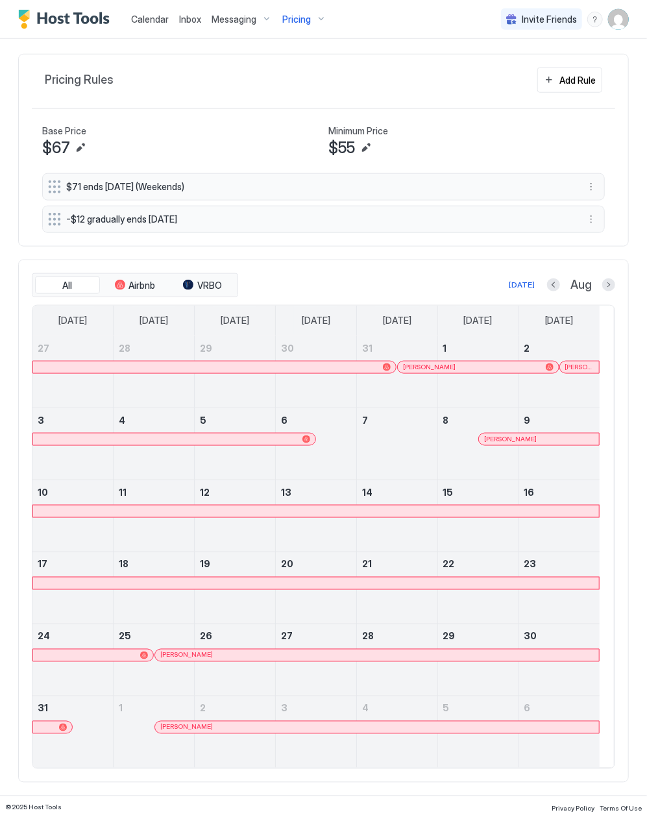
click at [234, 660] on div "[PERSON_NAME]" at bounding box center [377, 656] width 444 height 12
click at [319, 722] on div "[PERSON_NAME]" at bounding box center [377, 728] width 444 height 12
click at [603, 279] on button "Next month" at bounding box center [609, 285] width 13 height 13
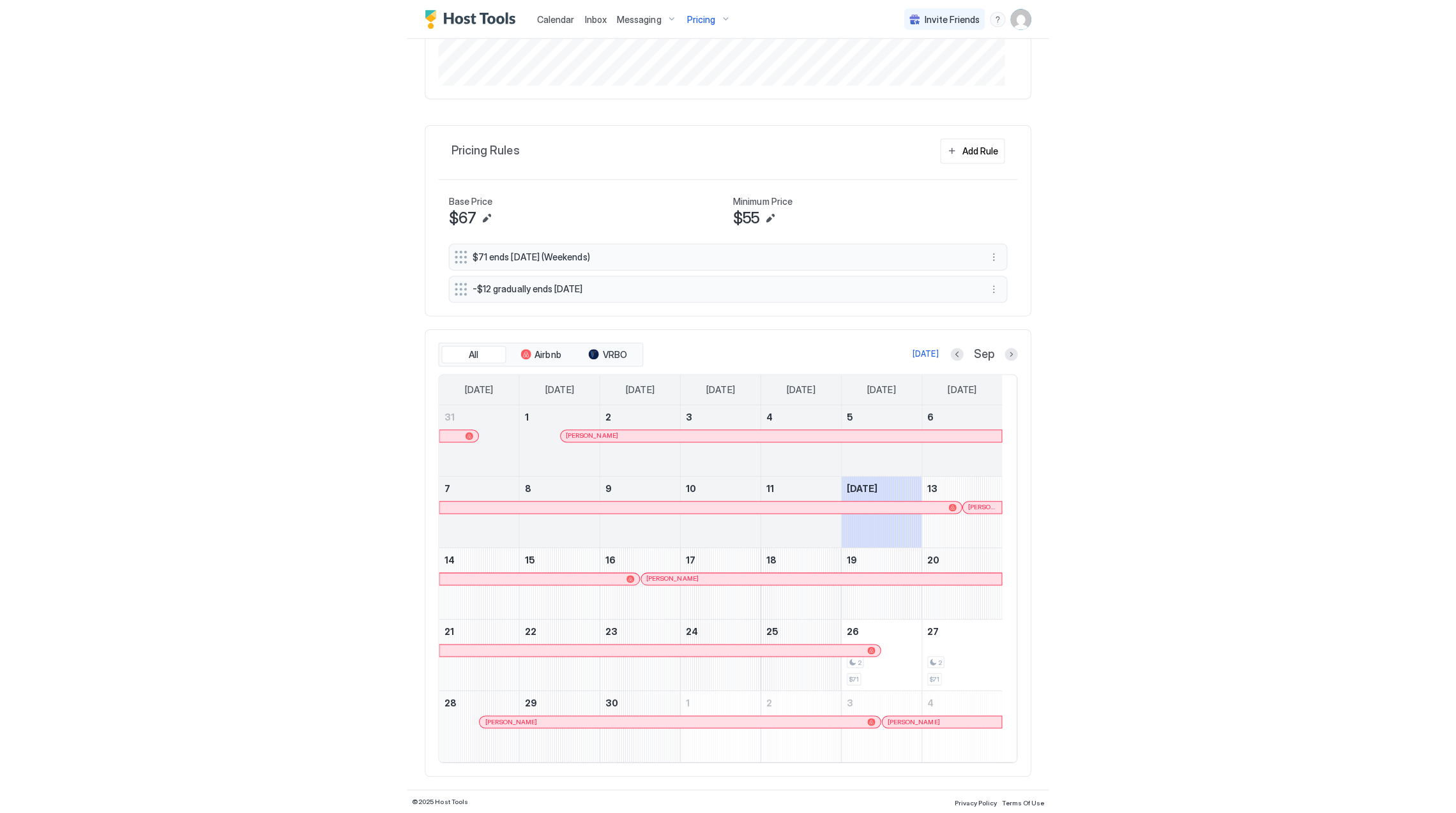
scroll to position [369, 0]
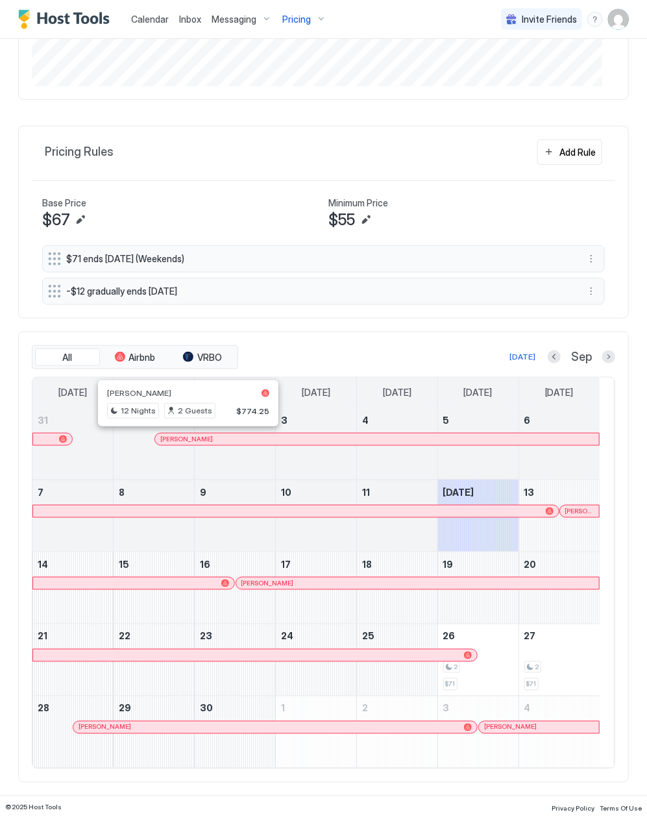
click at [183, 440] on div at bounding box center [182, 439] width 10 height 10
click at [60, 440] on div at bounding box center [63, 440] width 8 height 8
click at [182, 445] on div "[PERSON_NAME]" at bounding box center [154, 452] width 81 height 38
click at [182, 442] on div at bounding box center [182, 439] width 10 height 10
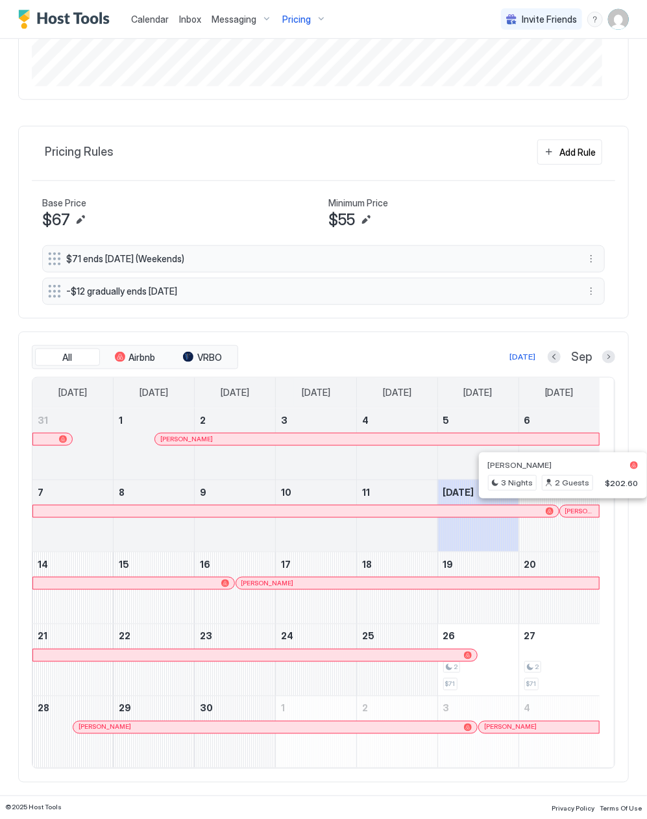
click at [578, 507] on div at bounding box center [577, 511] width 10 height 10
drag, startPoint x: 260, startPoint y: 252, endPoint x: 268, endPoint y: 262, distance: 13.0
click at [260, 253] on span "$71 ends [DATE] (Weekends)" at bounding box center [318, 259] width 505 height 12
click at [203, 582] on div at bounding box center [202, 584] width 10 height 10
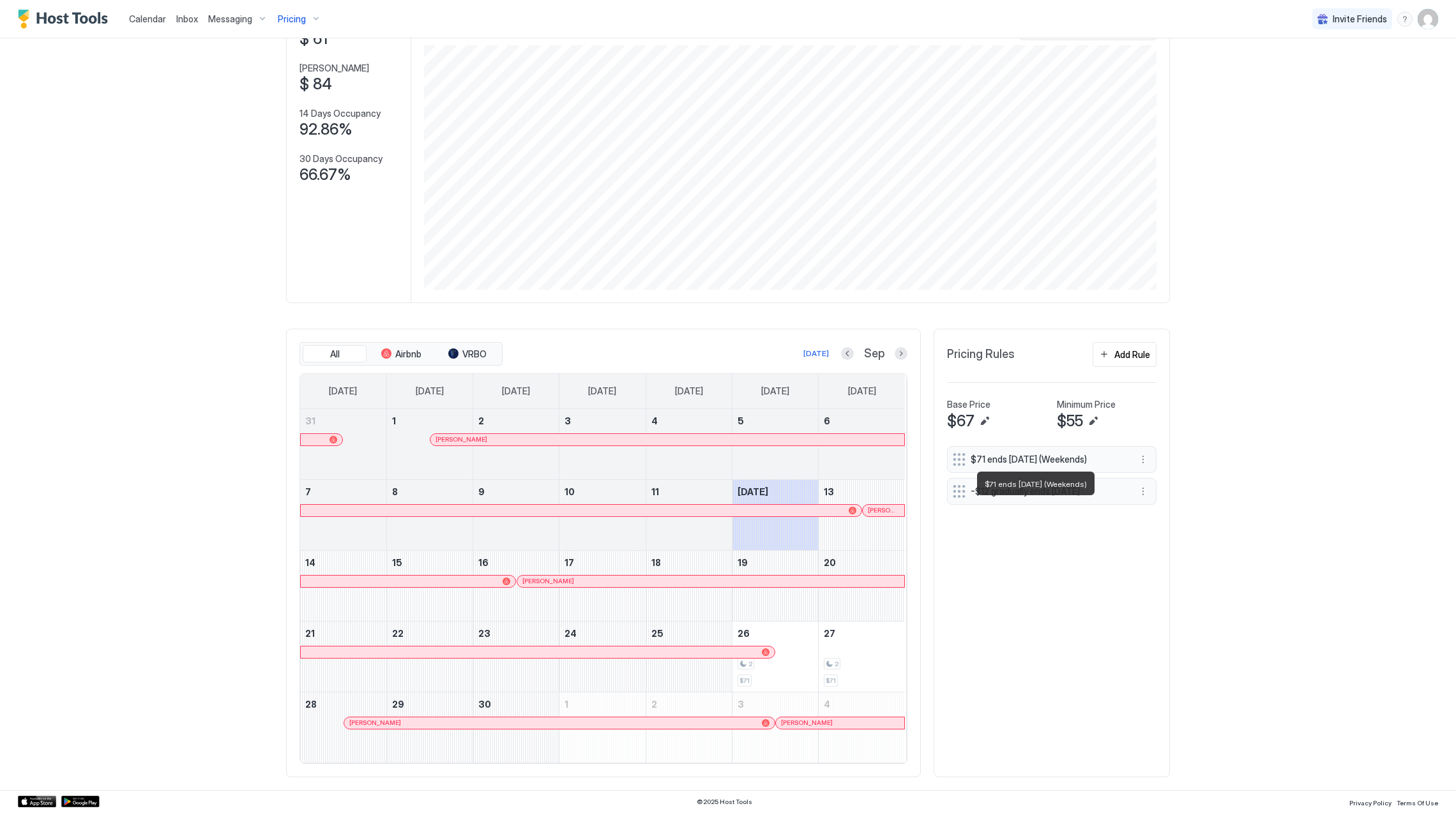
scroll to position [17, 0]
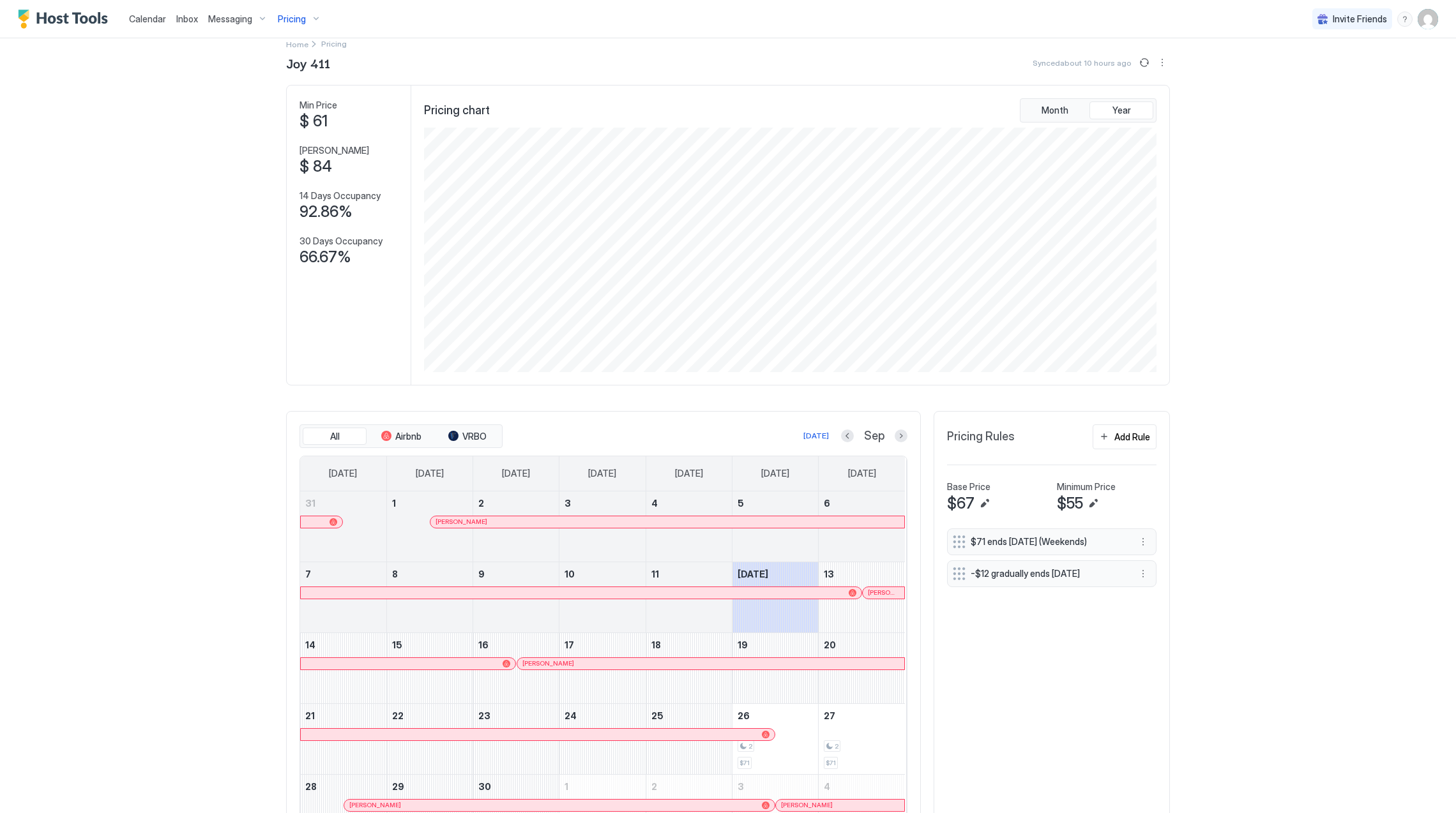
click at [289, 16] on span "Pricing" at bounding box center [291, 20] width 29 height 12
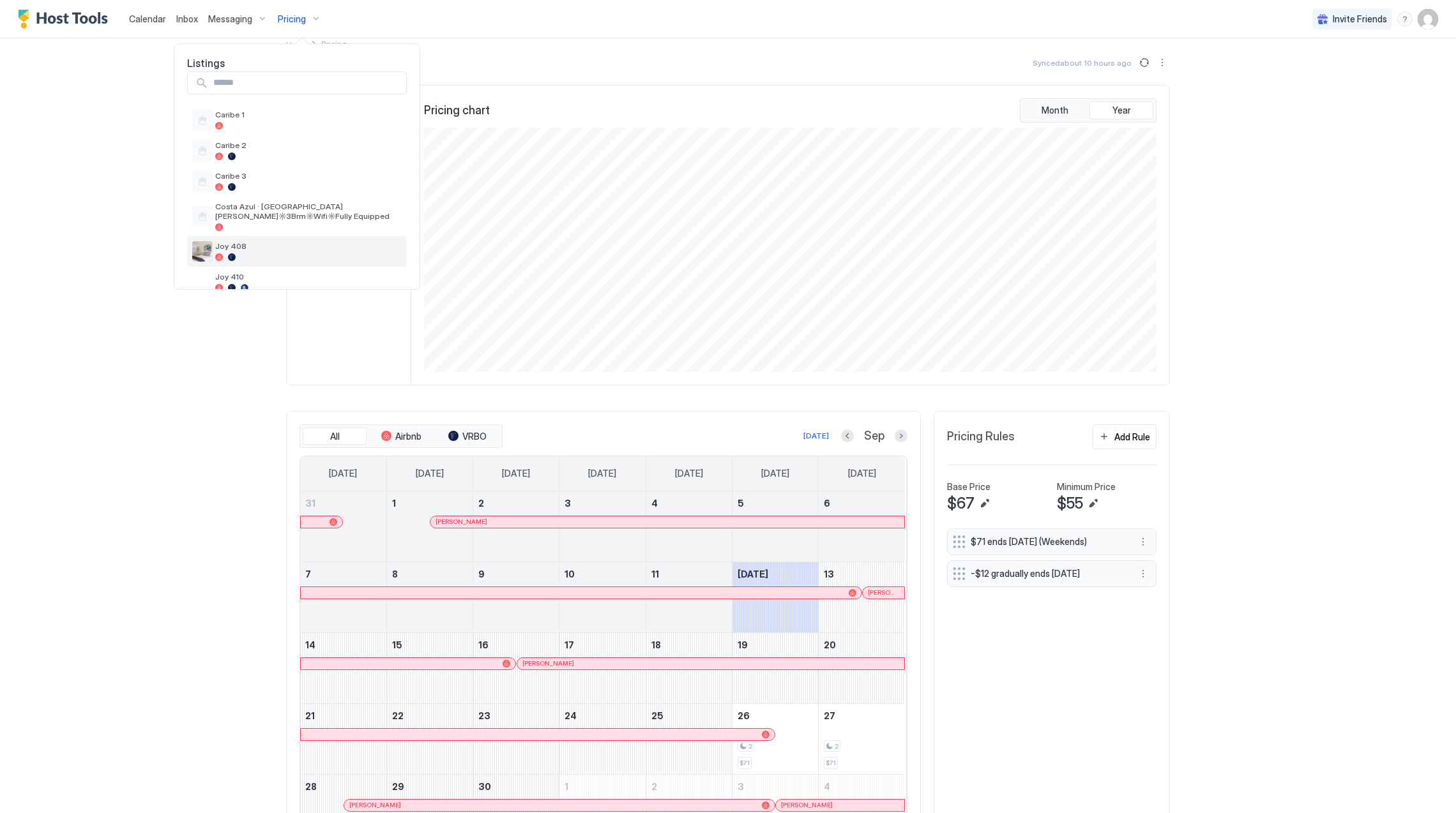
scroll to position [0, 0]
click at [300, 222] on span "Costa Azul · [GEOGRAPHIC_DATA] [PERSON_NAME]☼3Brm☼Wifi☼Fully Equipped" at bounding box center [309, 219] width 187 height 19
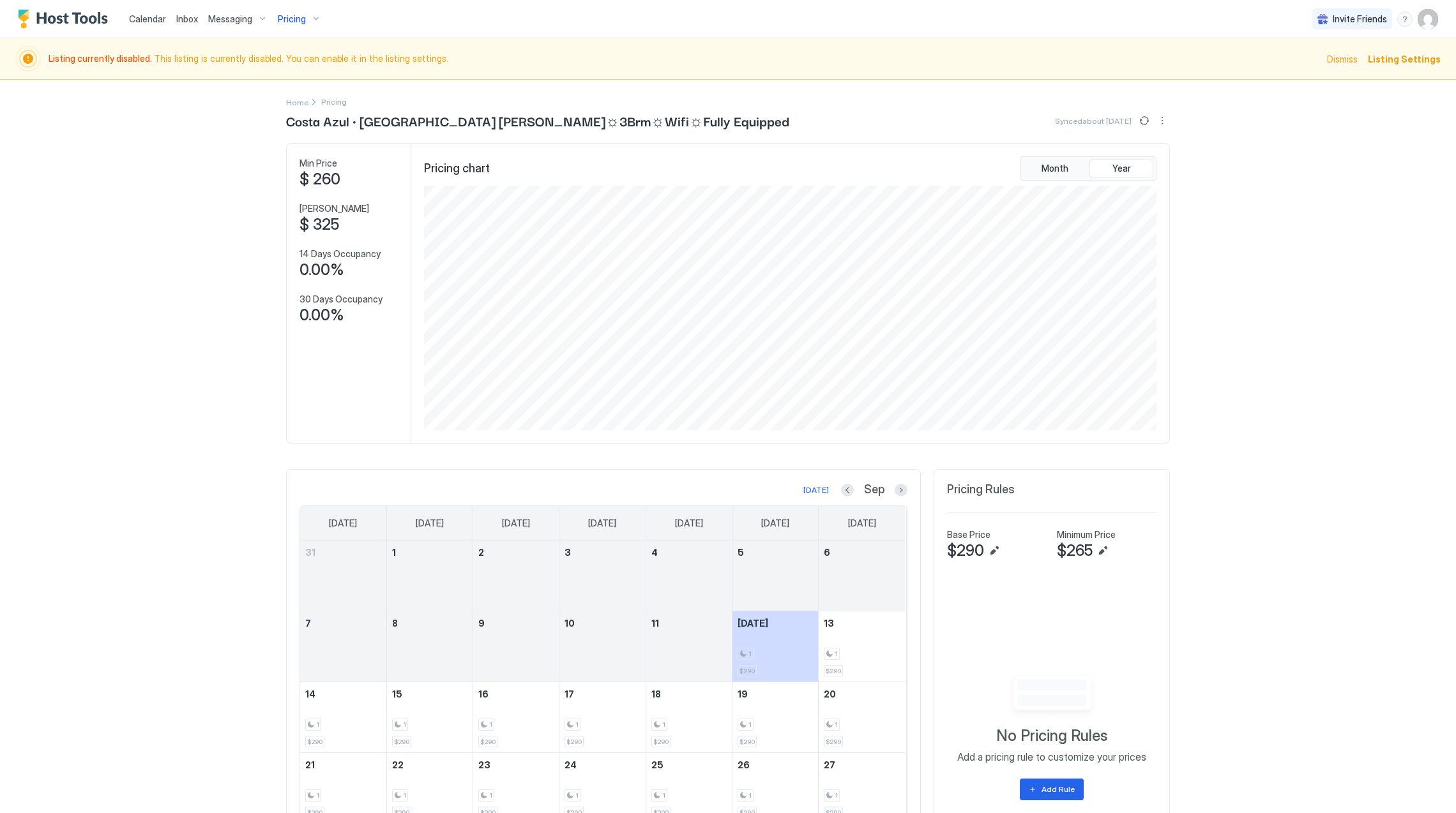
click at [68, 13] on img "Host Tools Logo" at bounding box center [65, 19] width 95 height 19
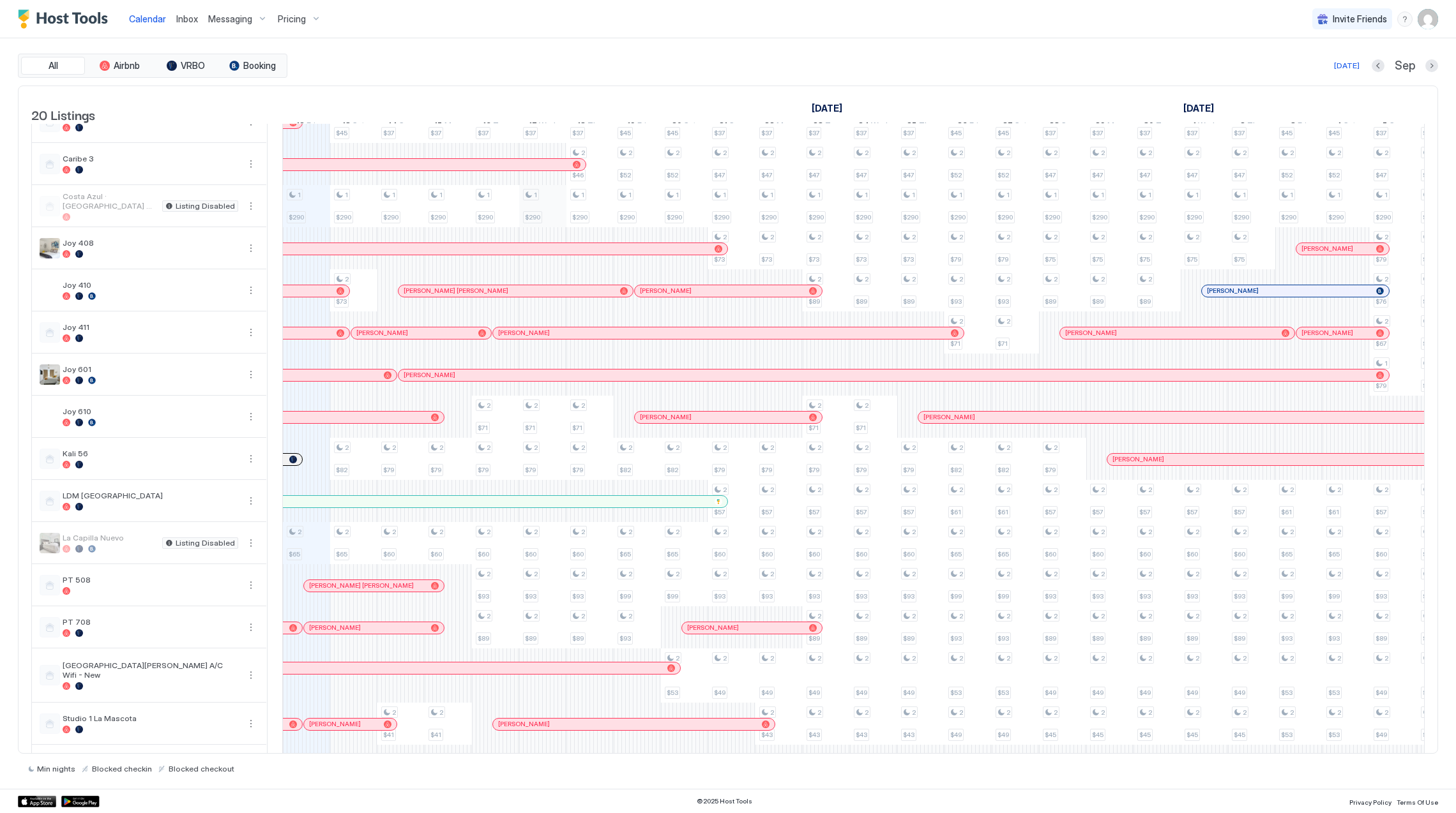
scroll to position [170, 0]
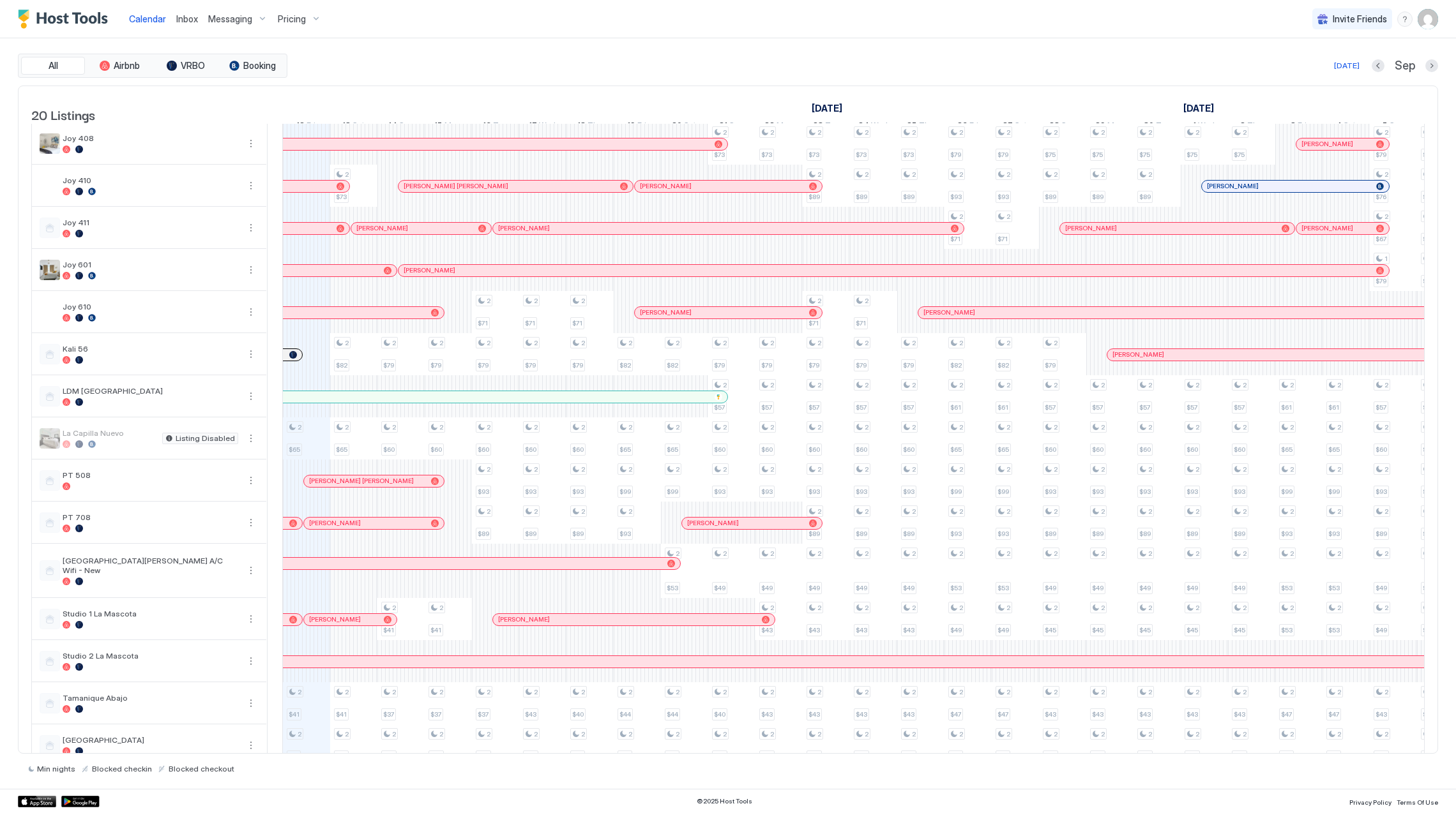
click at [295, 17] on span "Pricing" at bounding box center [291, 20] width 29 height 12
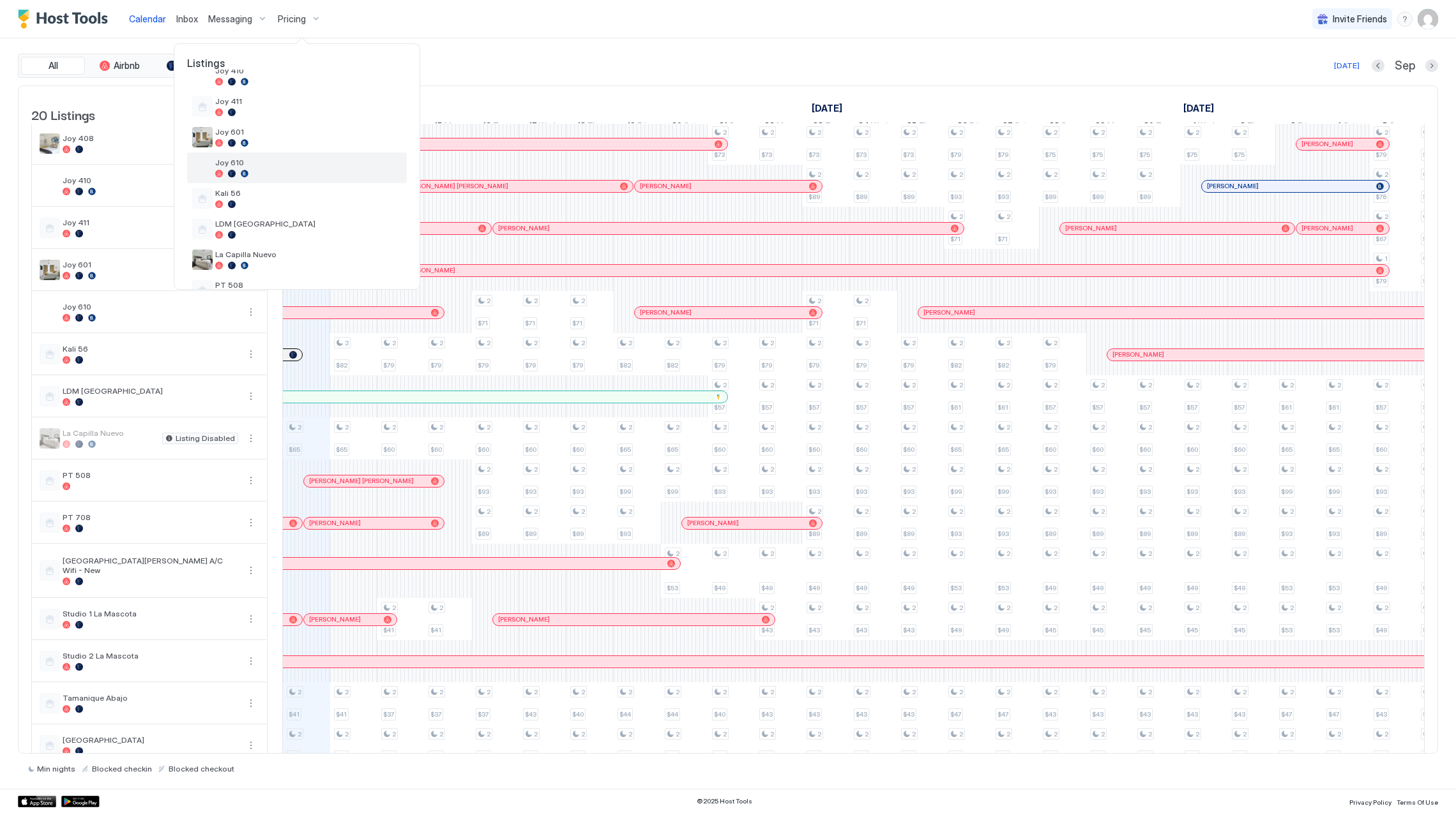
scroll to position [256, 0]
click at [308, 165] on div at bounding box center [309, 163] width 187 height 8
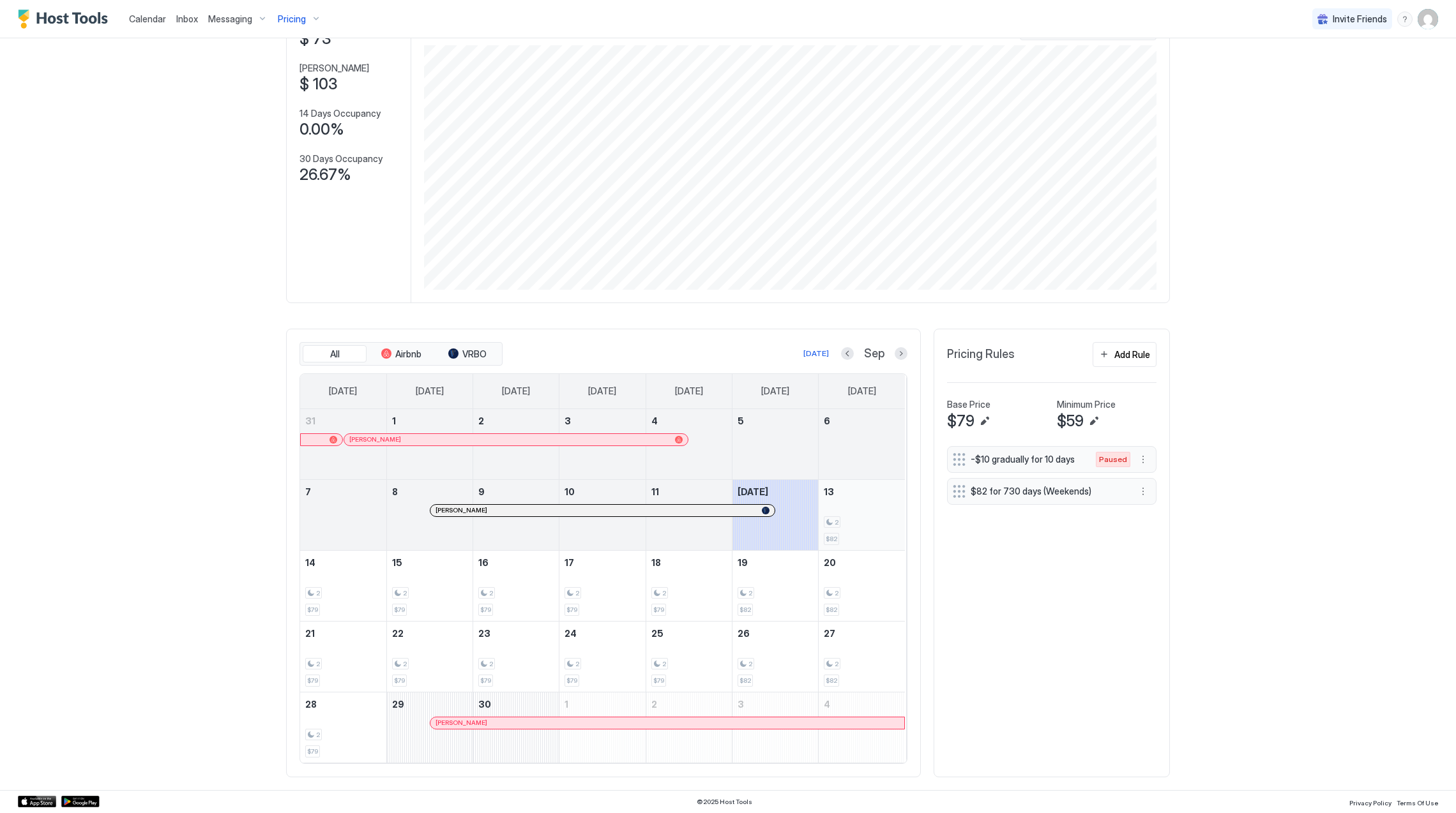
scroll to position [102, 0]
click at [843, 358] on button "Previous month" at bounding box center [846, 353] width 13 height 13
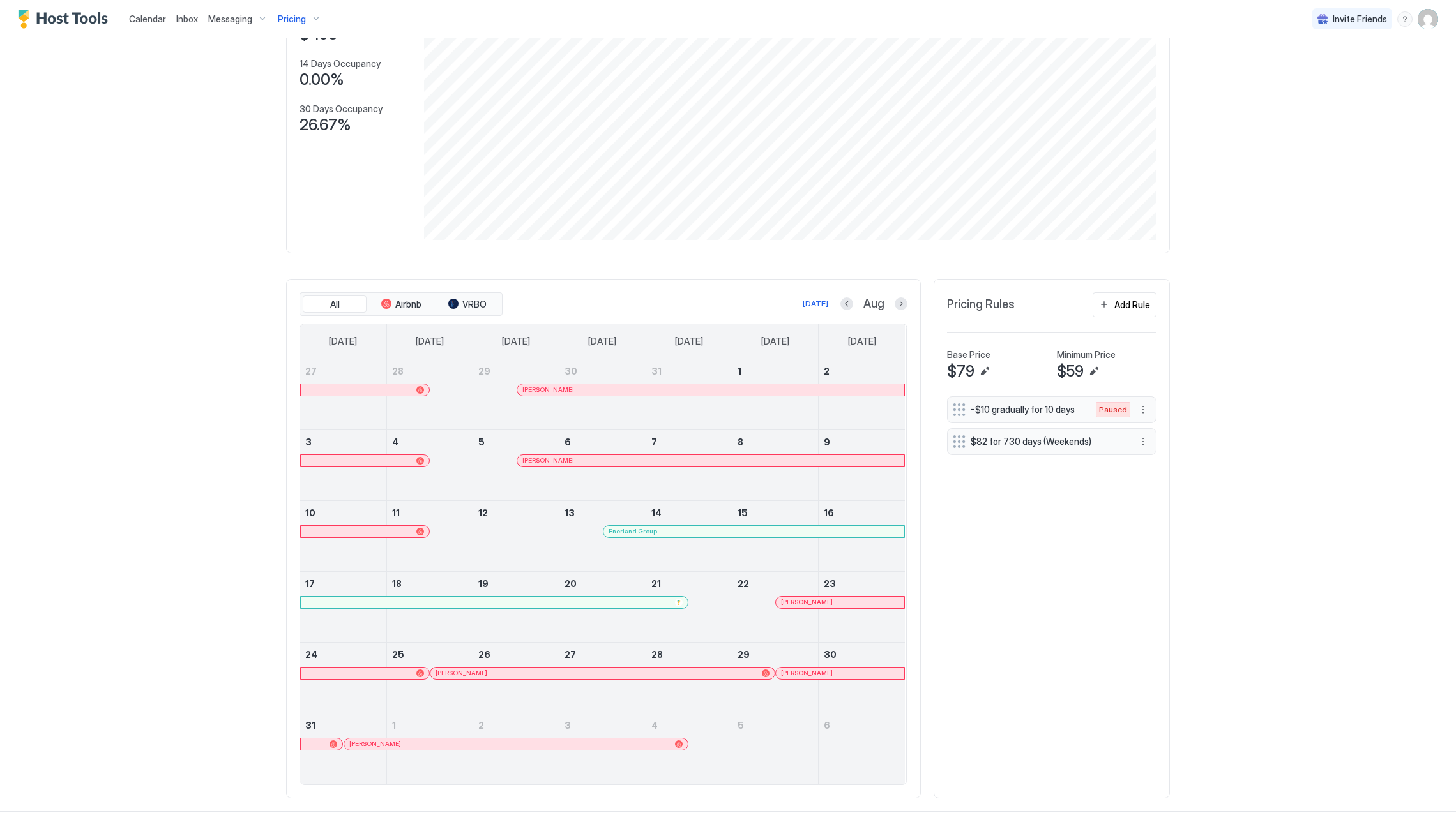
scroll to position [174, 0]
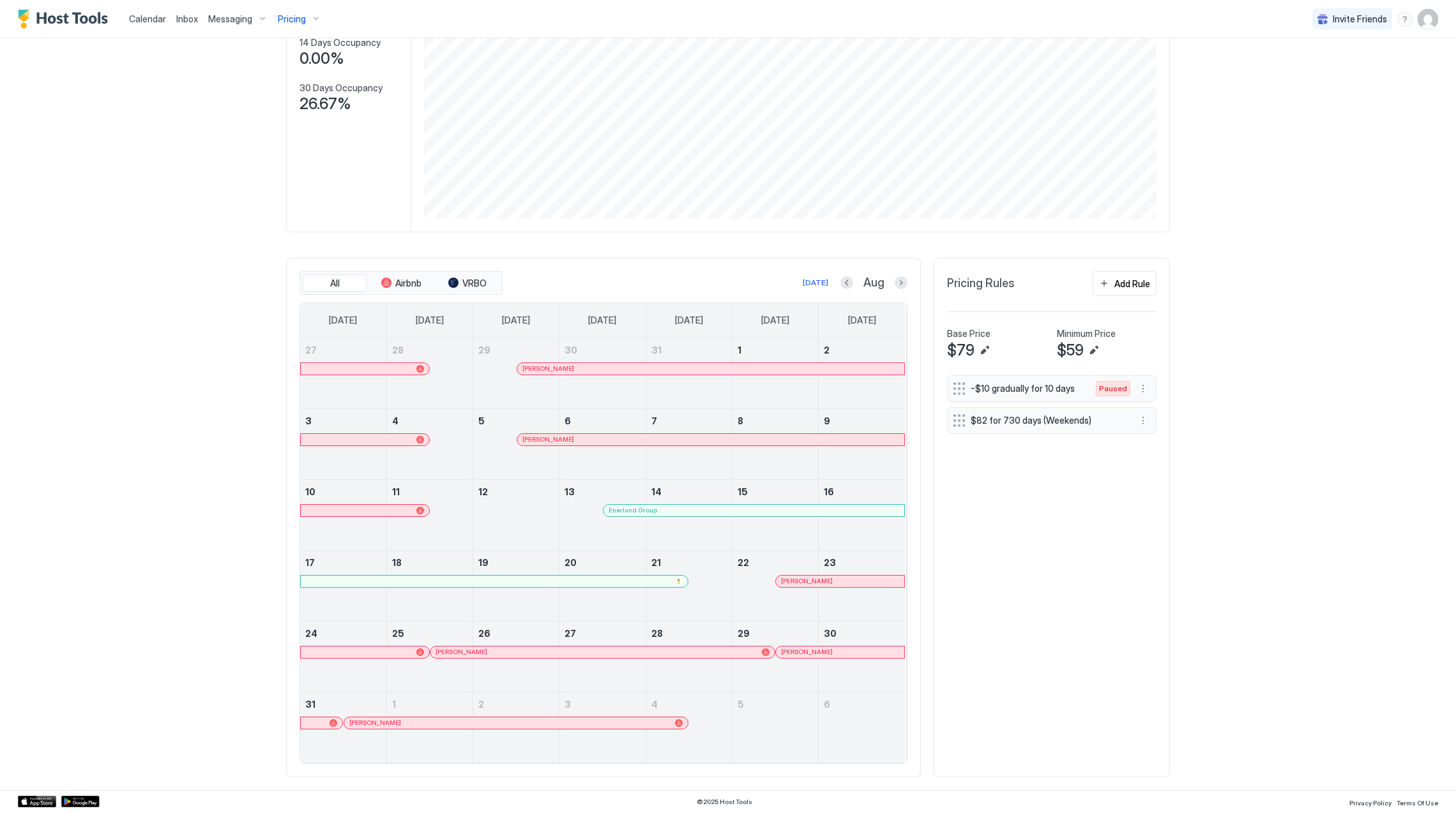
click at [824, 580] on div at bounding box center [829, 581] width 10 height 10
click at [595, 653] on div at bounding box center [600, 652] width 10 height 10
click at [795, 647] on div "[PERSON_NAME]" at bounding box center [840, 653] width 129 height 12
click at [583, 715] on link "3" at bounding box center [602, 705] width 86 height 24
click at [576, 720] on div at bounding box center [581, 724] width 10 height 10
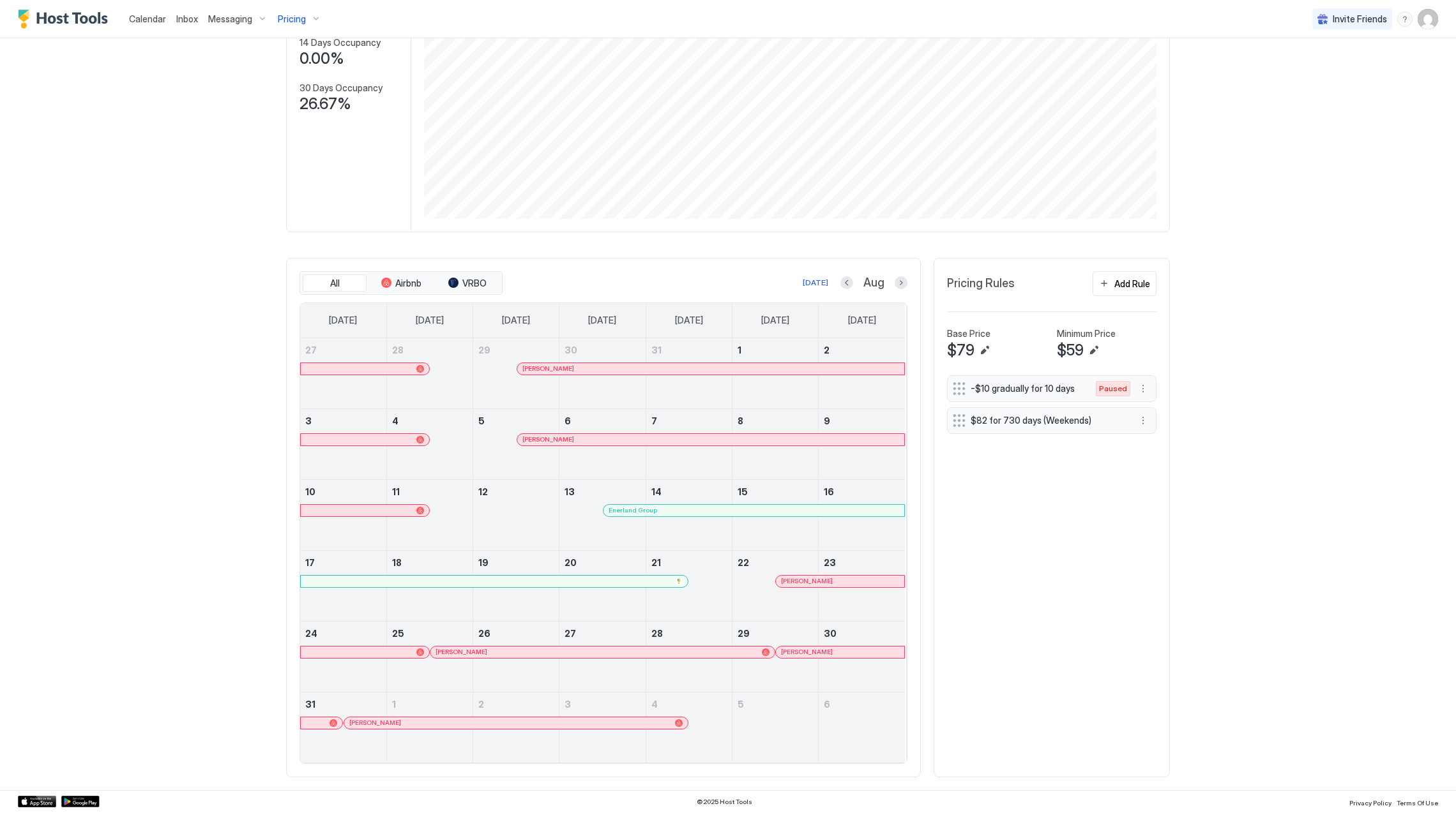
click at [895, 287] on div "Aug" at bounding box center [874, 283] width 67 height 15
click at [895, 281] on button "Next month" at bounding box center [901, 282] width 13 height 13
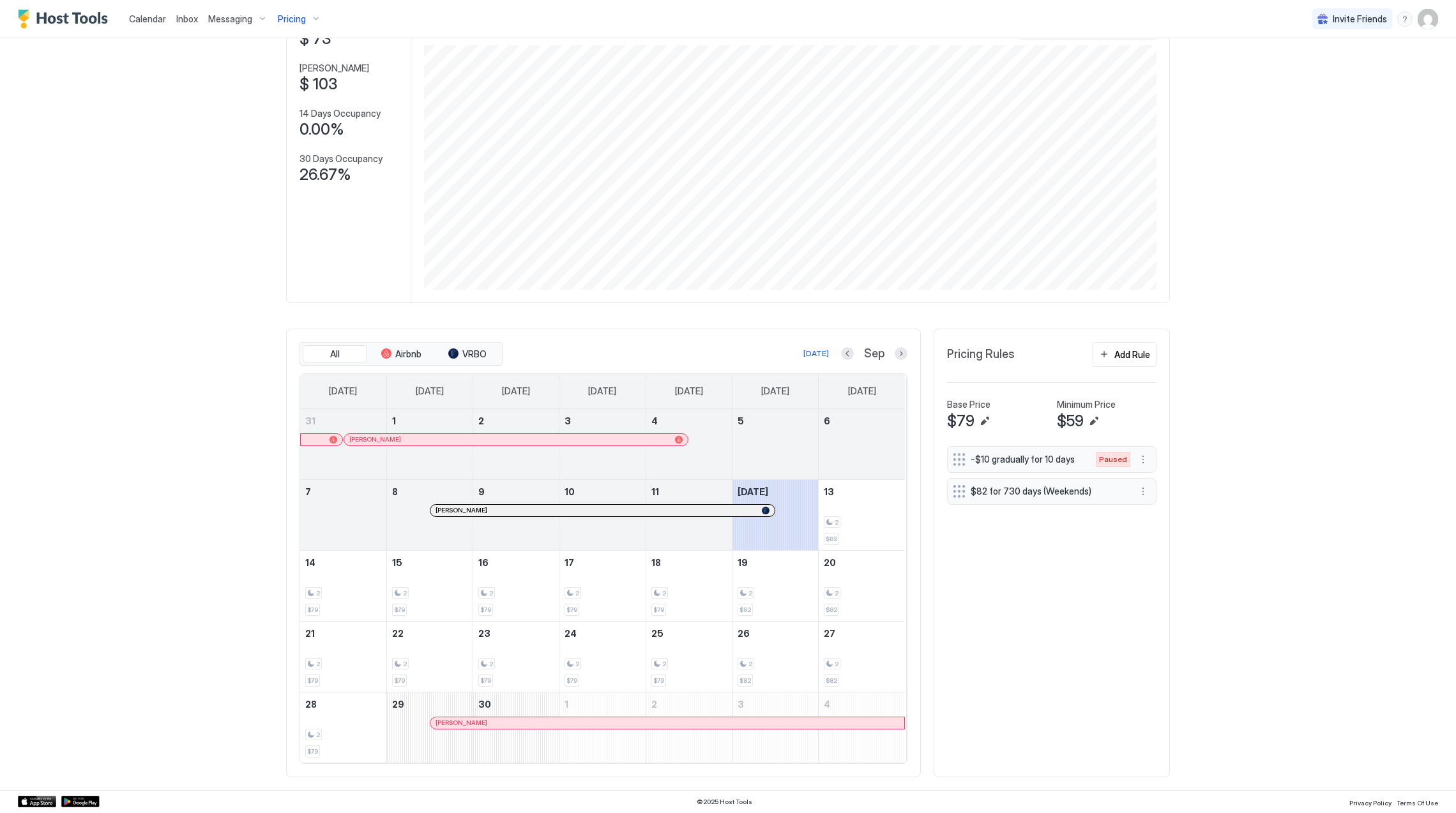
scroll to position [102, 0]
click at [592, 437] on div at bounding box center [597, 439] width 10 height 10
click at [627, 519] on div at bounding box center [602, 523] width 86 height 37
click at [642, 509] on div at bounding box center [647, 510] width 10 height 10
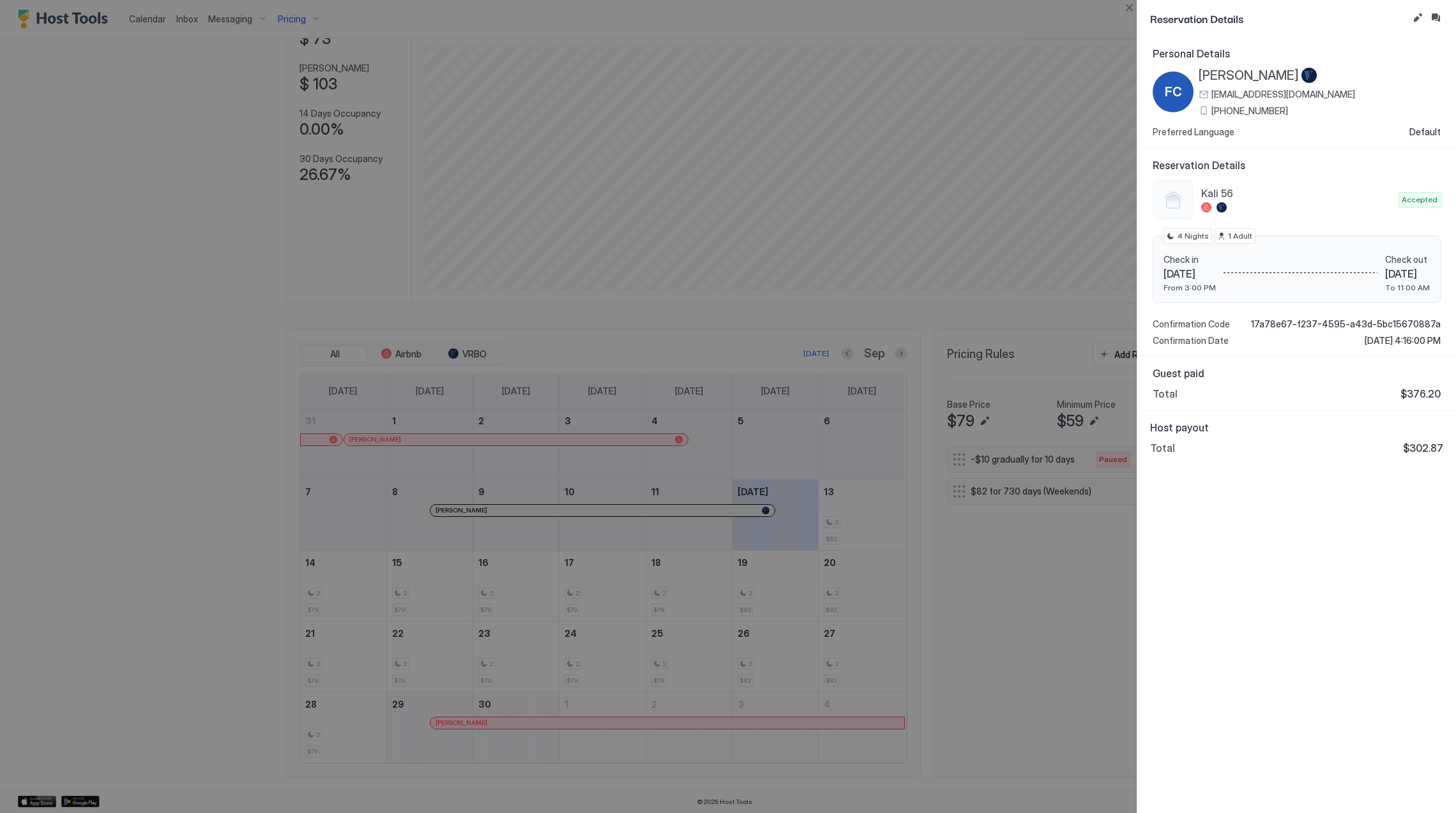
click at [701, 655] on div at bounding box center [728, 406] width 1456 height 813
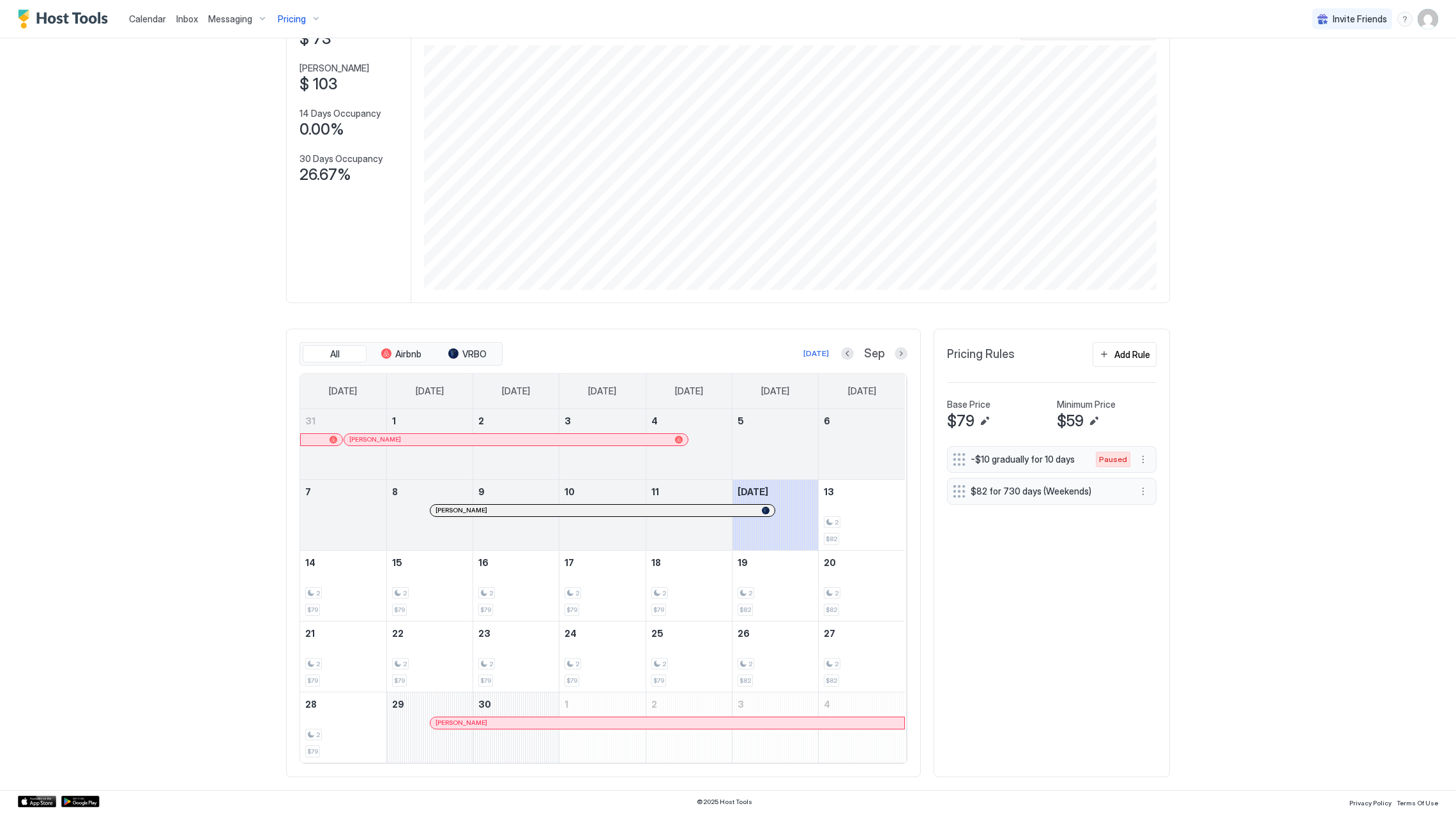
click at [292, 3] on button "Pricing" at bounding box center [299, 19] width 54 height 37
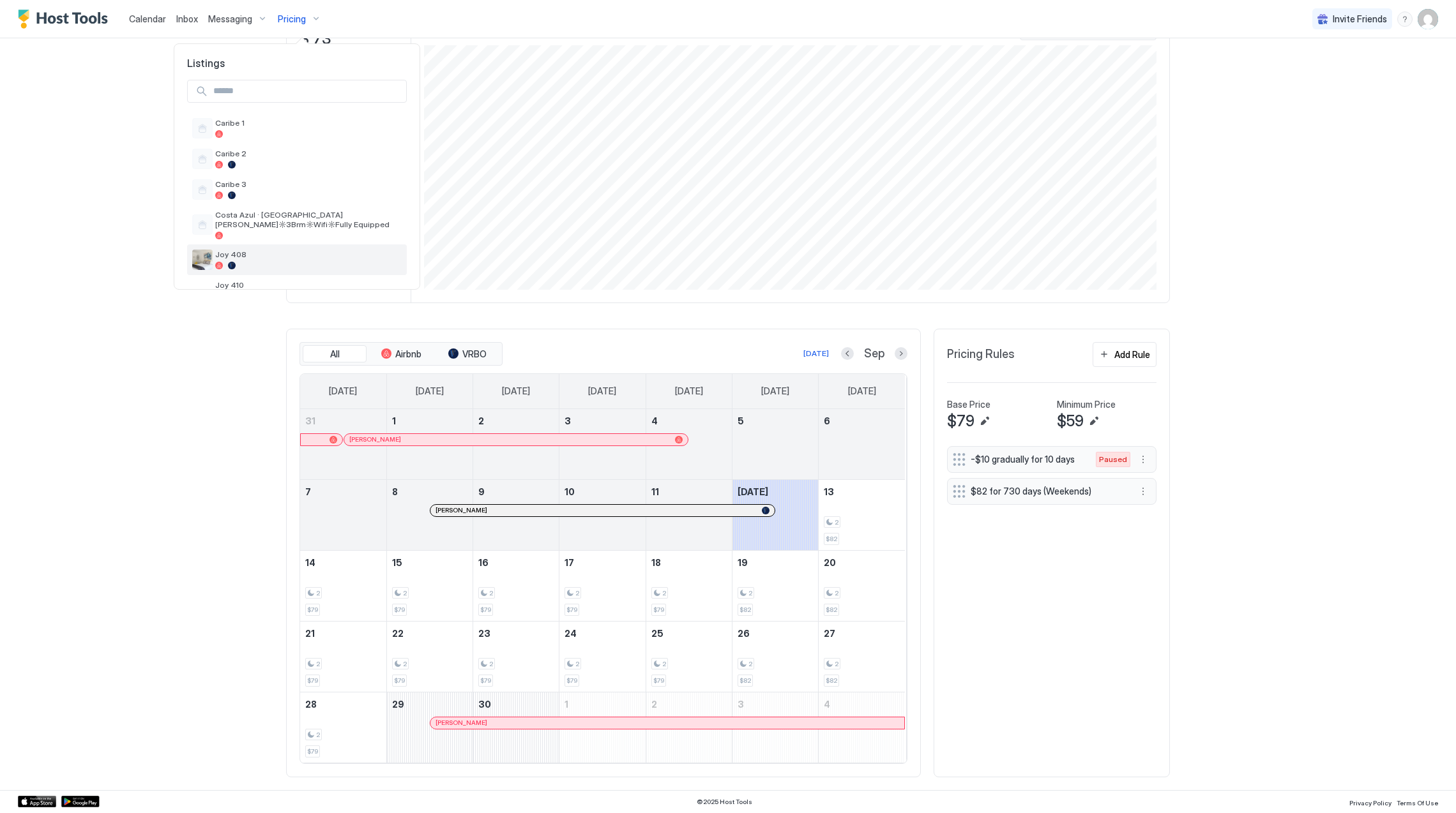
scroll to position [85, 0]
click at [299, 241] on div at bounding box center [309, 242] width 187 height 8
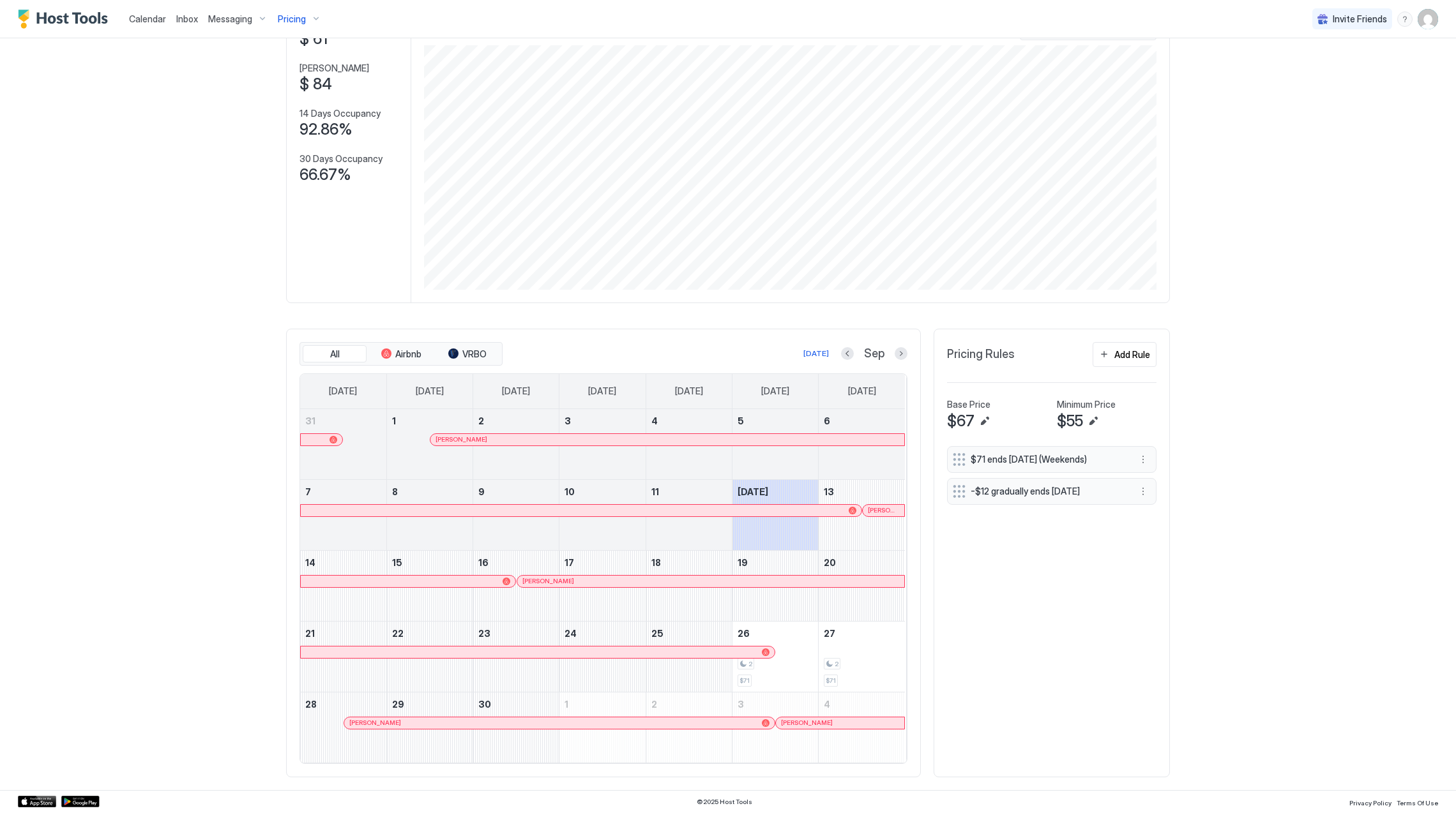
click at [884, 512] on div at bounding box center [889, 510] width 10 height 10
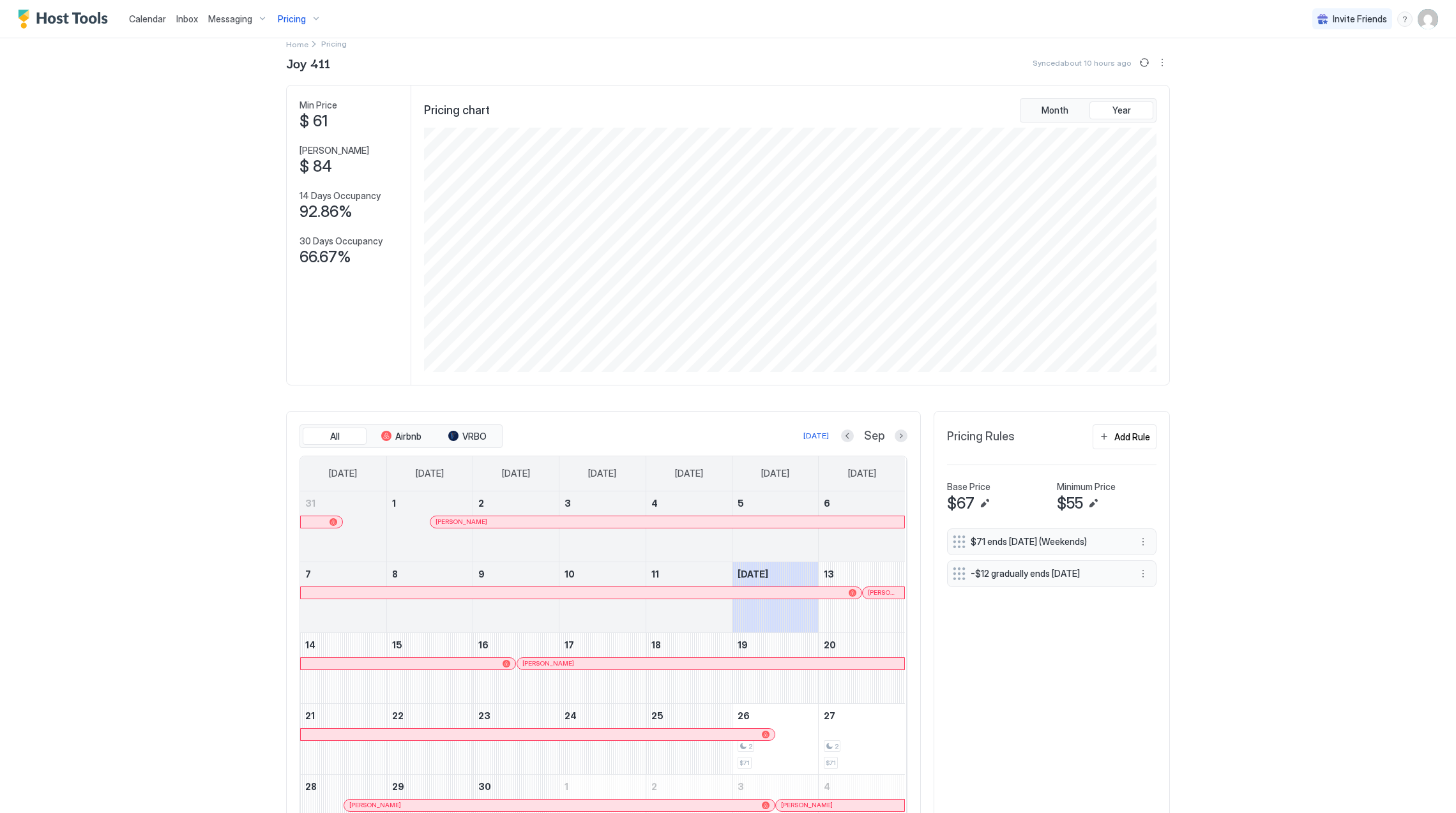
click at [90, 19] on img "Host Tools Logo" at bounding box center [65, 19] width 95 height 19
